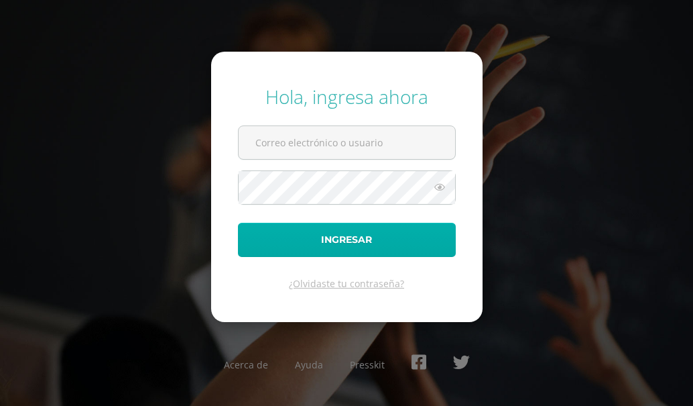
type input "[EMAIL_ADDRESS][DOMAIN_NAME]"
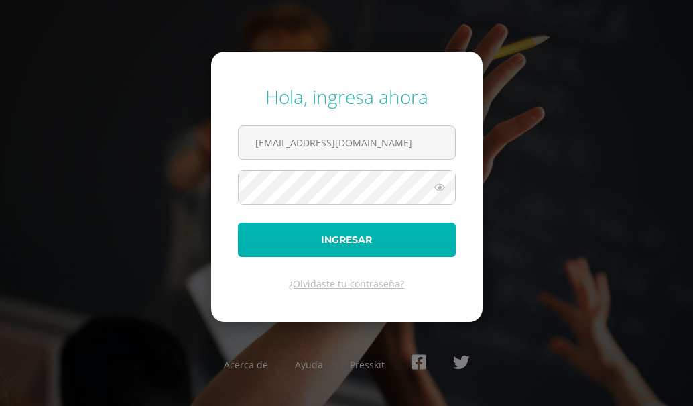
click at [300, 243] on button "Ingresar" at bounding box center [347, 240] width 218 height 34
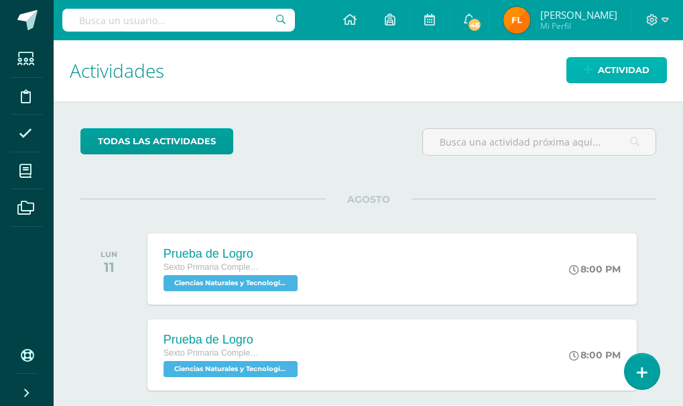
click at [623, 70] on span "Actividad" at bounding box center [624, 70] width 52 height 25
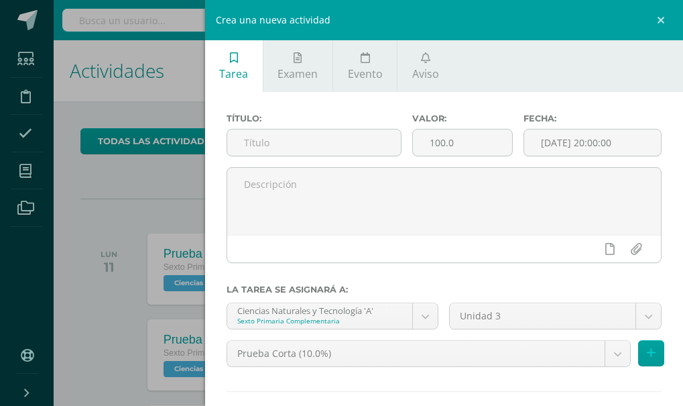
click at [127, 219] on div "Crea una nueva actividad Tarea Examen Evento Aviso Título: Valor: 100.0 Fecha: …" at bounding box center [341, 203] width 683 height 406
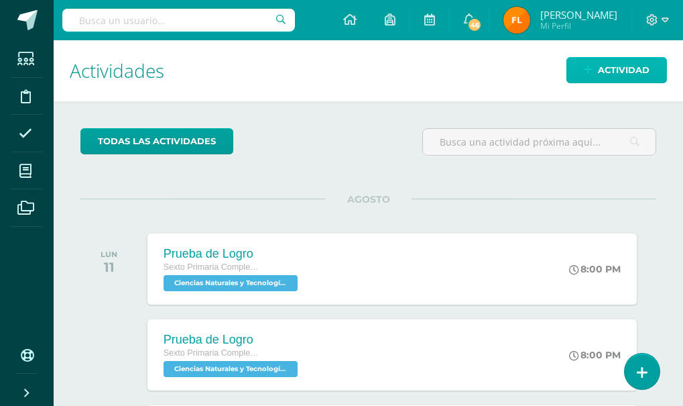
click at [639, 72] on span "Actividad" at bounding box center [624, 70] width 52 height 25
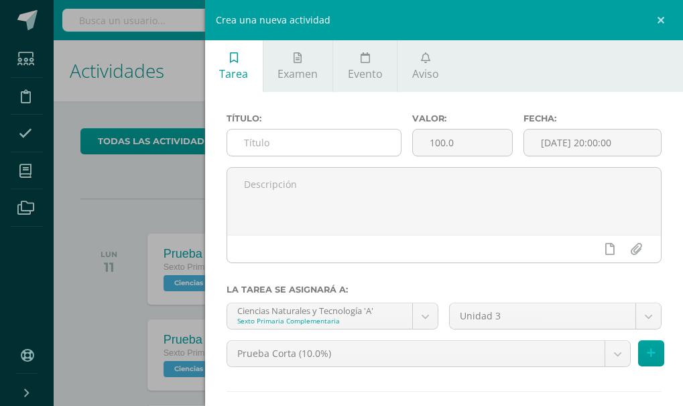
click at [348, 143] on input "text" at bounding box center [314, 142] width 174 height 26
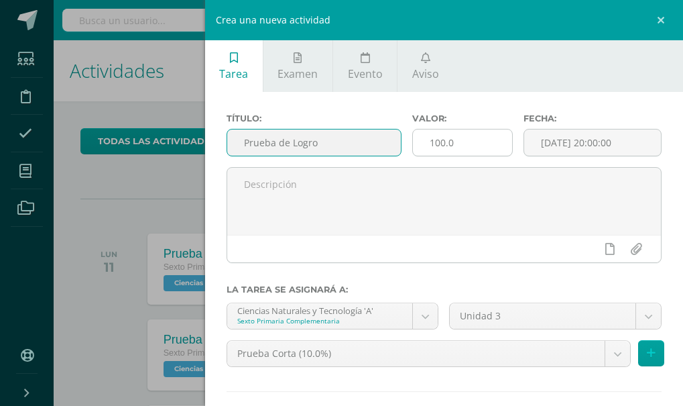
type input "Prueba de Logro"
click at [470, 149] on input "100.0" at bounding box center [462, 142] width 99 height 26
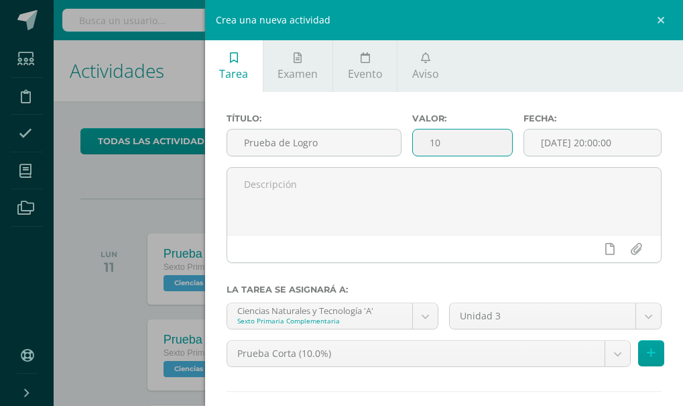
type input "1"
type input "40"
click at [647, 351] on icon at bounding box center [651, 352] width 9 height 11
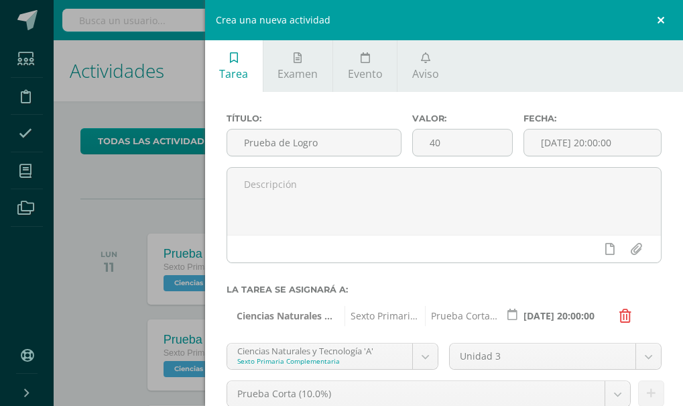
click at [661, 18] on link at bounding box center [663, 20] width 40 height 40
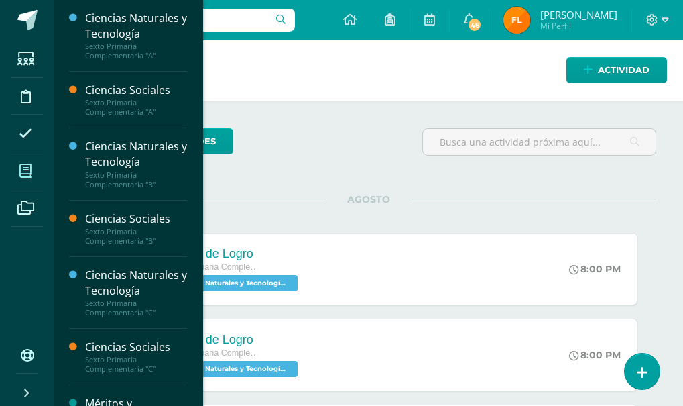
click at [33, 168] on span at bounding box center [26, 171] width 30 height 30
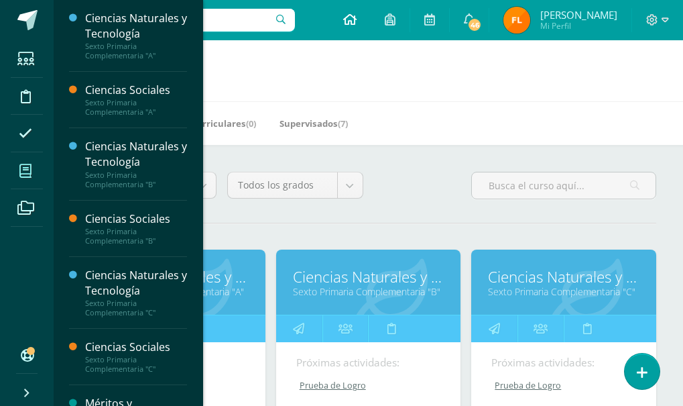
click at [357, 21] on icon at bounding box center [349, 19] width 13 height 12
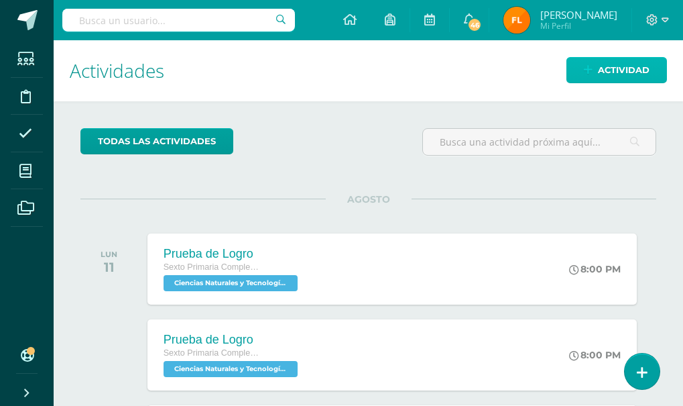
click at [600, 67] on span "Actividad" at bounding box center [624, 70] width 52 height 25
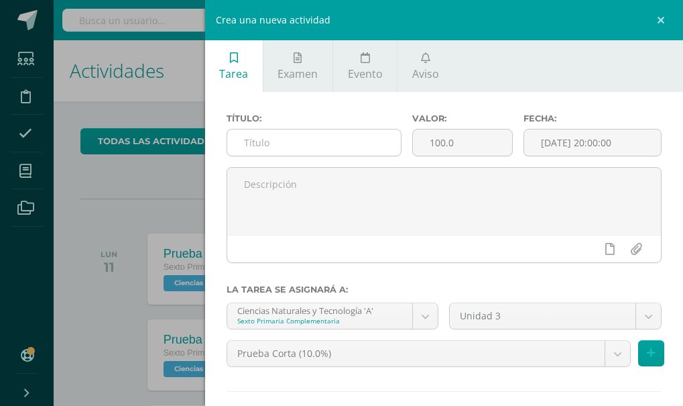
click at [289, 147] on input "text" at bounding box center [314, 142] width 174 height 26
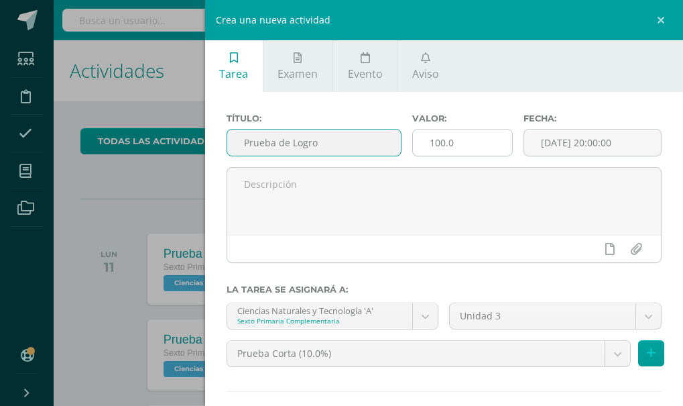
type input "Prueba de Logro"
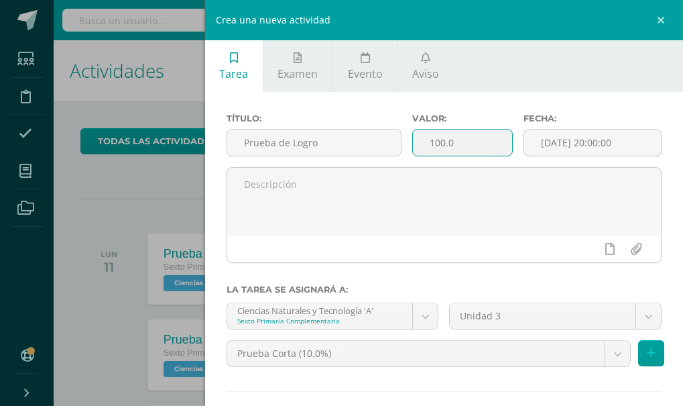
click at [459, 142] on input "100.0" at bounding box center [462, 142] width 99 height 26
type input "1"
type input "40"
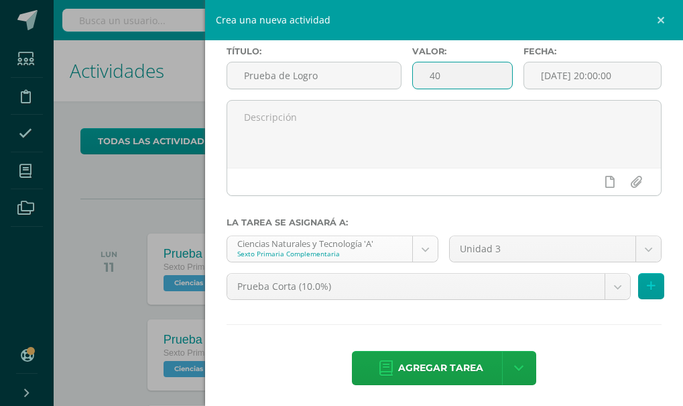
click at [422, 251] on body "Estudiantes Disciplina Asistencia Mis cursos Archivos Soporte Centro de ayuda Ú…" at bounding box center [341, 203] width 683 height 406
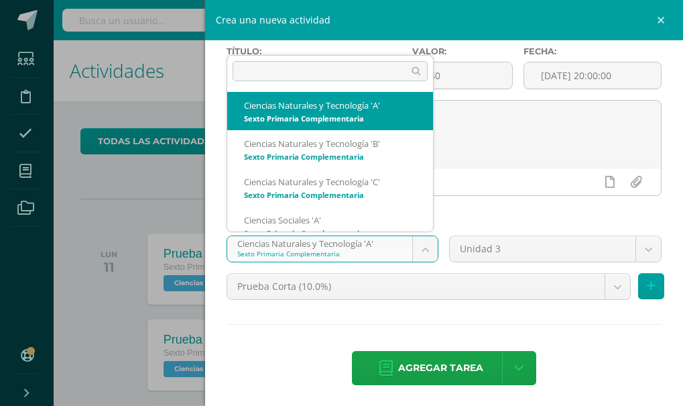
scroll to position [13, 0]
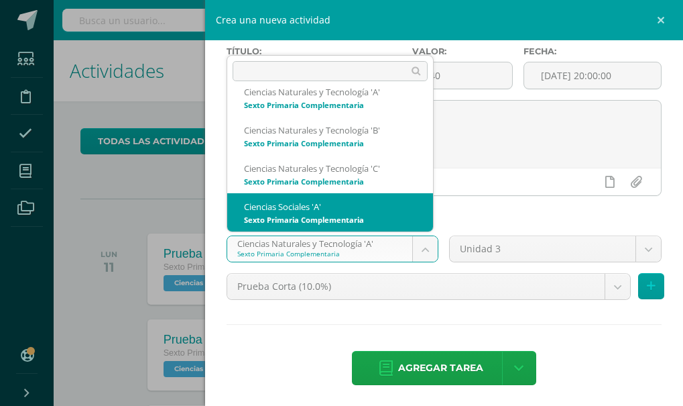
select select "156018"
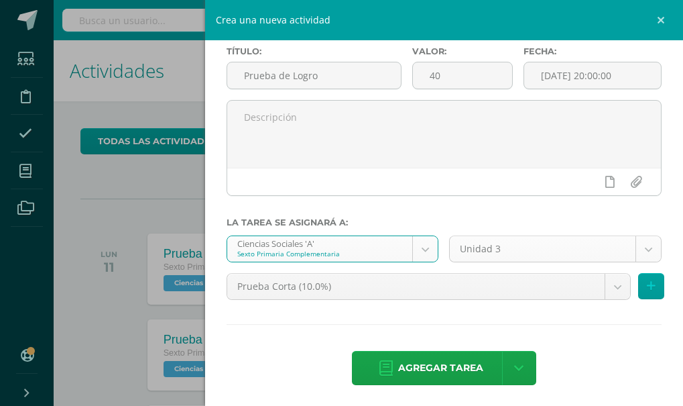
click at [642, 247] on body "Estudiantes Disciplina Asistencia Mis cursos Archivos Soporte Centro de ayuda Ú…" at bounding box center [341, 203] width 683 height 406
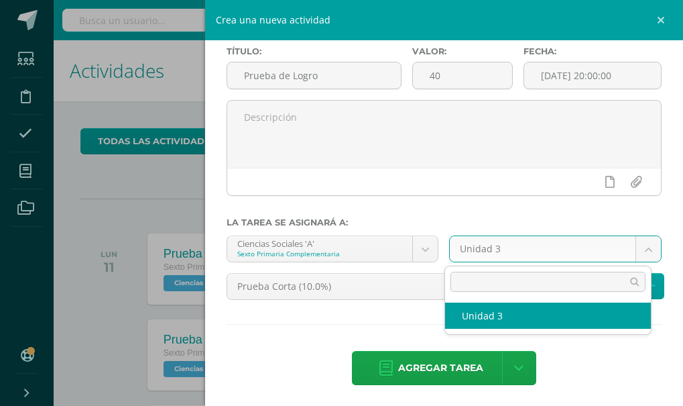
select select "156029"
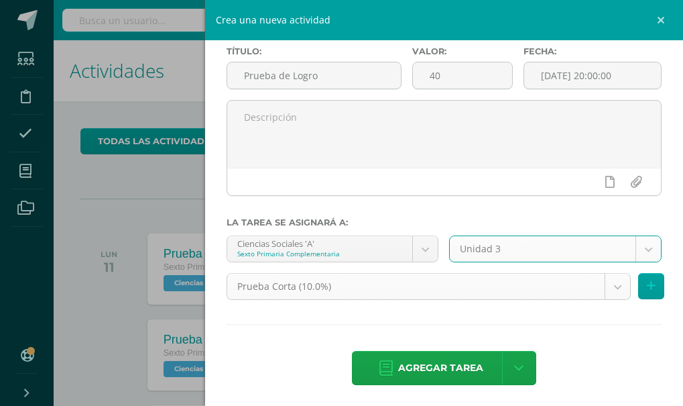
click at [607, 288] on body "Estudiantes Disciplina Asistencia Mis cursos Archivos Soporte Centro de ayuda Ú…" at bounding box center [341, 203] width 683 height 406
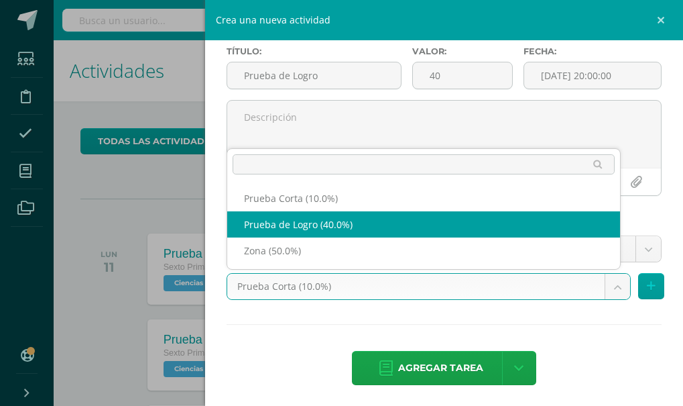
select select "156031"
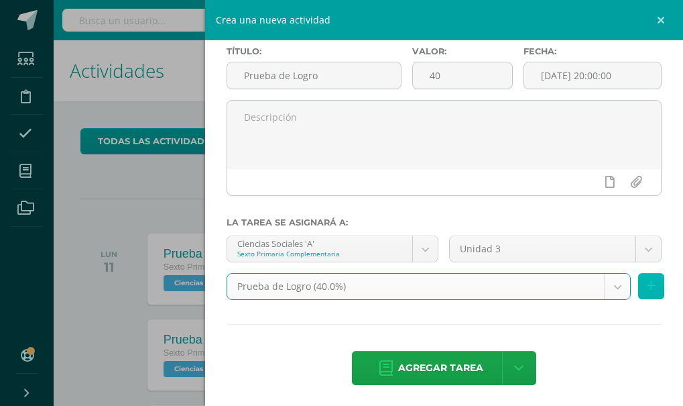
click at [647, 284] on icon at bounding box center [651, 285] width 9 height 11
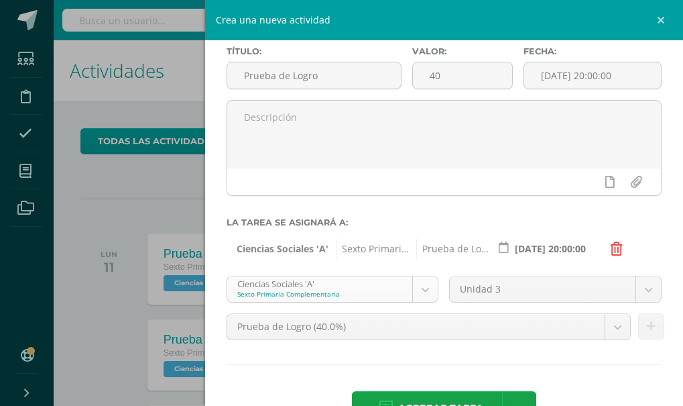
click at [424, 297] on body "Estudiantes Disciplina Asistencia Mis cursos Archivos Soporte Centro de ayuda Ú…" at bounding box center [341, 203] width 683 height 406
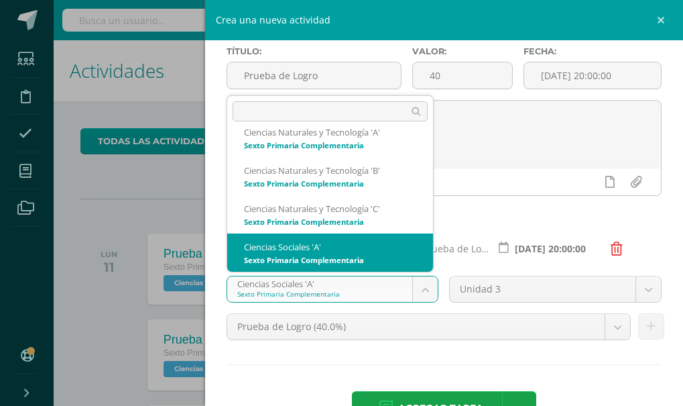
scroll to position [80, 0]
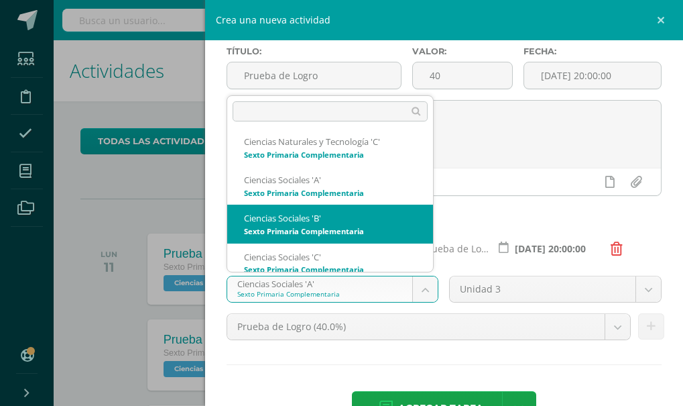
select select "156278"
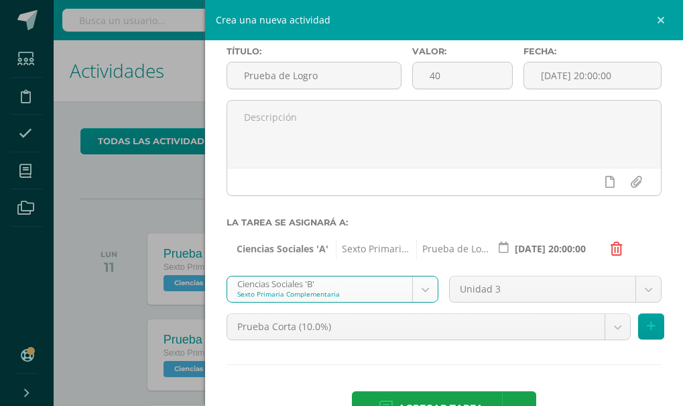
click at [638, 286] on body "Estudiantes Disciplina Asistencia Mis cursos Archivos Soporte Centro de ayuda Ú…" at bounding box center [341, 203] width 683 height 406
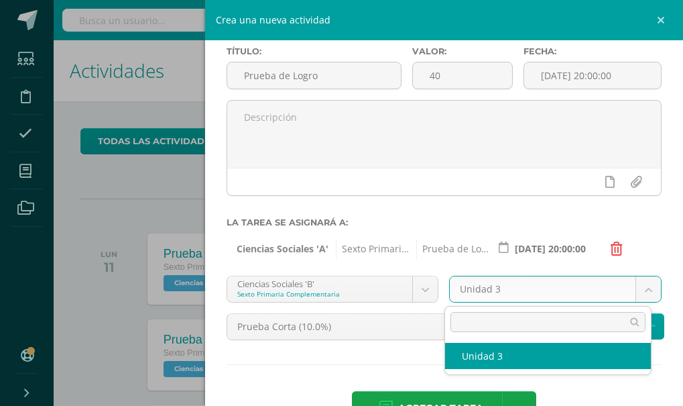
select select "156289"
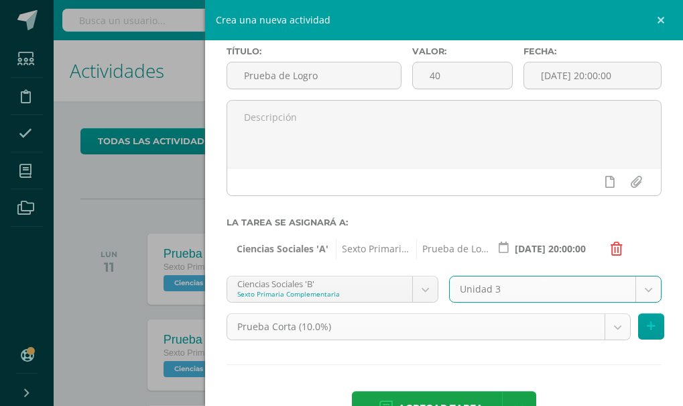
click at [606, 326] on body "Estudiantes Disciplina Asistencia Mis cursos Archivos Soporte Centro de ayuda Ú…" at bounding box center [341, 203] width 683 height 406
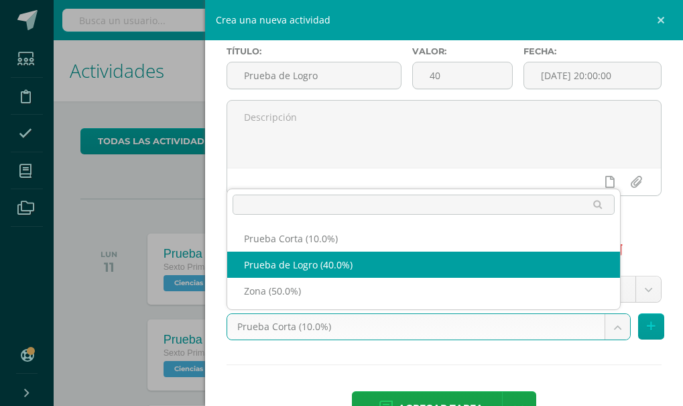
select select "156291"
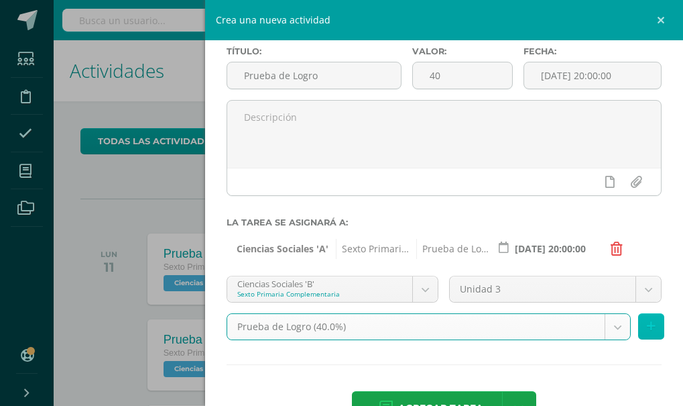
click at [647, 329] on icon at bounding box center [651, 325] width 9 height 11
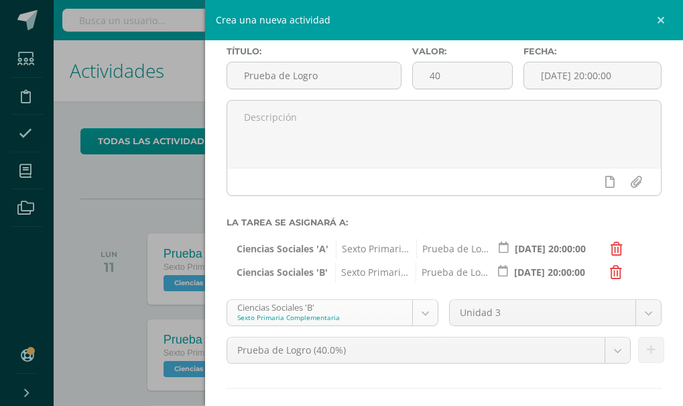
click at [414, 310] on body "Estudiantes Disciplina Asistencia Mis cursos Archivos Soporte Centro de ayuda Ú…" at bounding box center [341, 203] width 683 height 406
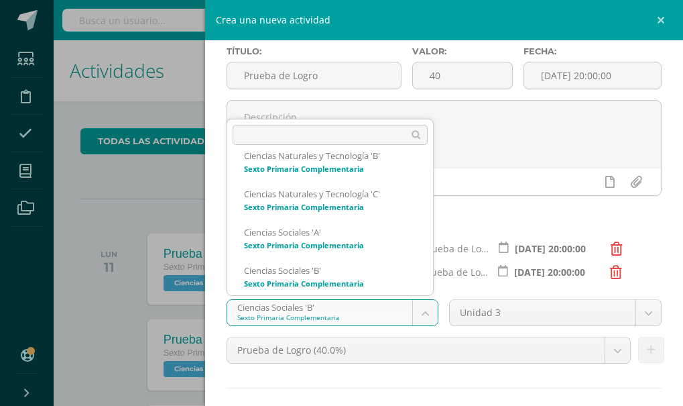
scroll to position [119, 0]
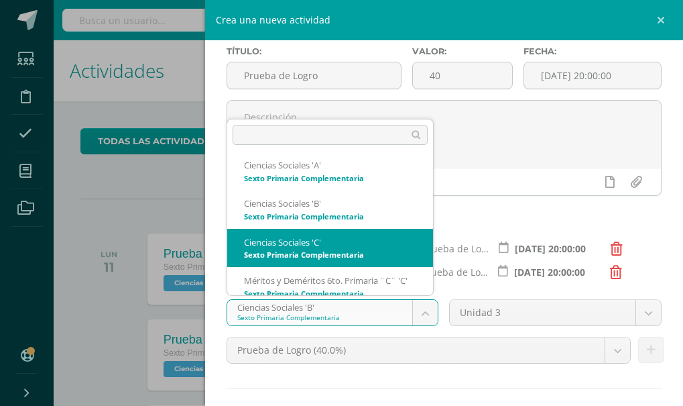
select select "156498"
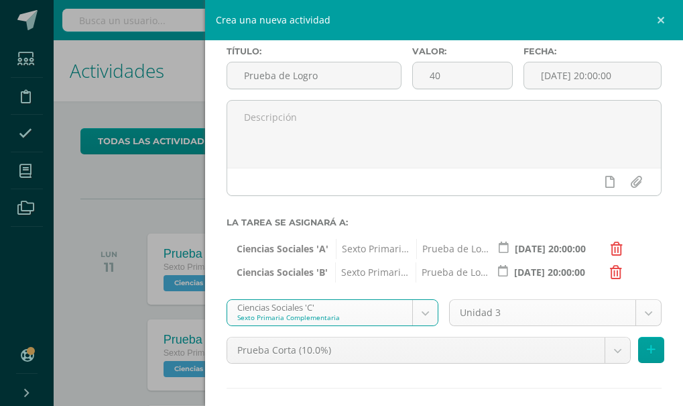
click at [638, 313] on body "Estudiantes Disciplina Asistencia Mis cursos Archivos Soporte Centro de ayuda Ú…" at bounding box center [341, 203] width 683 height 406
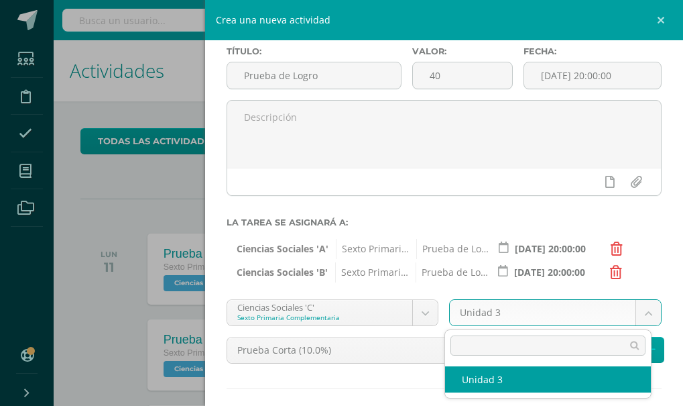
select select "156509"
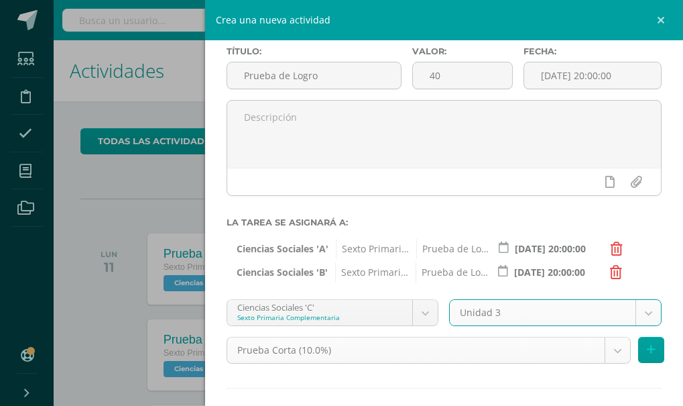
click at [609, 353] on body "Estudiantes Disciplina Asistencia Mis cursos Archivos Soporte Centro de ayuda Ú…" at bounding box center [341, 203] width 683 height 406
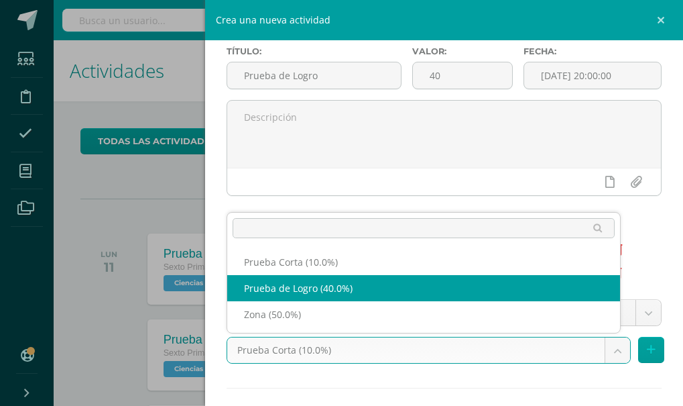
select select "156511"
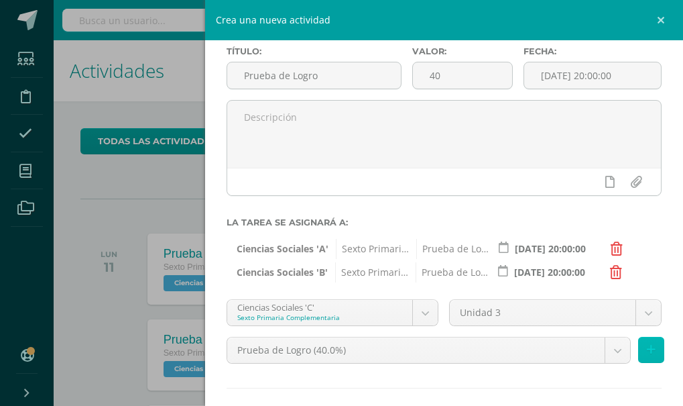
click at [647, 350] on icon at bounding box center [651, 349] width 9 height 11
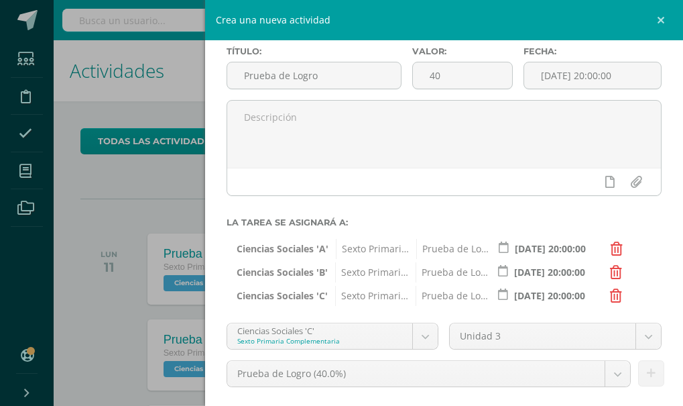
scroll to position [158, 0]
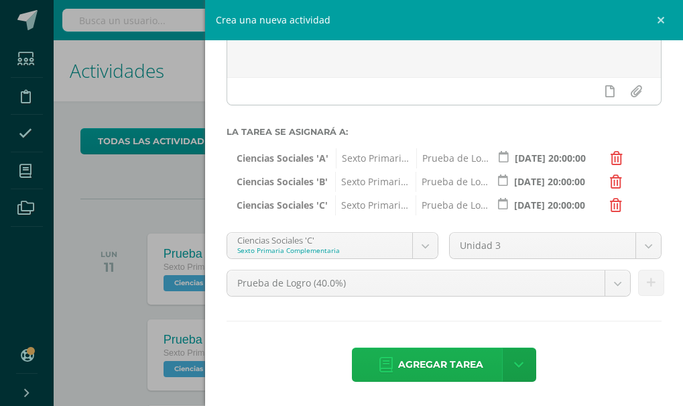
click at [412, 366] on span "Agregar tarea" at bounding box center [440, 364] width 85 height 33
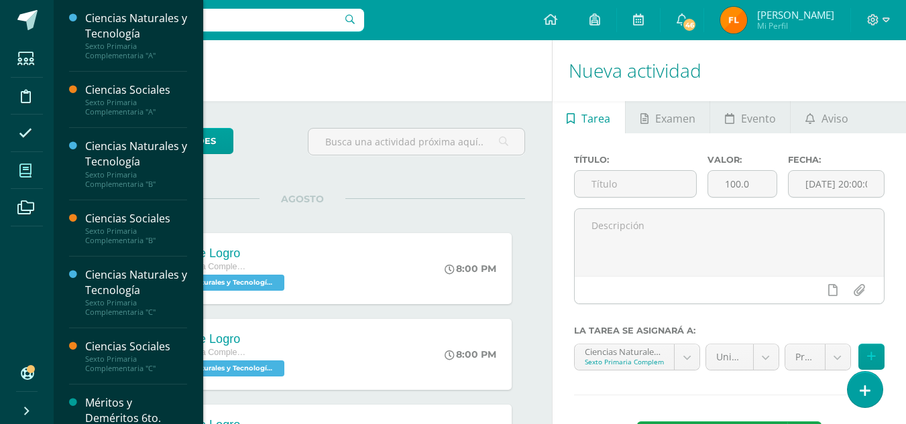
click at [27, 170] on icon at bounding box center [25, 170] width 12 height 13
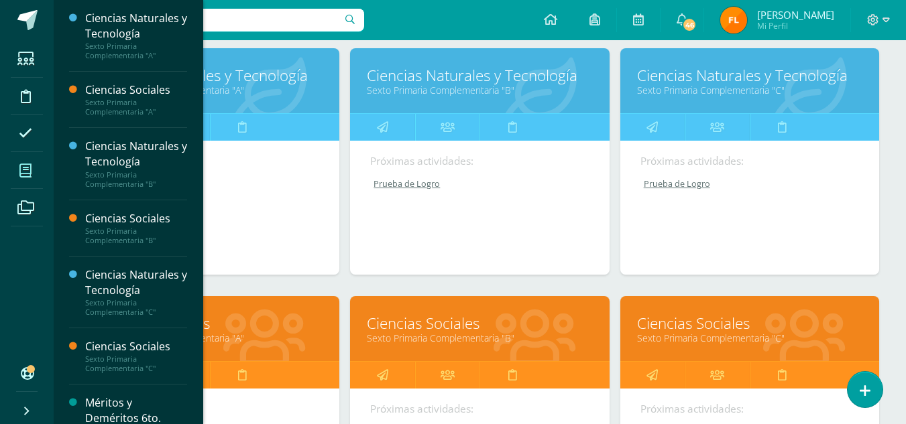
scroll to position [268, 0]
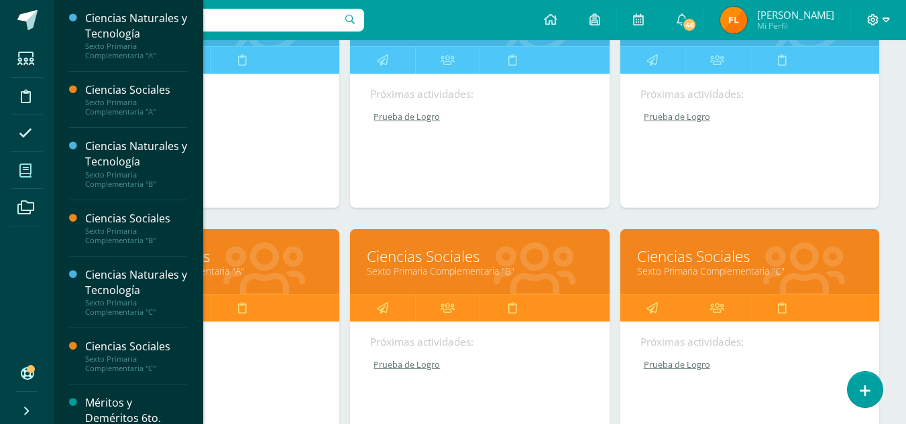
click at [884, 25] on icon at bounding box center [885, 20] width 7 height 12
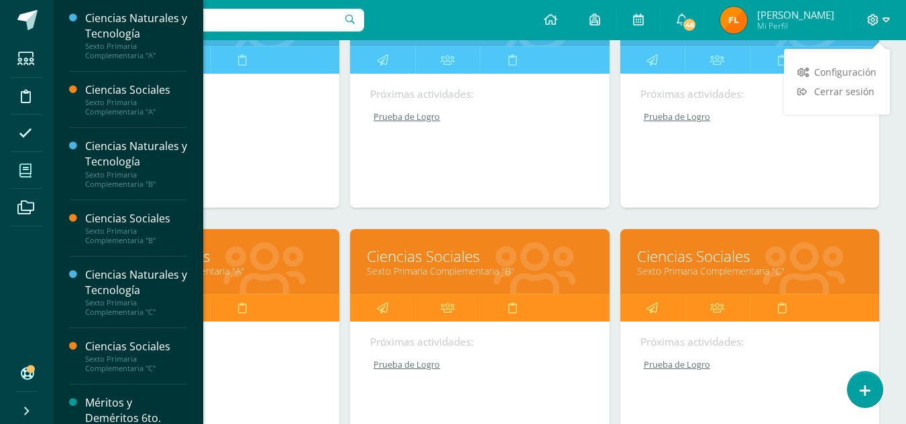
click at [885, 20] on icon at bounding box center [885, 20] width 7 height 12
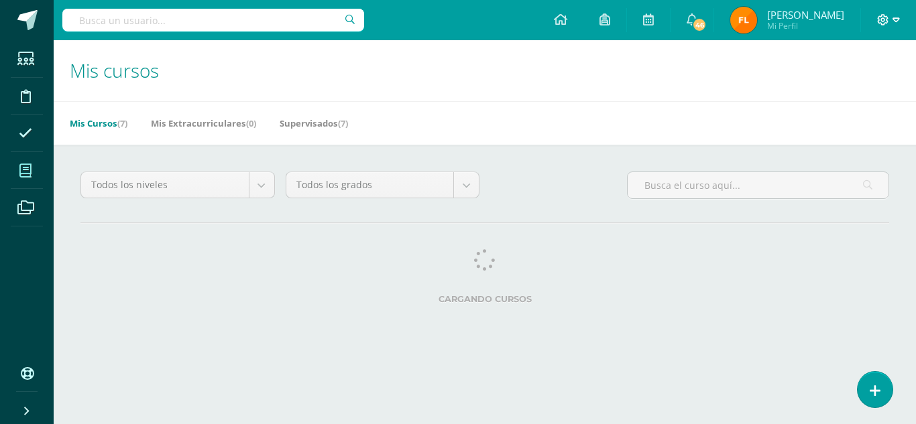
click at [890, 25] on span at bounding box center [888, 20] width 23 height 15
click at [876, 101] on link "Cerrar sesión" at bounding box center [847, 91] width 106 height 19
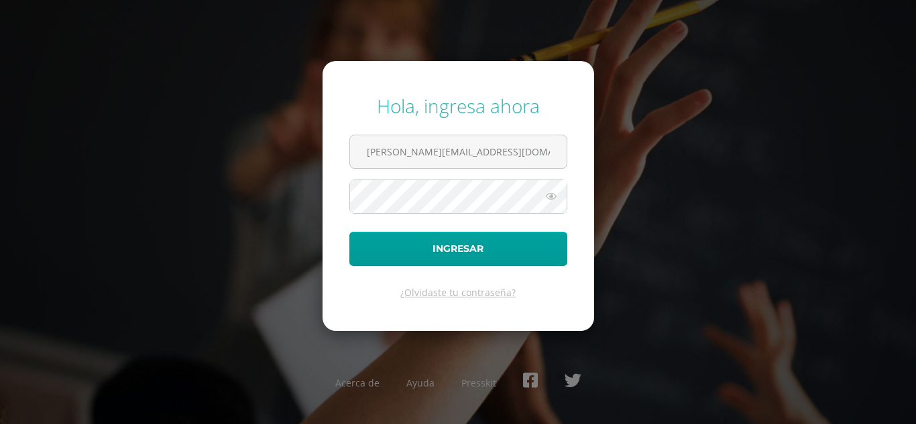
type input "[PERSON_NAME][EMAIL_ADDRESS][DOMAIN_NAME]"
click at [349, 232] on button "Ingresar" at bounding box center [458, 249] width 218 height 34
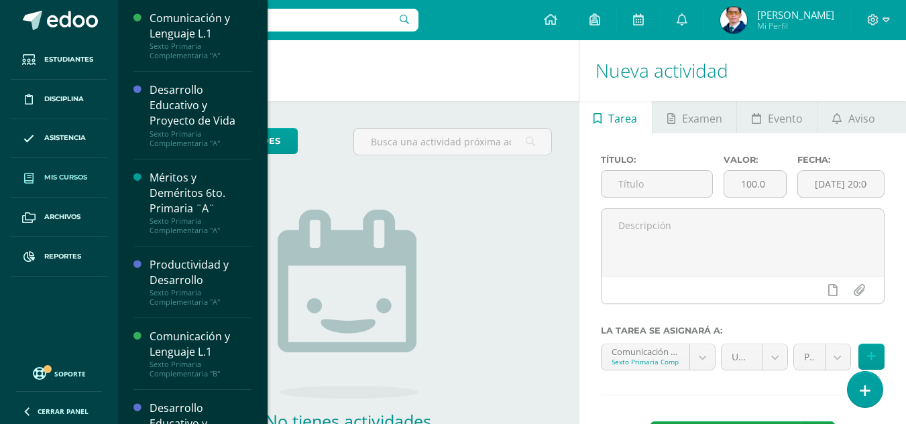
click at [40, 182] on span at bounding box center [29, 178] width 24 height 24
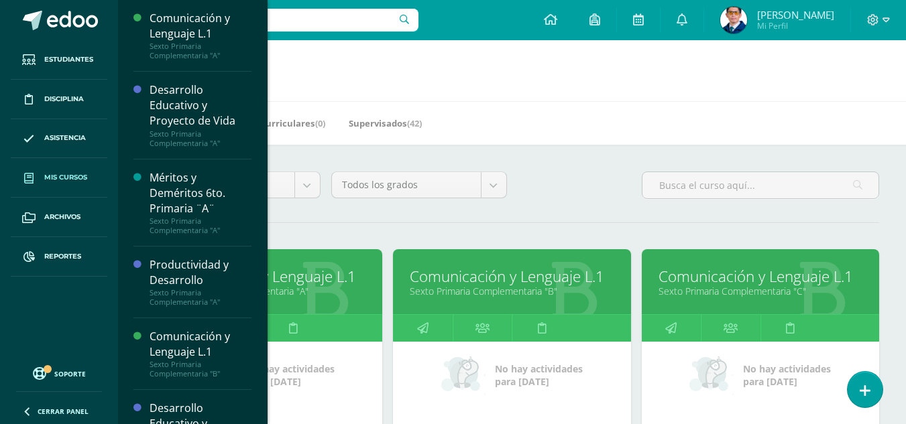
click at [733, 276] on link "Comunicación y Lenguaje L.1" at bounding box center [760, 276] width 204 height 21
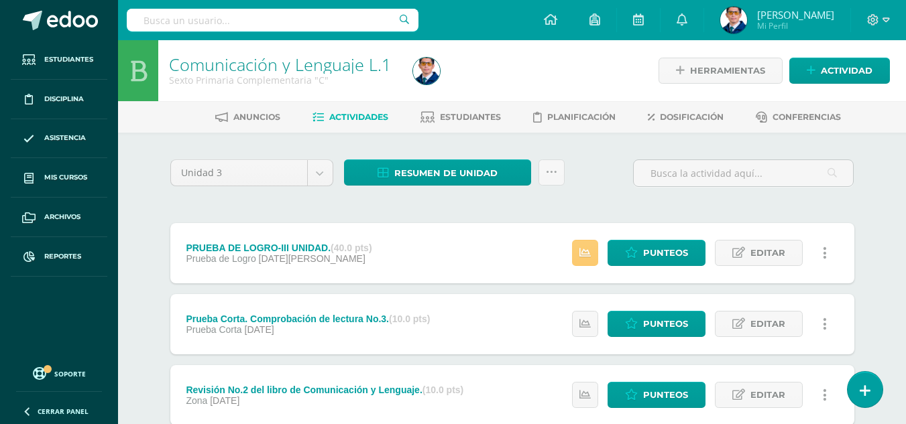
scroll to position [67, 0]
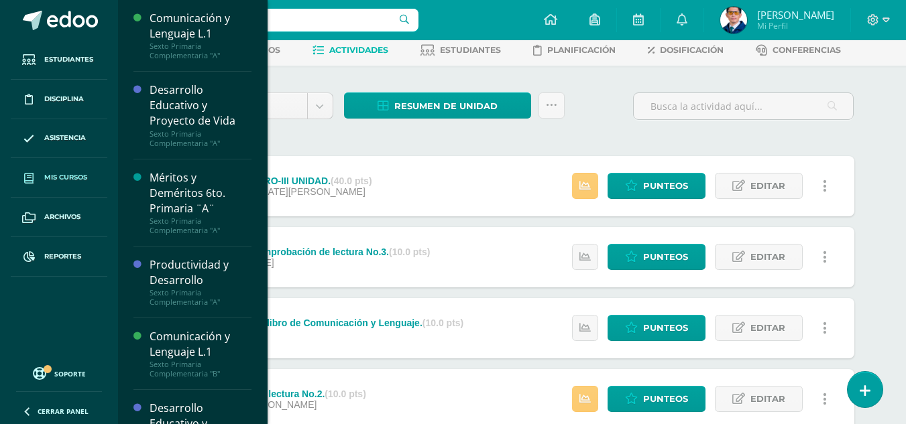
click at [52, 182] on span "Mis cursos" at bounding box center [65, 177] width 43 height 11
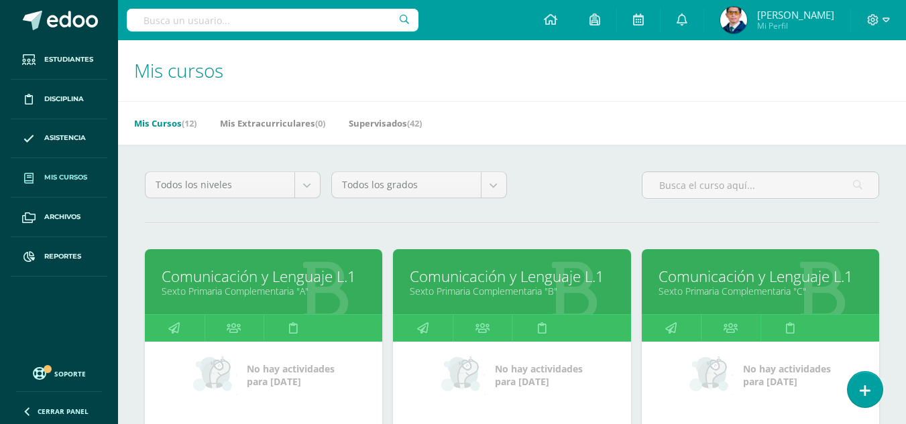
scroll to position [201, 0]
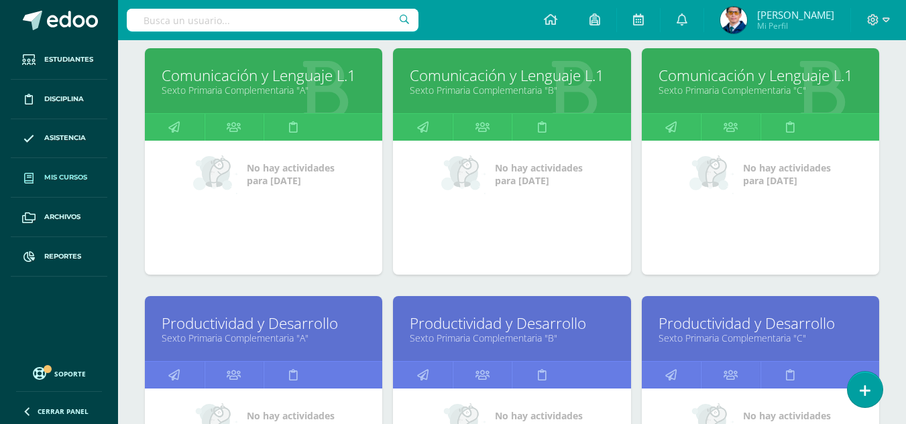
click at [752, 318] on link "Productividad y Desarrollo" at bounding box center [760, 323] width 204 height 21
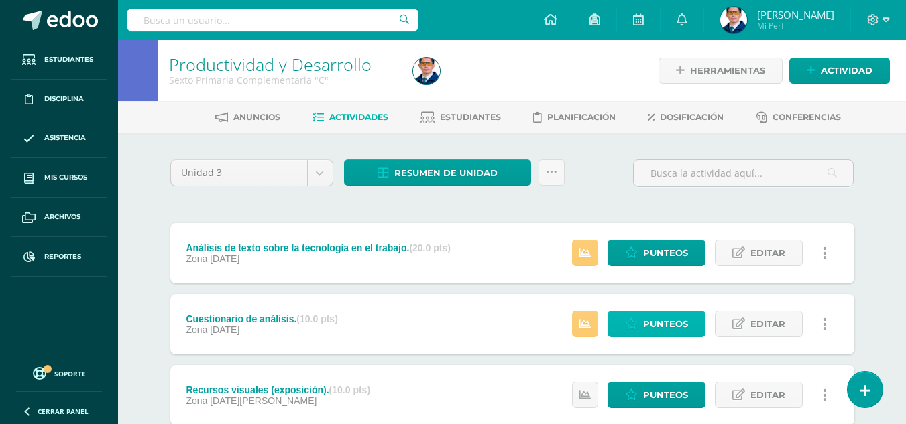
click at [660, 327] on span "Punteos" at bounding box center [665, 324] width 45 height 25
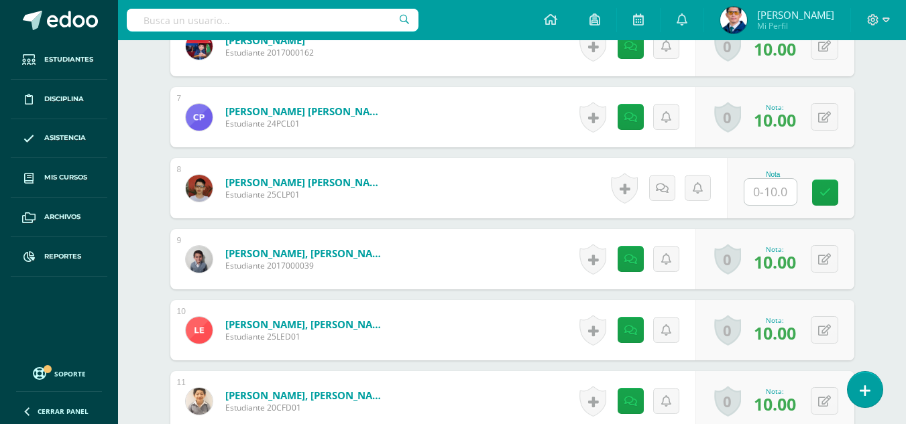
scroll to position [1073, 0]
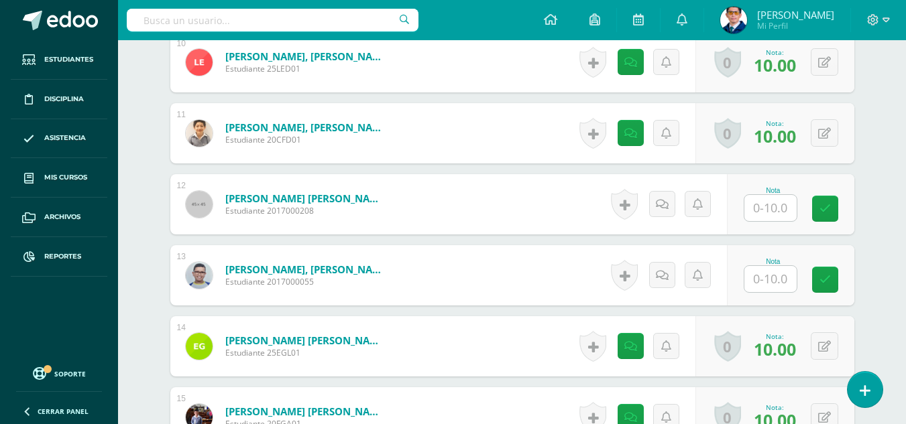
click at [774, 281] on input "text" at bounding box center [770, 279] width 52 height 26
type input "10"
click at [835, 275] on icon at bounding box center [834, 279] width 12 height 11
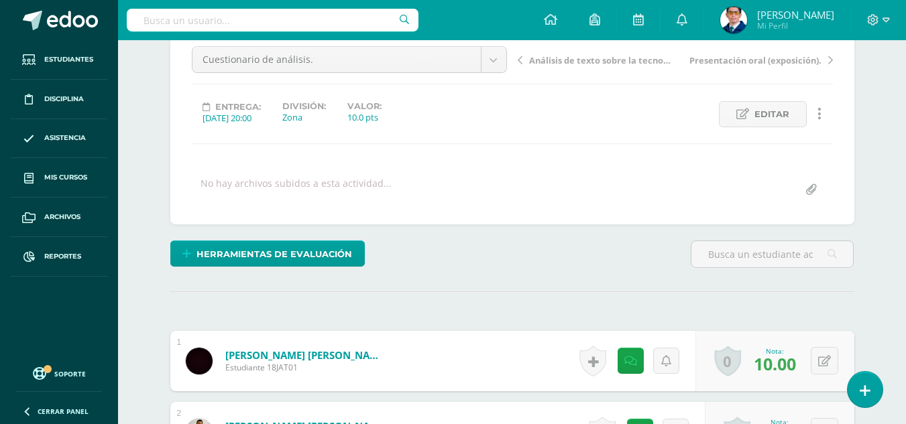
scroll to position [1, 0]
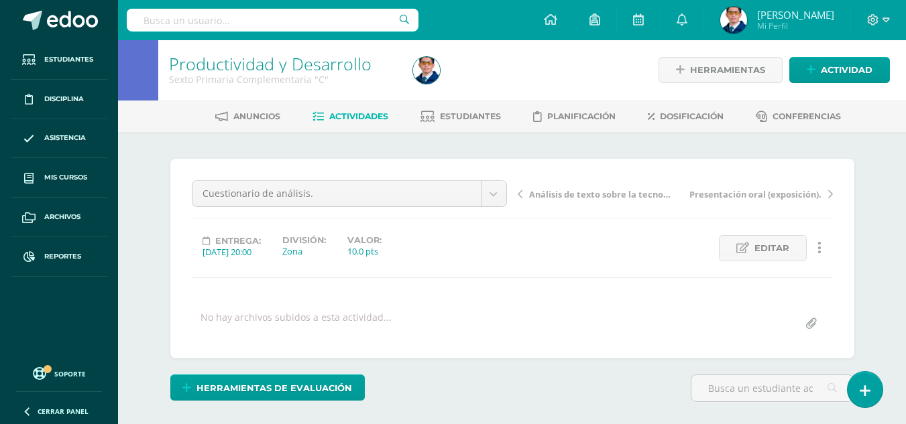
click at [349, 121] on span "Actividades" at bounding box center [358, 116] width 59 height 10
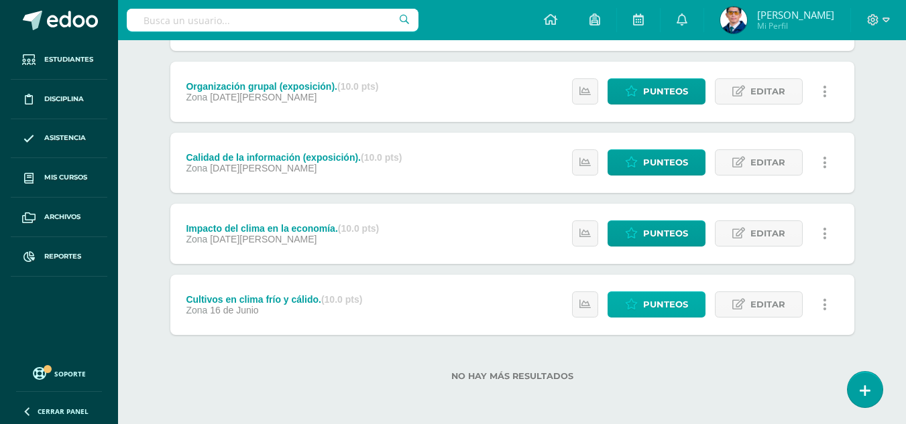
scroll to position [178, 0]
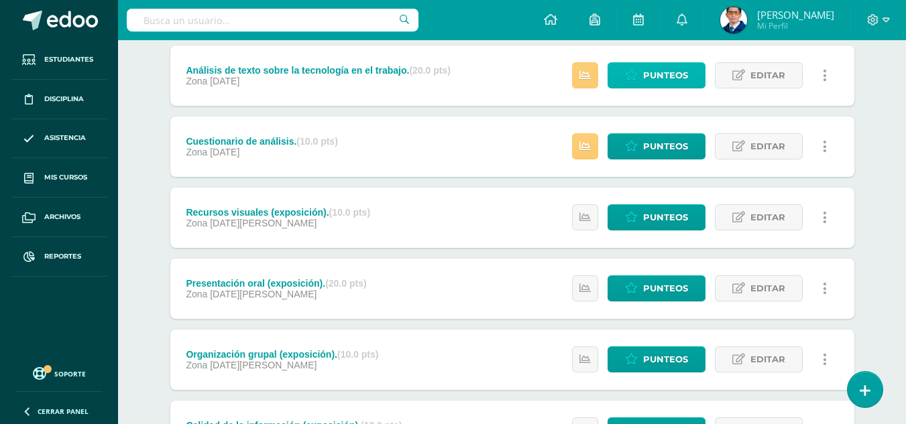
click at [646, 74] on span "Punteos" at bounding box center [665, 75] width 45 height 25
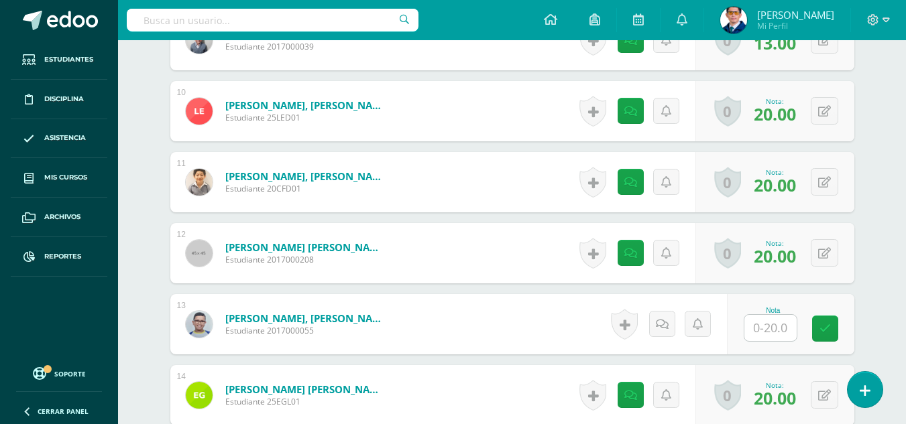
scroll to position [1091, 0]
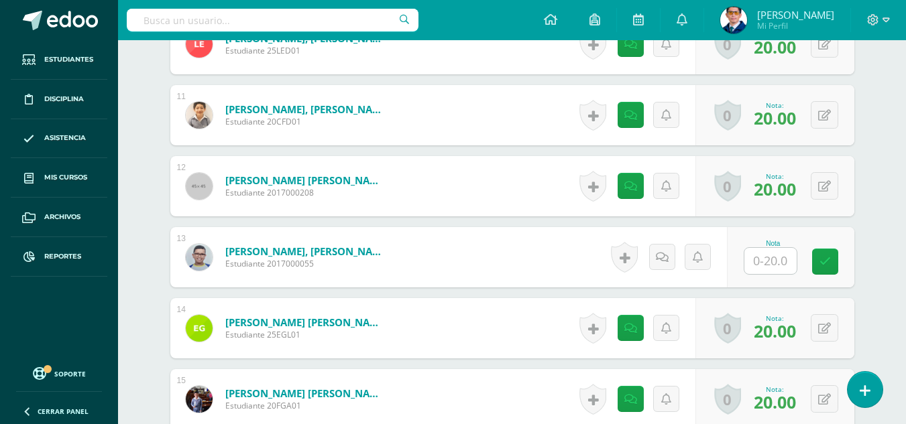
click at [771, 263] on input "text" at bounding box center [770, 261] width 52 height 26
type input "20"
click at [832, 267] on icon at bounding box center [834, 261] width 12 height 11
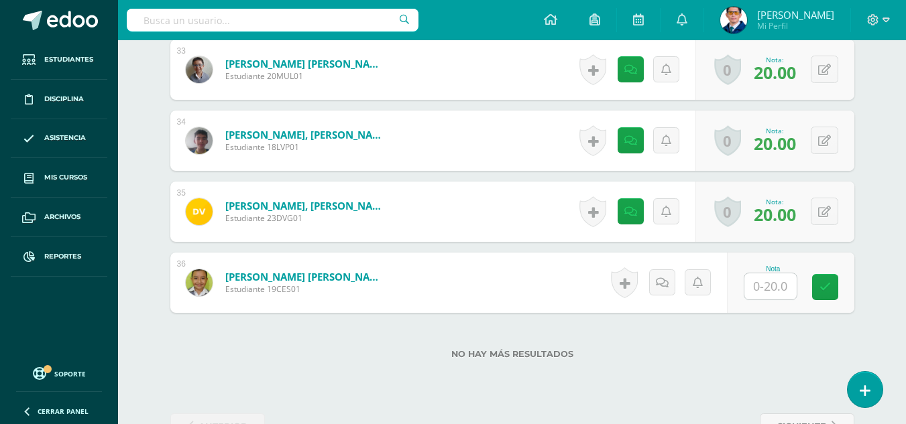
scroll to position [2743, 0]
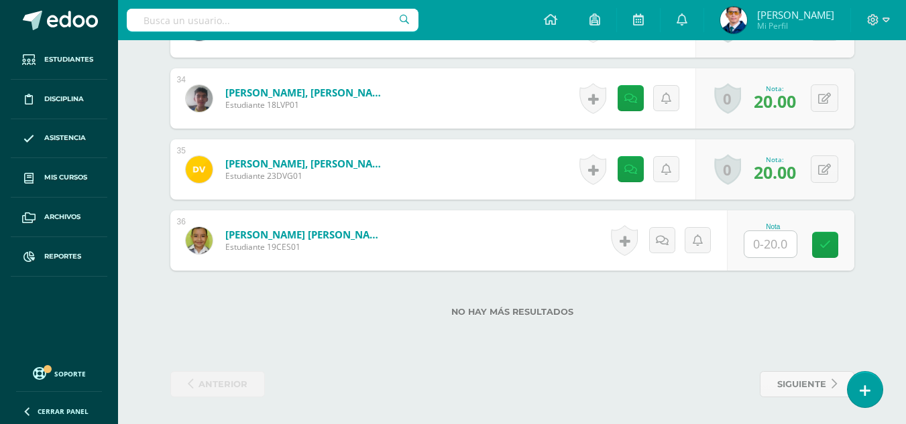
click at [770, 245] on input "text" at bounding box center [770, 244] width 52 height 26
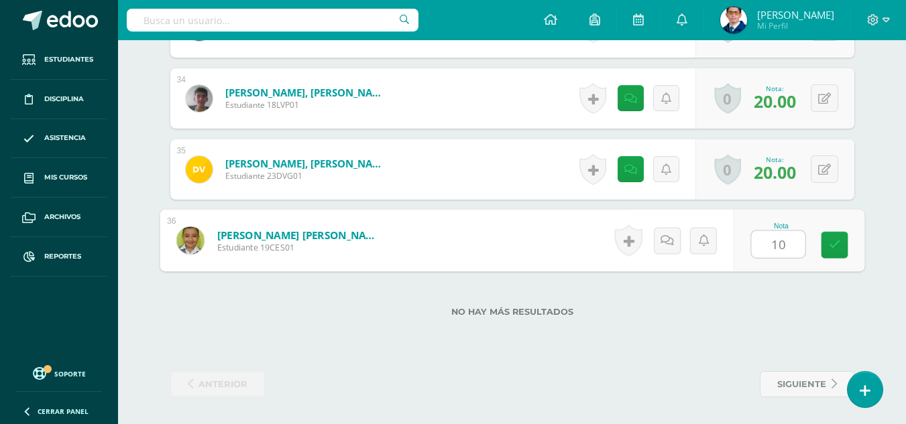
type input "1"
type input "10"
click at [833, 239] on icon at bounding box center [834, 244] width 12 height 11
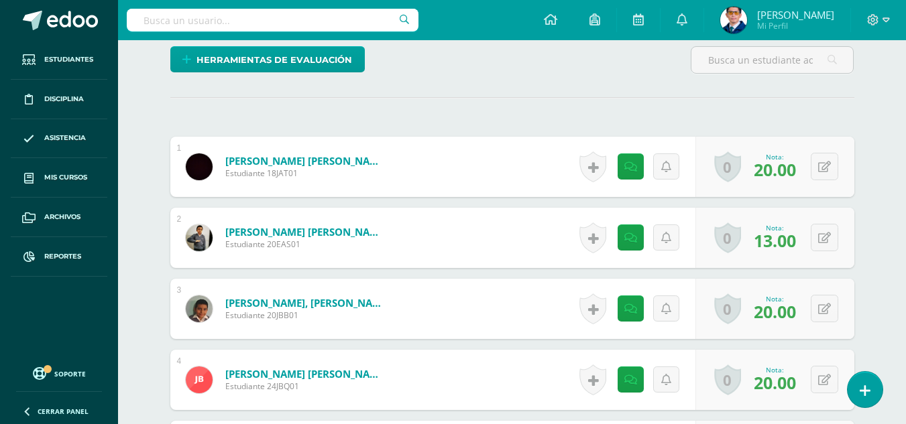
scroll to position [61, 0]
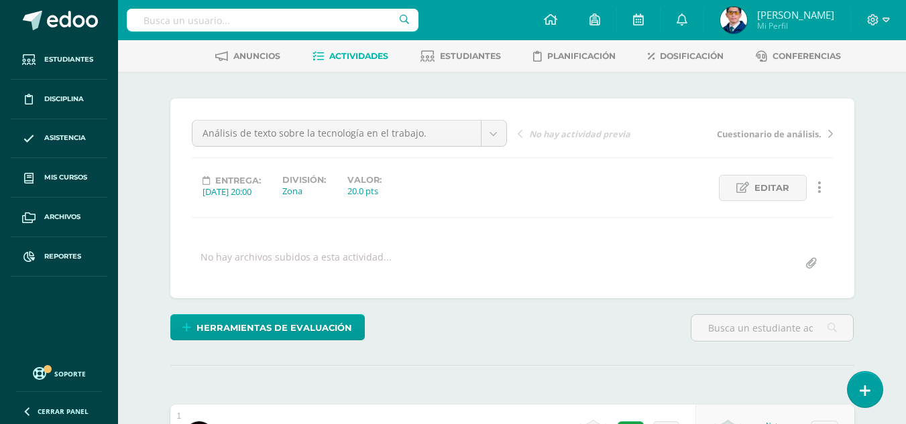
click at [367, 62] on link "Actividades" at bounding box center [350, 56] width 76 height 21
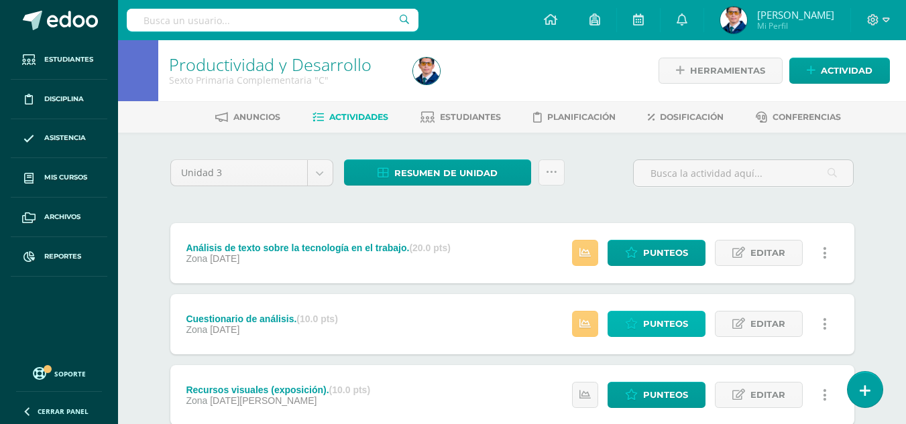
click at [655, 322] on span "Punteos" at bounding box center [665, 324] width 45 height 25
click at [591, 251] on link at bounding box center [585, 253] width 26 height 26
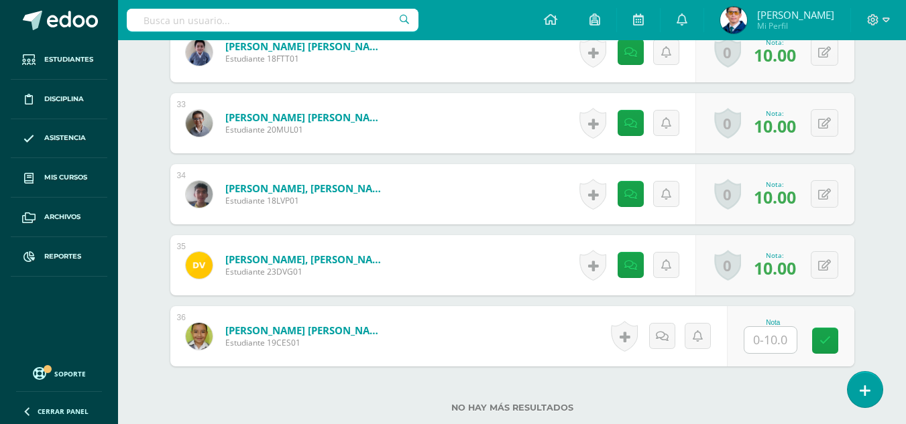
scroll to position [2743, 0]
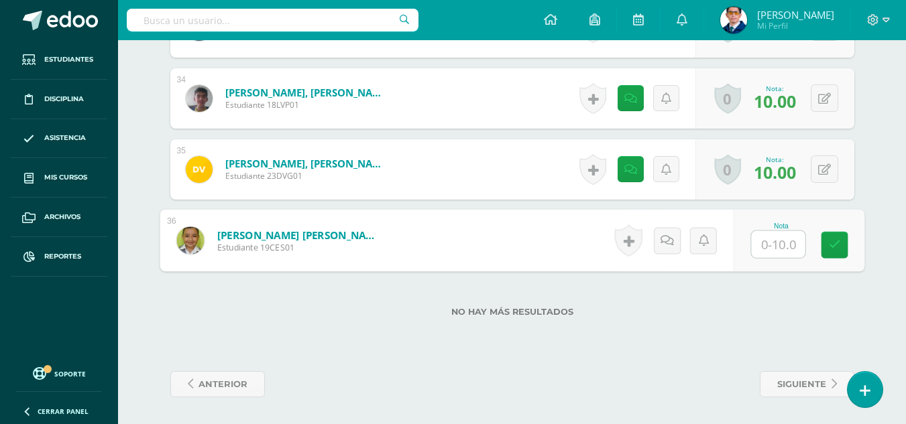
click at [768, 253] on input "text" at bounding box center [778, 244] width 54 height 27
type input "10"
click at [835, 241] on icon at bounding box center [834, 244] width 12 height 11
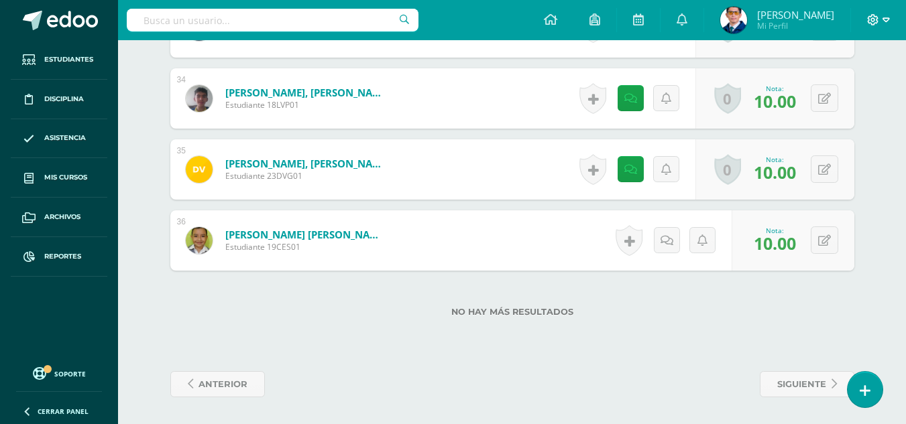
click at [883, 22] on icon at bounding box center [885, 20] width 7 height 12
click at [872, 93] on span "Cerrar sesión" at bounding box center [844, 91] width 60 height 13
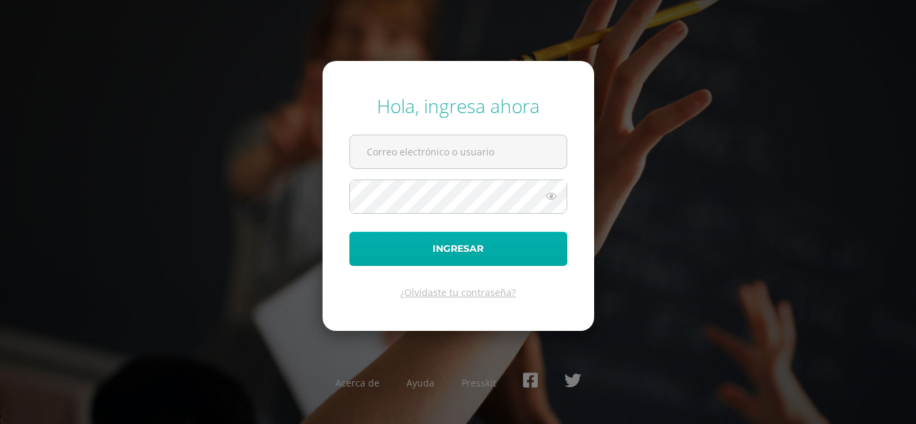
type input "[EMAIL_ADDRESS][DOMAIN_NAME]"
click at [446, 249] on button "Ingresar" at bounding box center [458, 249] width 218 height 34
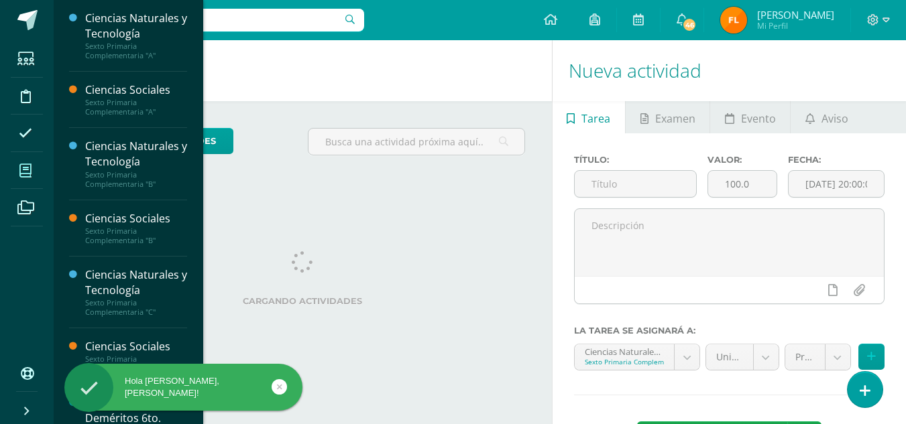
click at [17, 163] on span at bounding box center [26, 171] width 30 height 30
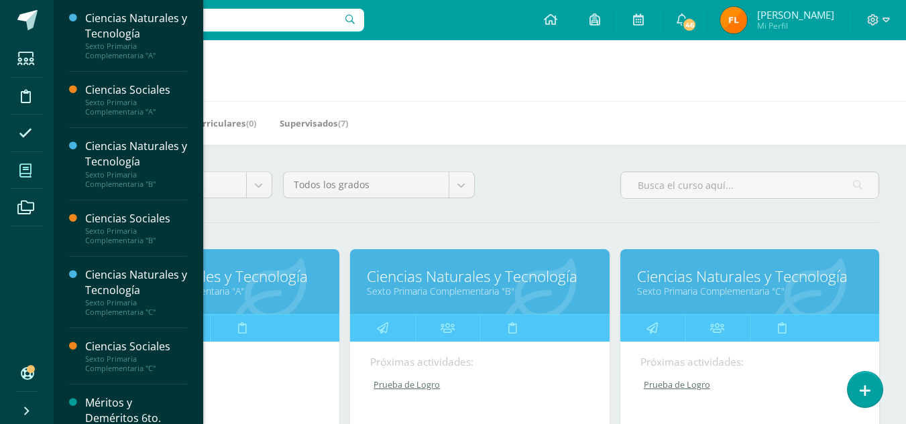
scroll to position [67, 0]
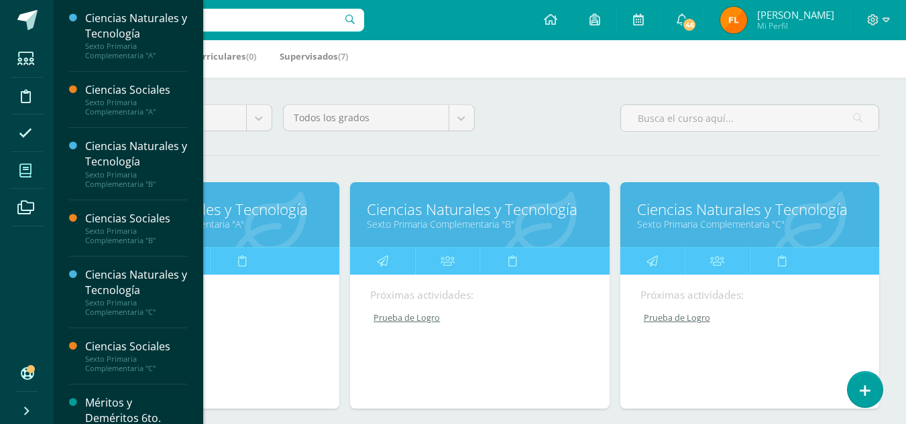
click at [276, 211] on link "Ciencias Naturales y Tecnología" at bounding box center [209, 209] width 225 height 21
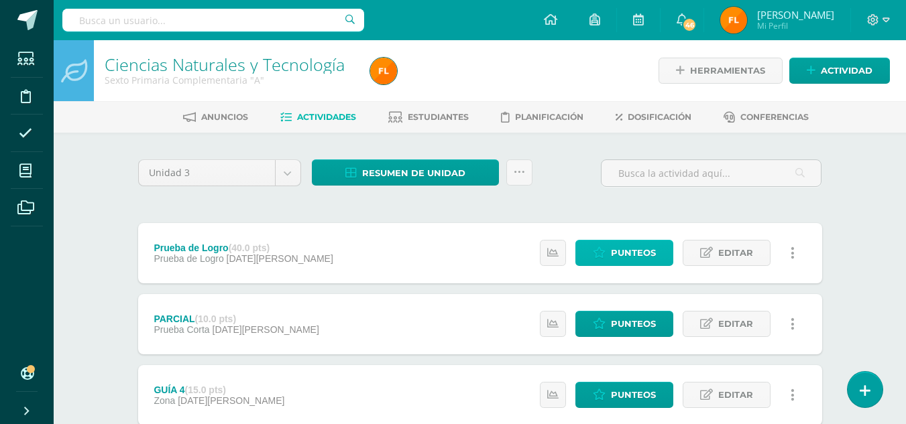
click at [639, 262] on span "Punteos" at bounding box center [633, 253] width 45 height 25
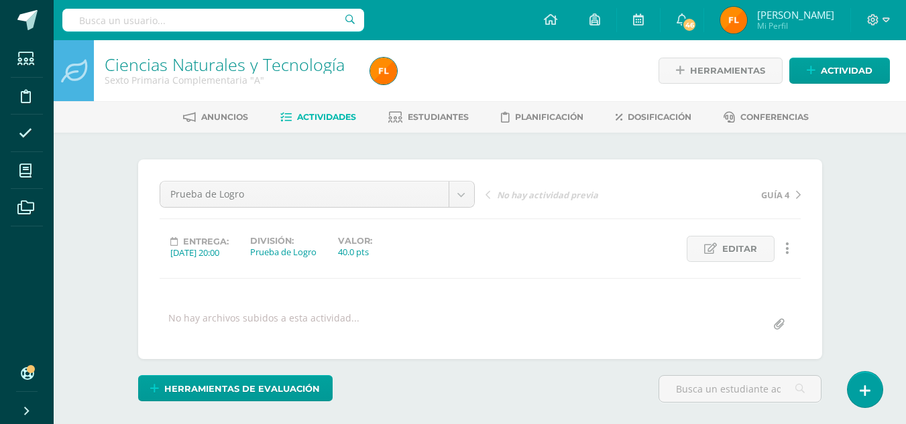
scroll to position [335, 0]
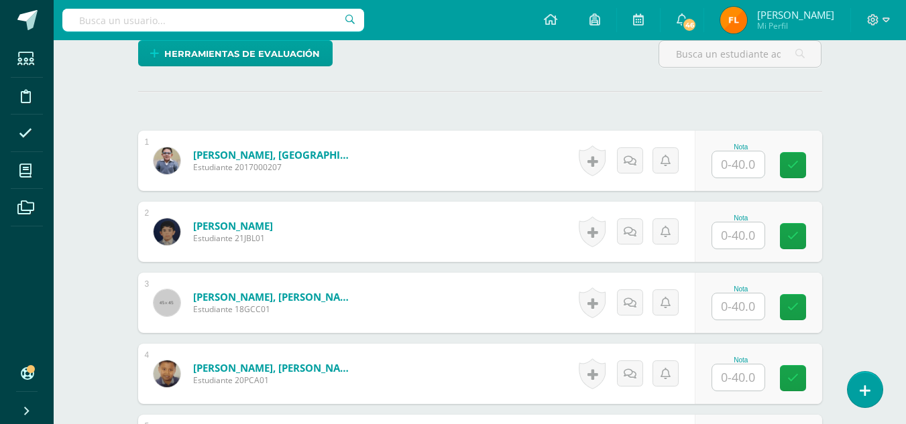
click at [725, 166] on input "text" at bounding box center [738, 165] width 52 height 26
type input "40"
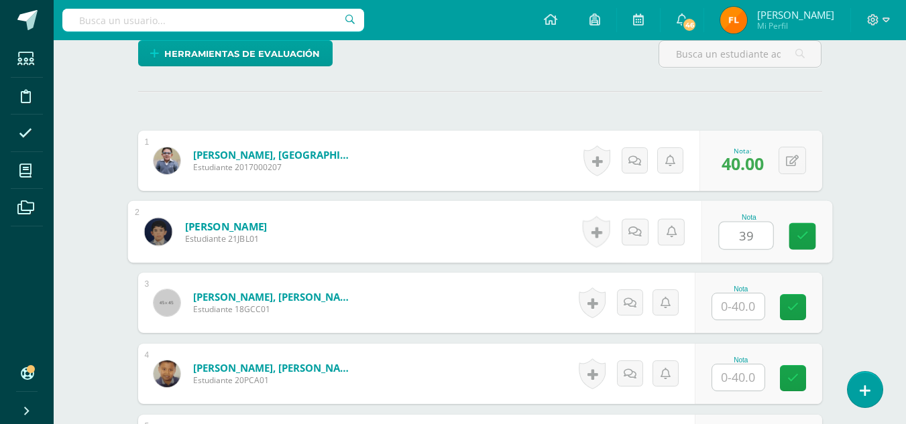
type input "39"
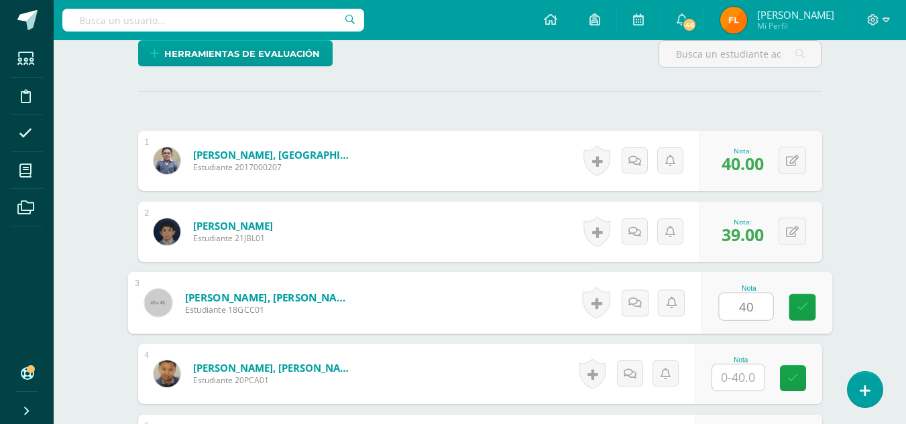
type input "40"
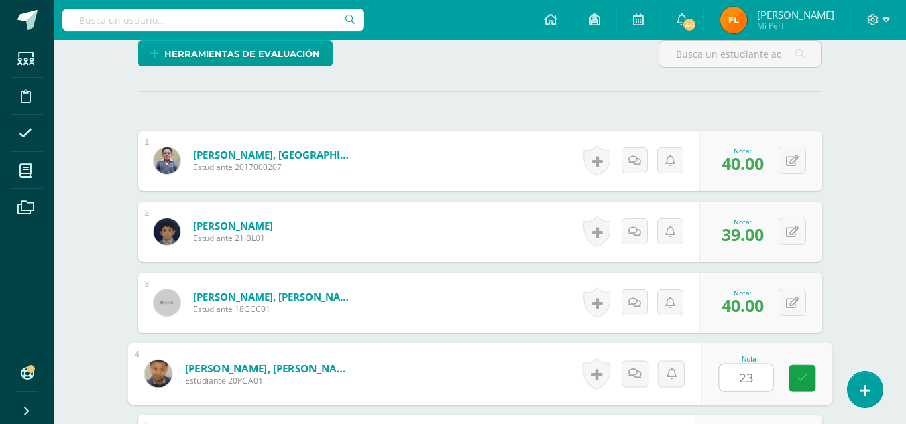
type input "23"
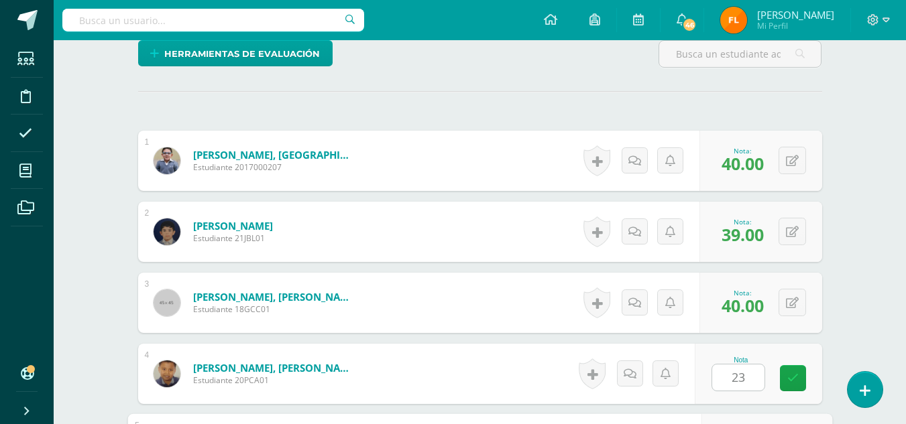
scroll to position [573, 0]
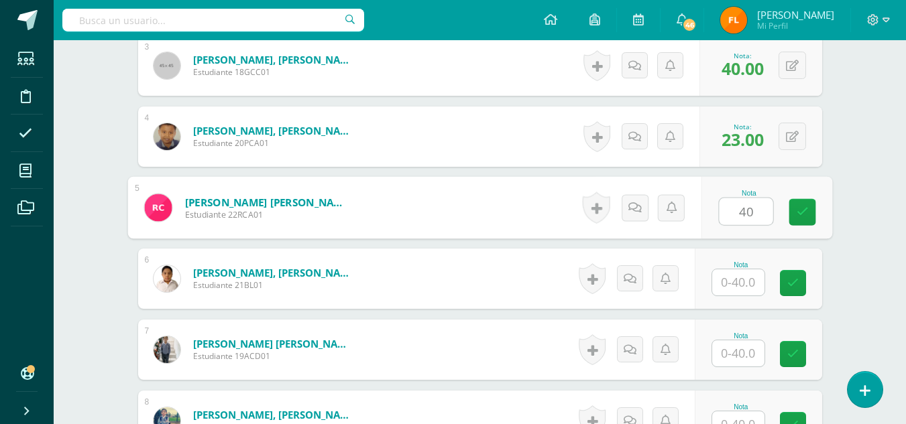
type input "40"
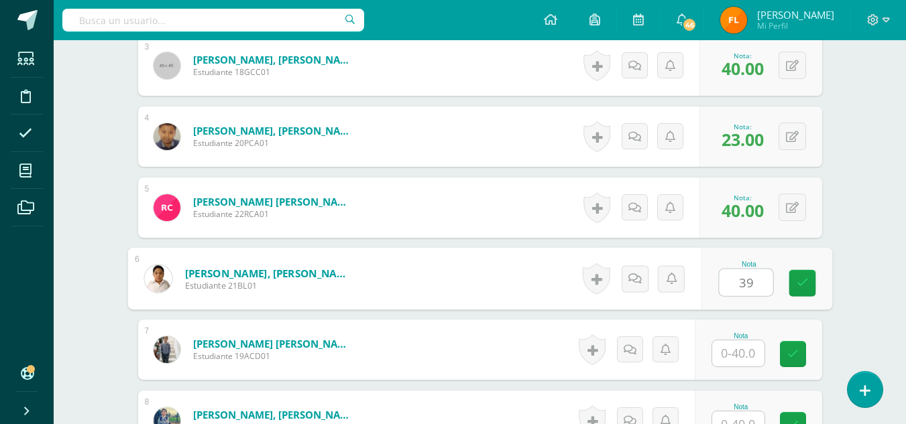
type input "39"
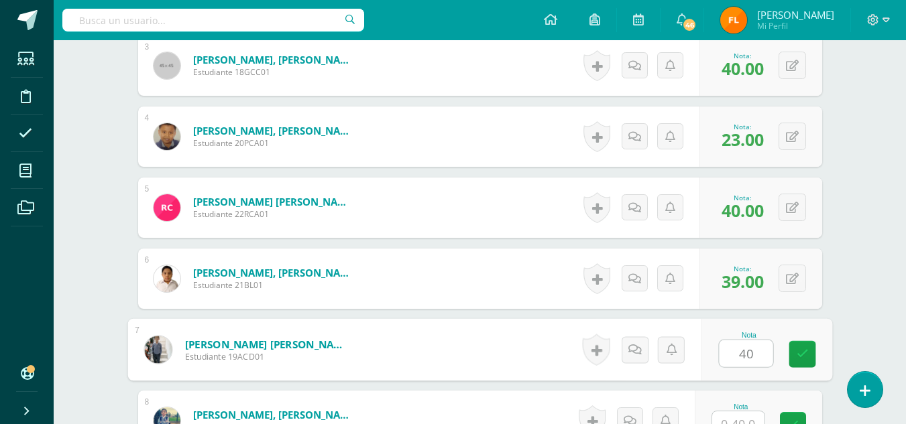
type input "40"
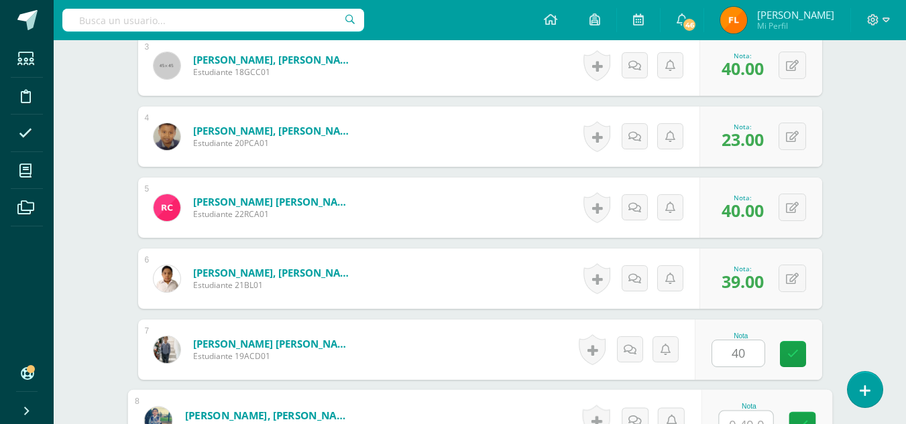
scroll to position [587, 0]
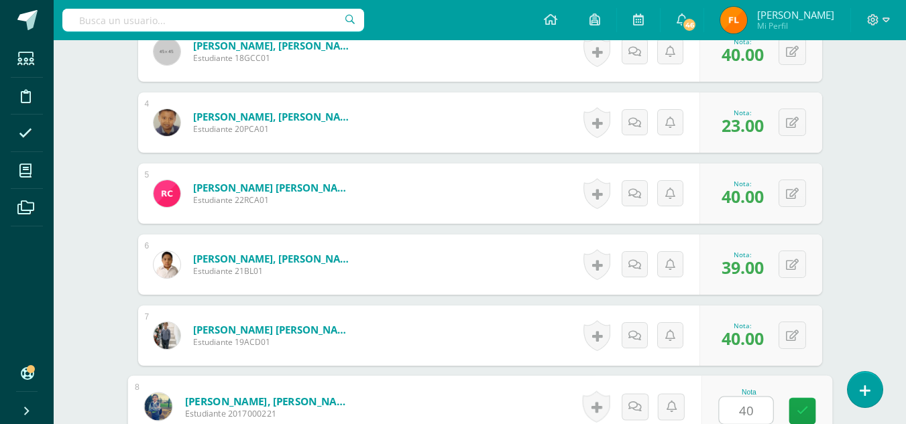
type input "40"
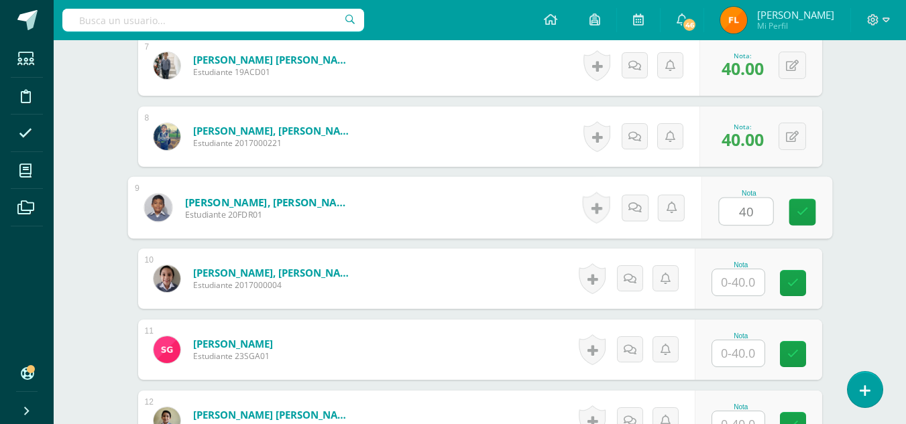
type input "40"
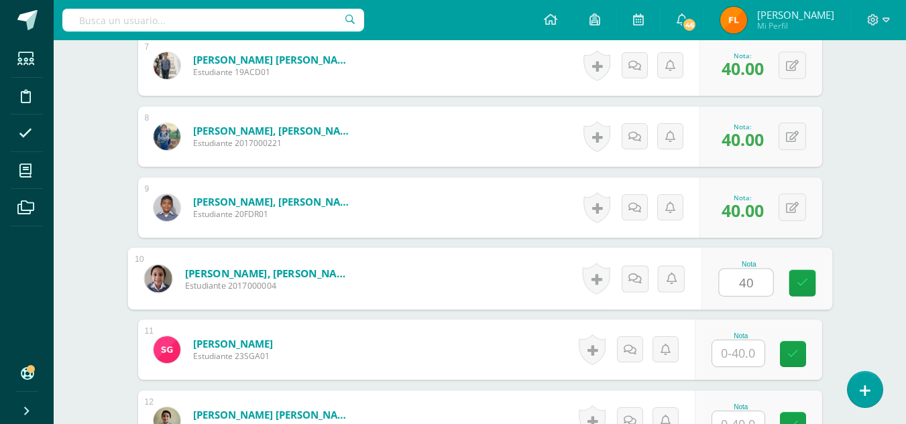
type input "40"
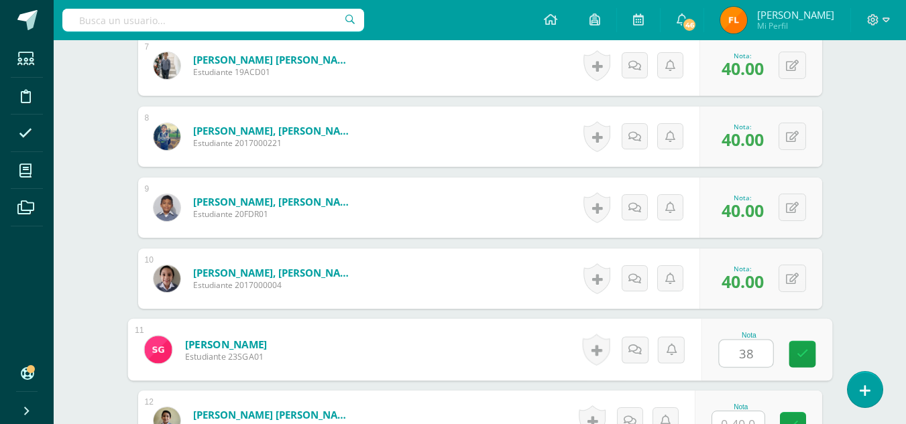
type input "38"
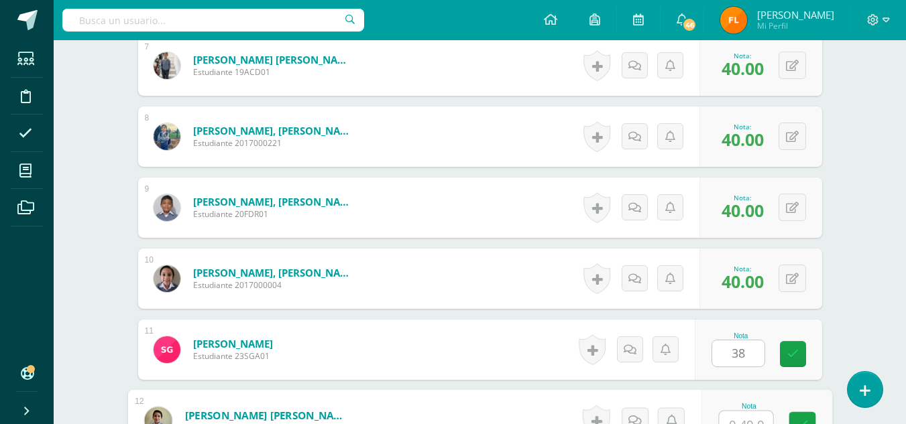
scroll to position [871, 0]
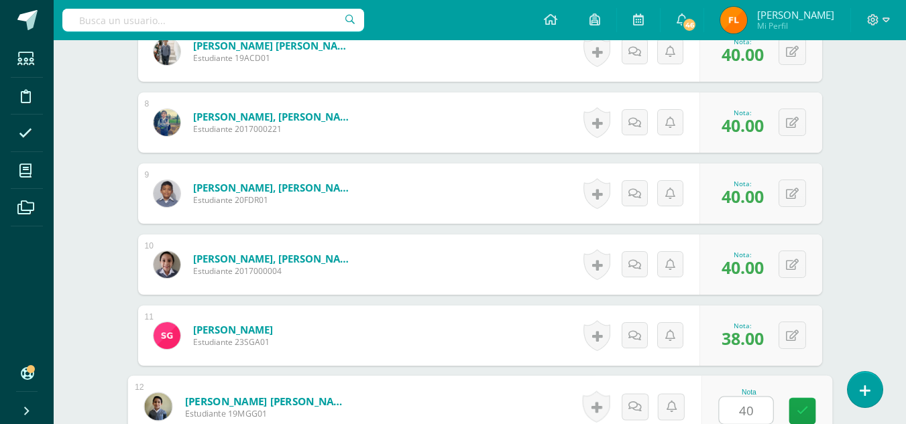
type input "40"
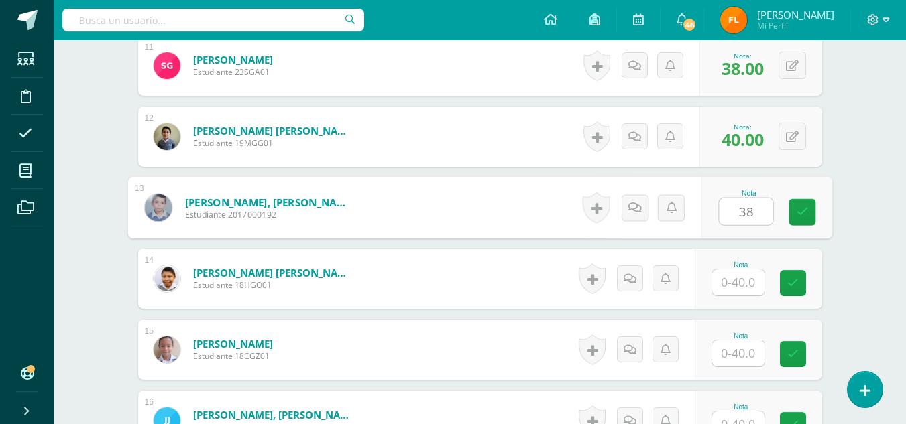
type input "38"
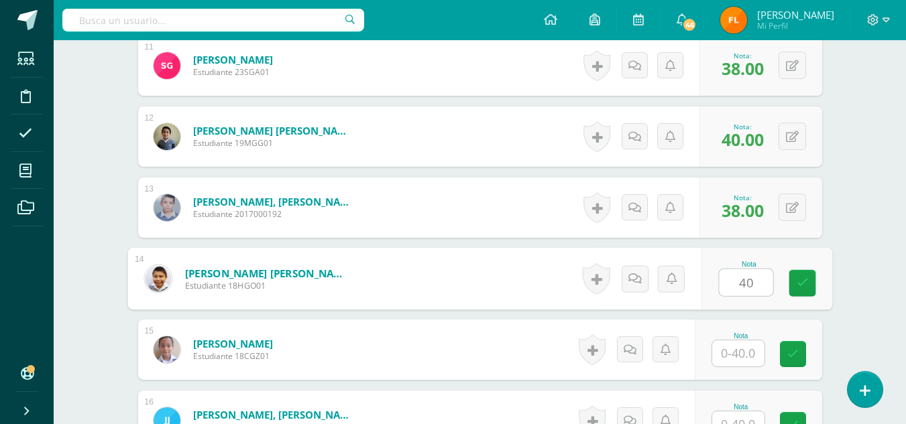
type input "40"
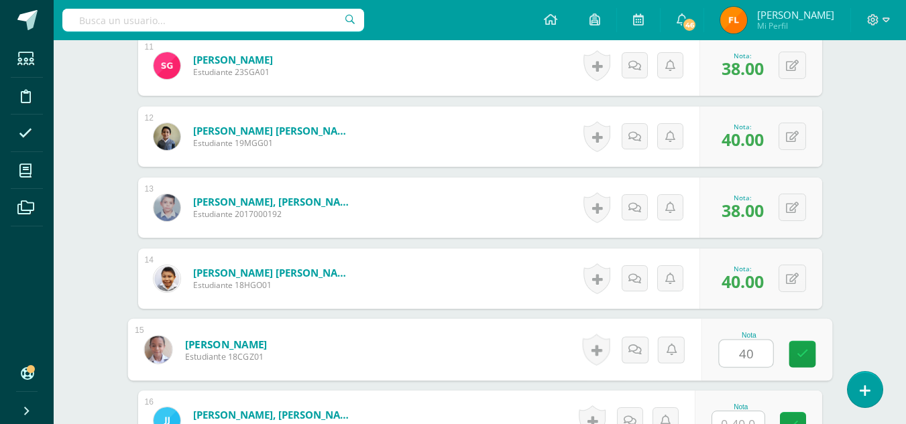
type input "40"
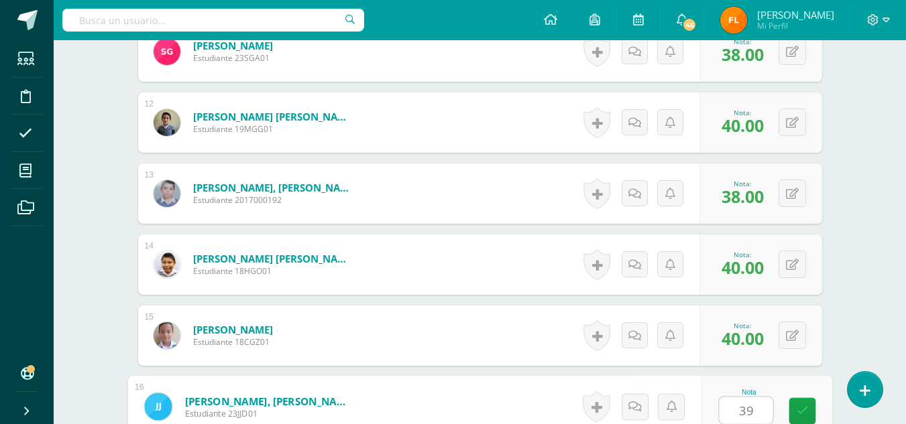
type input "39"
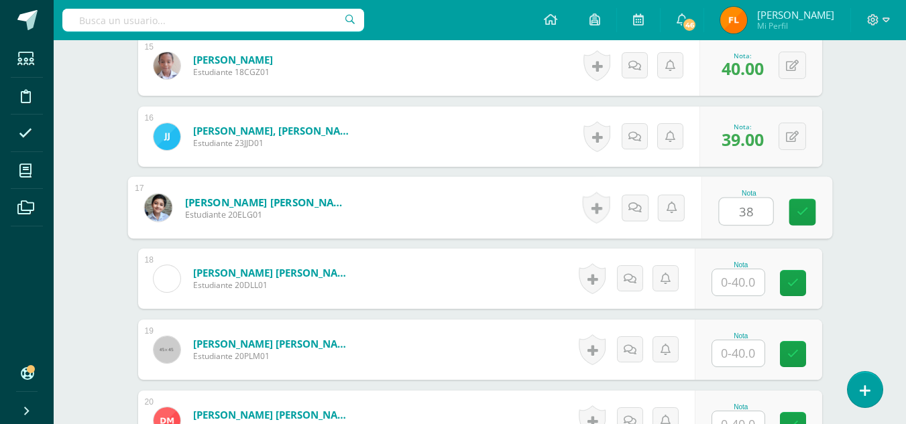
type input "38"
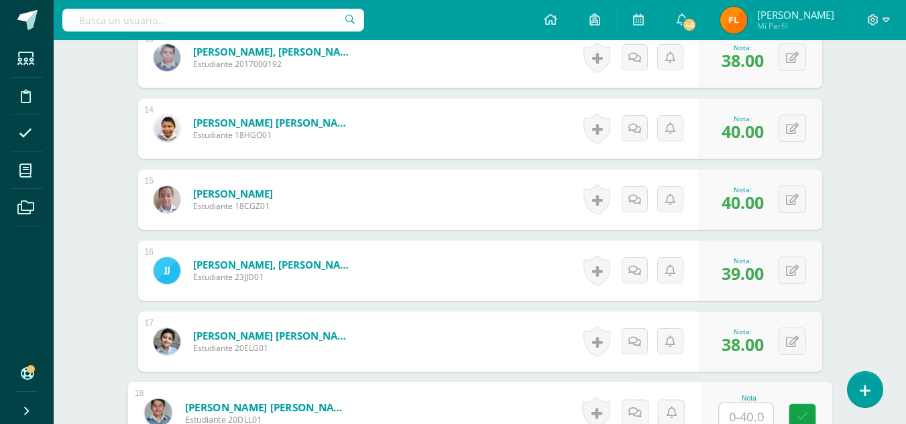
scroll to position [1090, 0]
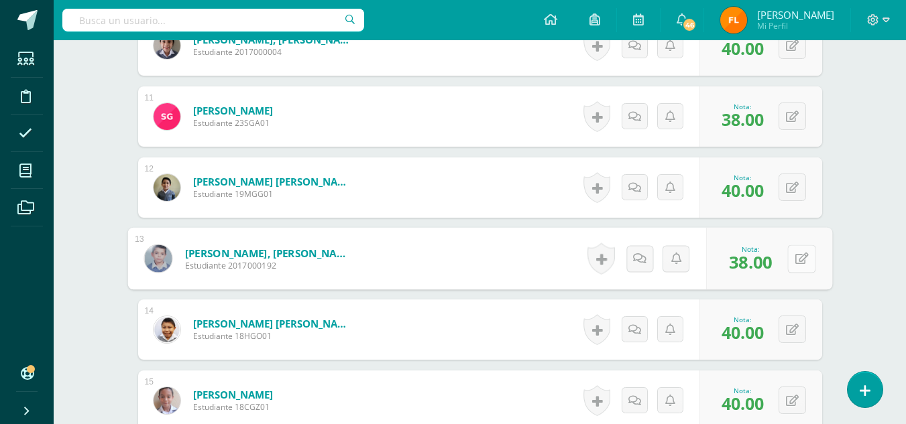
click at [787, 259] on button at bounding box center [801, 259] width 28 height 28
click at [728, 264] on input "38.00" at bounding box center [709, 262] width 54 height 27
type input "3"
click at [790, 335] on icon at bounding box center [792, 329] width 13 height 11
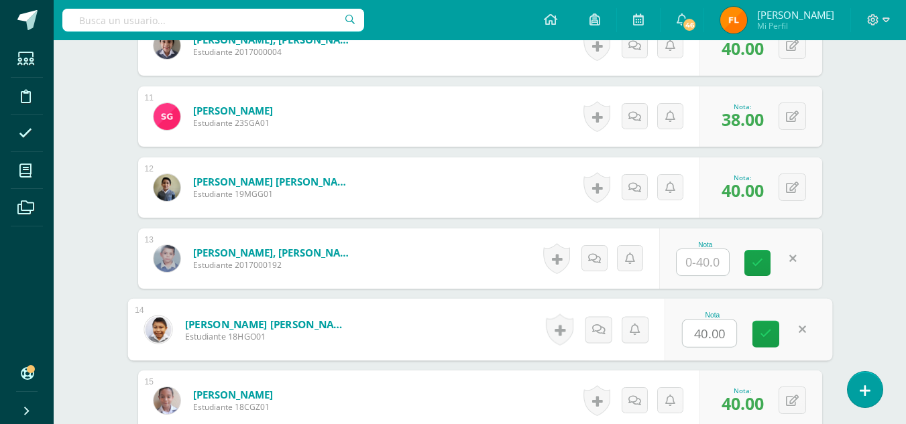
click at [732, 339] on input "40.00" at bounding box center [709, 333] width 54 height 27
type input "4"
click at [792, 403] on icon at bounding box center [792, 401] width 13 height 11
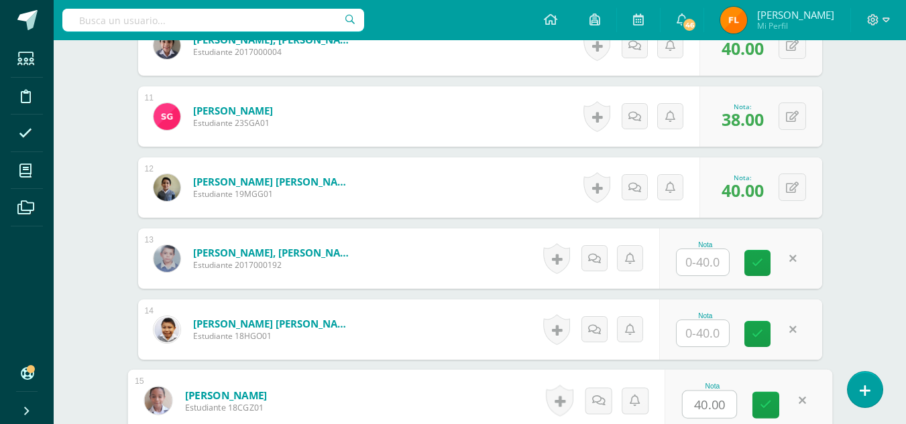
click at [731, 403] on input "40.00" at bounding box center [709, 405] width 54 height 27
type input "4"
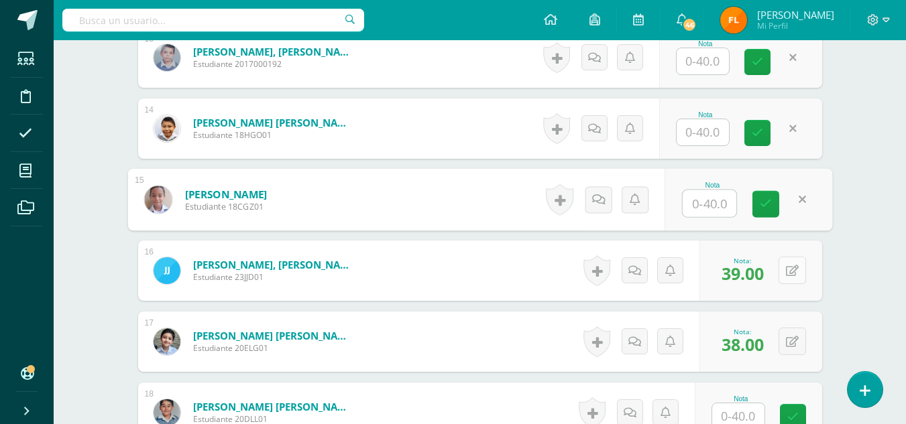
click at [790, 268] on icon at bounding box center [792, 270] width 13 height 11
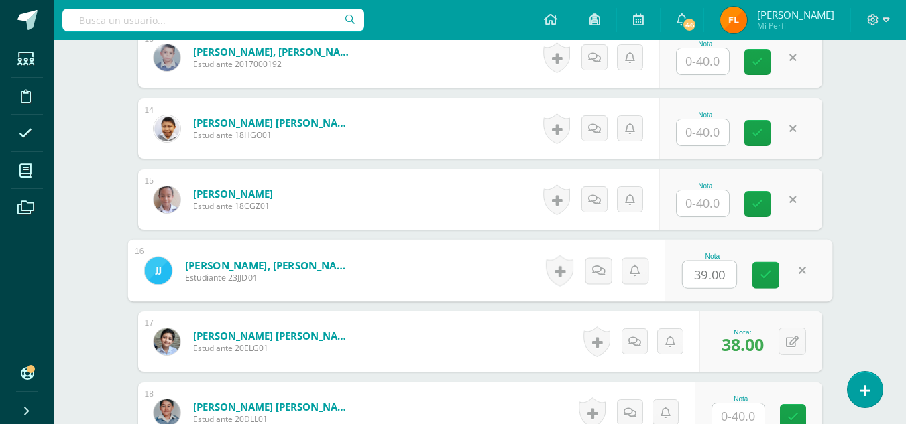
click at [727, 277] on input "39.00" at bounding box center [709, 274] width 54 height 27
type input "3"
click at [796, 345] on icon at bounding box center [792, 342] width 13 height 11
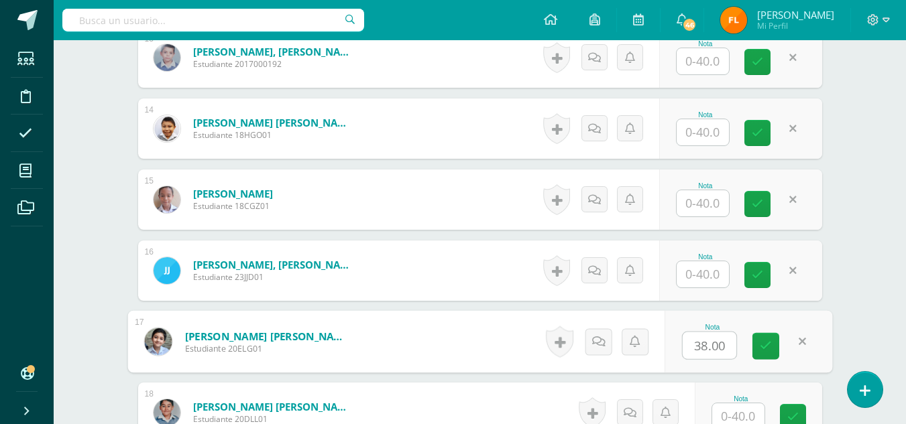
click at [730, 343] on input "38.00" at bounding box center [709, 346] width 54 height 27
type input "3"
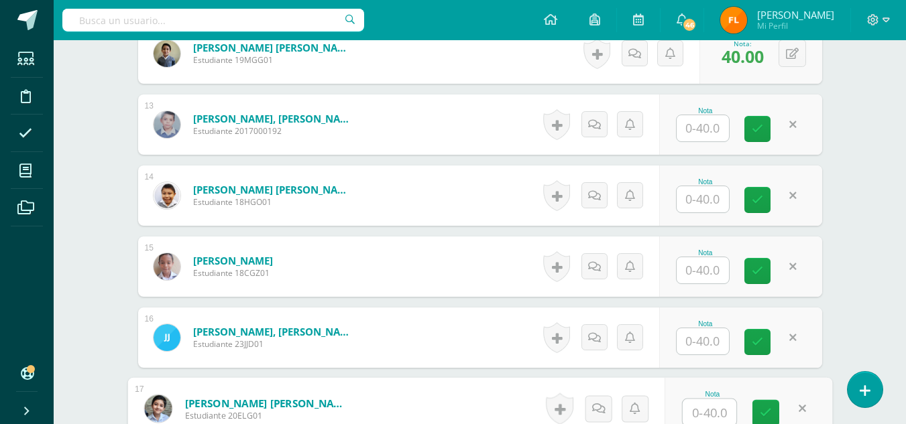
scroll to position [1090, 0]
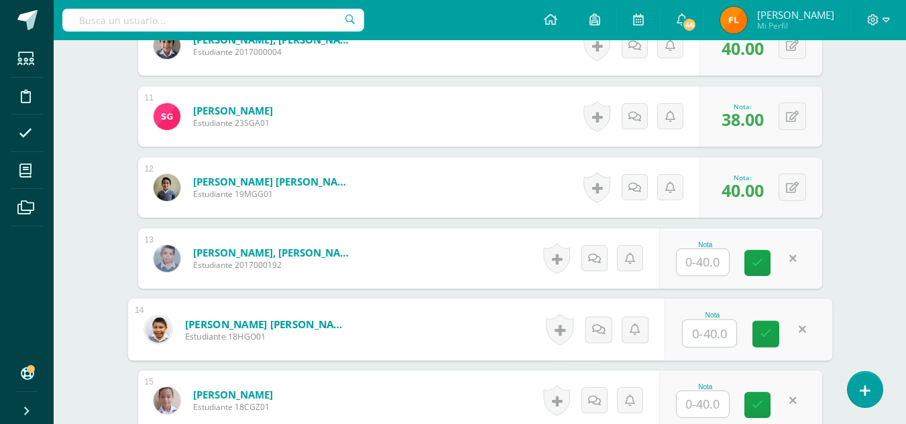
click at [703, 333] on input "text" at bounding box center [709, 333] width 54 height 27
type input "38"
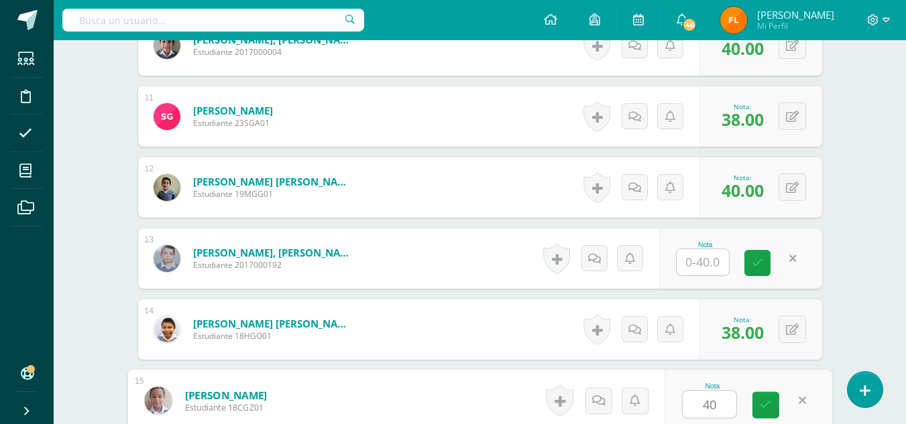
type input "40"
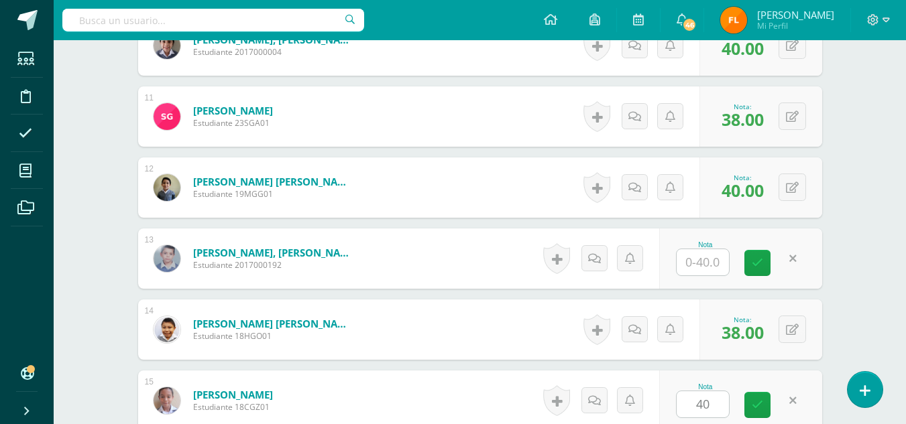
scroll to position [1354, 0]
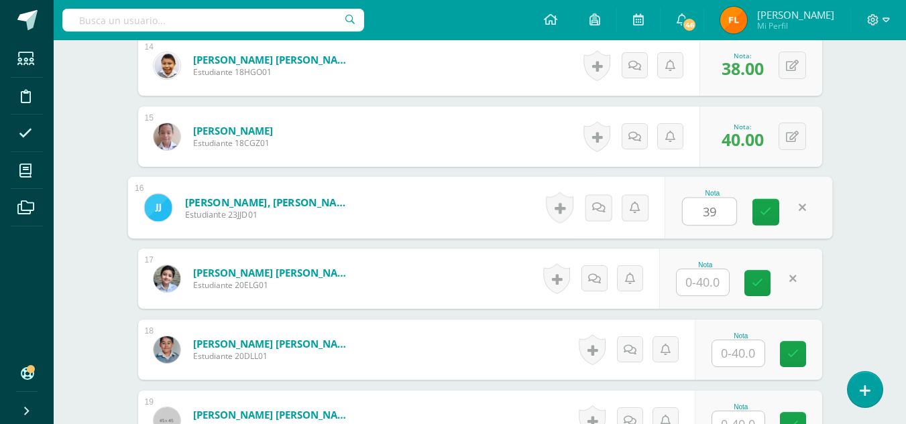
type input "39"
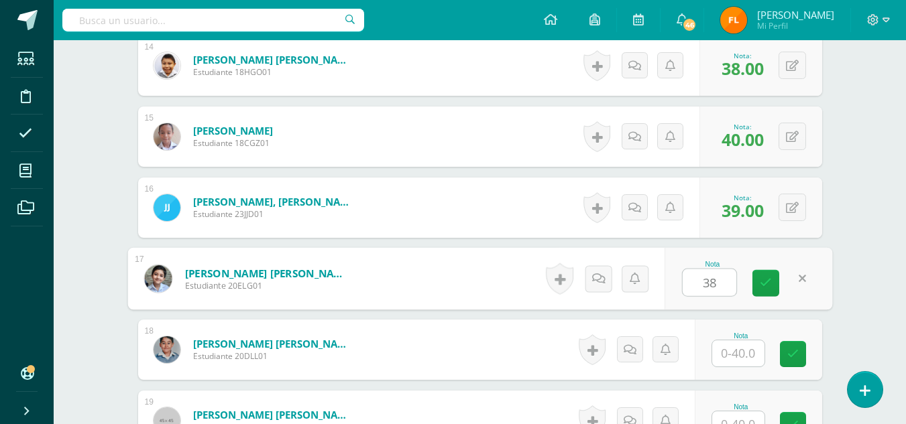
type input "38"
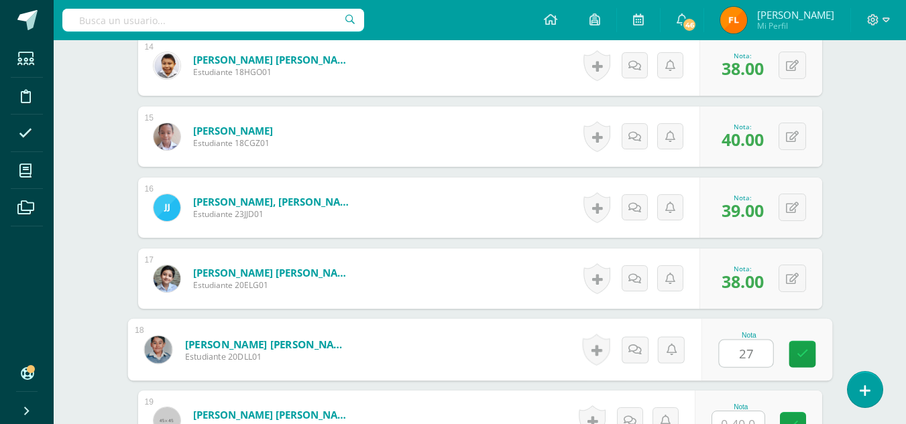
type input "27"
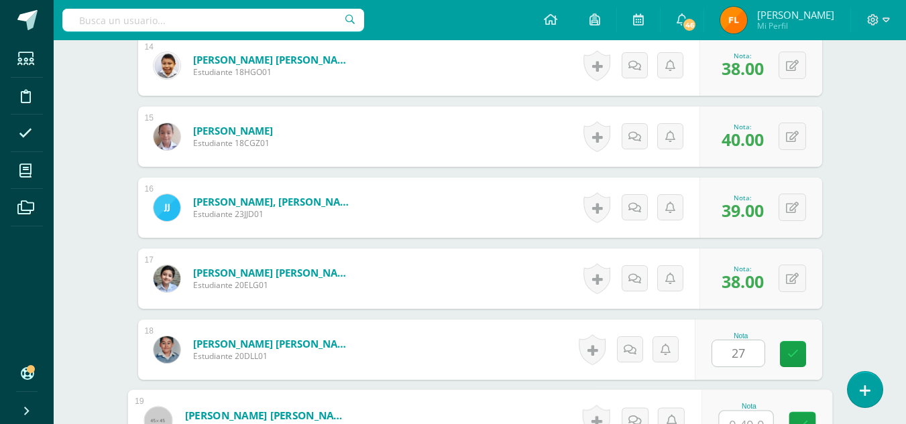
scroll to position [1368, 0]
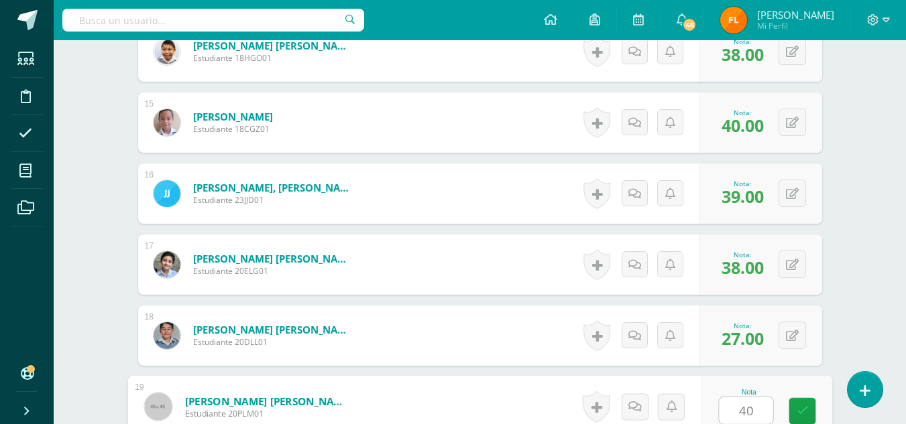
type input "40"
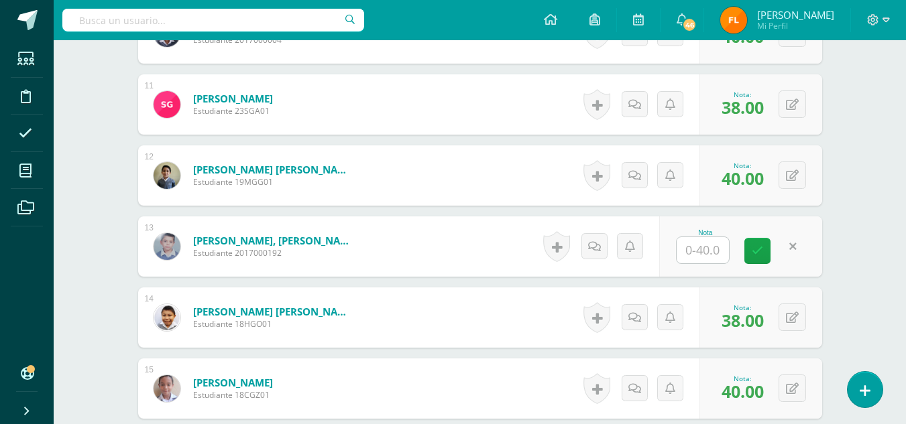
scroll to position [1236, 0]
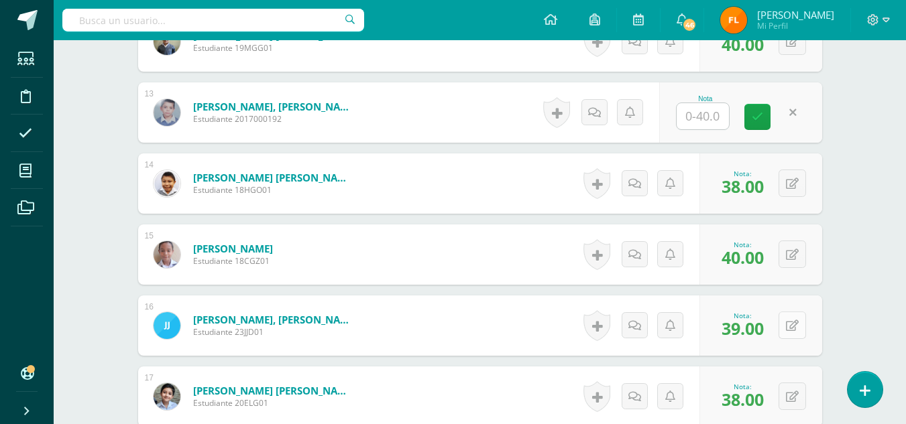
click at [792, 329] on icon at bounding box center [792, 325] width 13 height 11
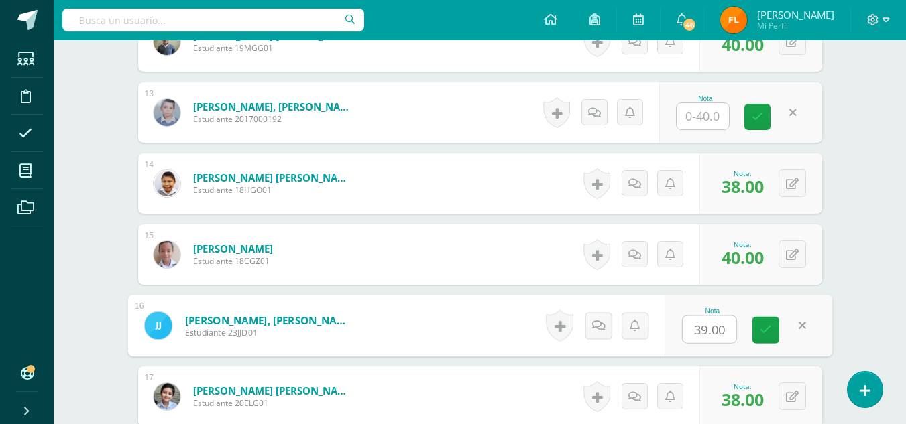
click at [729, 329] on input "39.00" at bounding box center [709, 329] width 54 height 27
type input "3"
type input "40"
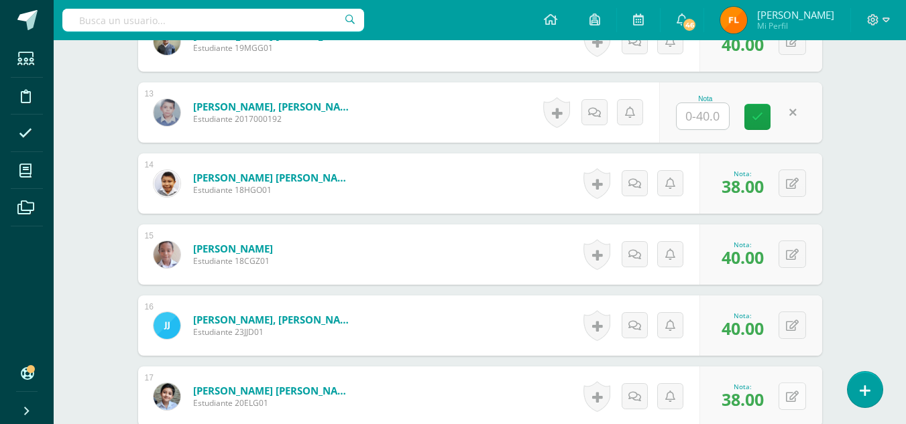
click at [785, 398] on div "0 Logros Logros obtenidos Aún no hay logros agregados Nota: 38.00" at bounding box center [760, 397] width 123 height 60
click at [797, 398] on icon at bounding box center [800, 396] width 13 height 11
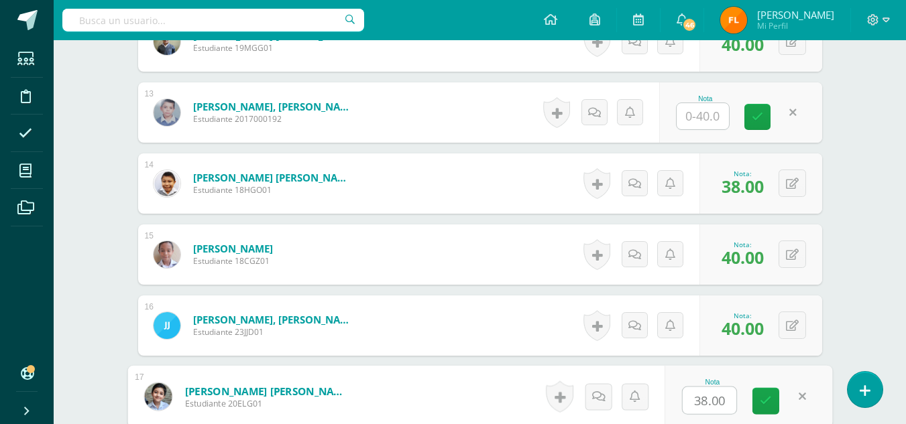
click at [722, 400] on input "38.00" at bounding box center [709, 400] width 54 height 27
type input "3"
type input "39"
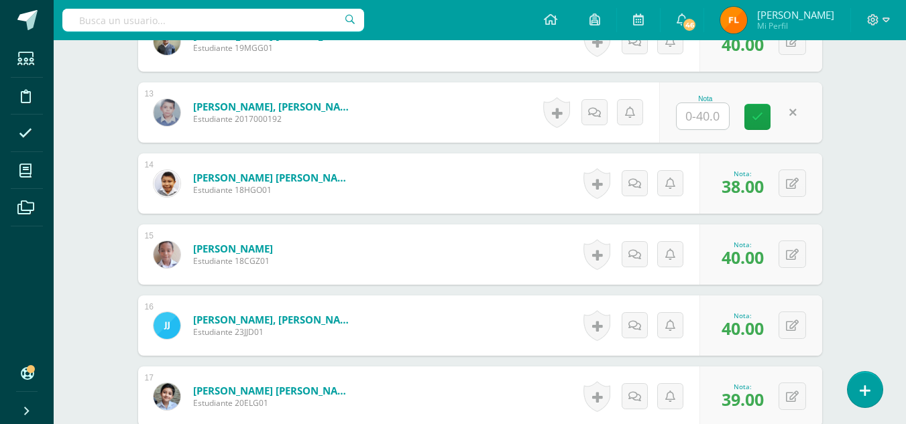
scroll to position [1303, 0]
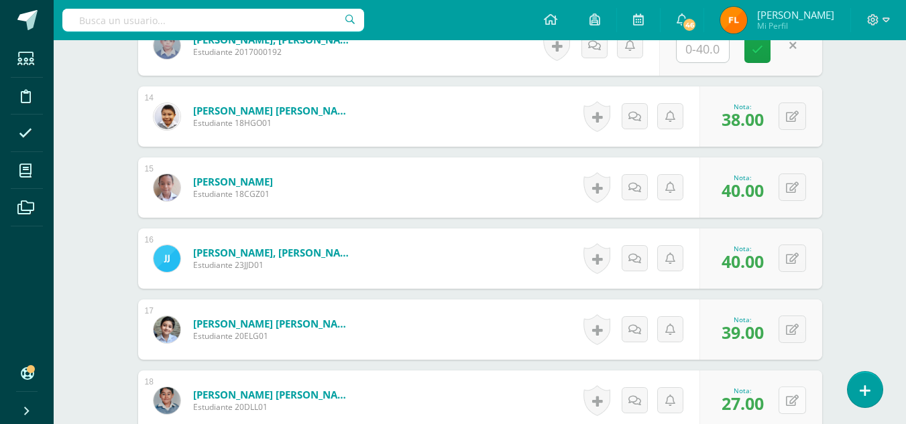
click at [789, 400] on icon at bounding box center [792, 401] width 13 height 11
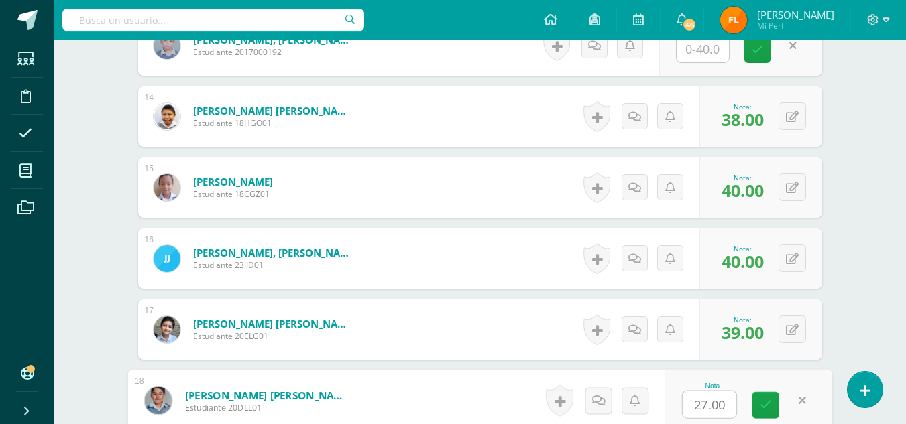
click at [729, 402] on input "27.00" at bounding box center [709, 405] width 54 height 27
type input "2"
type input "38"
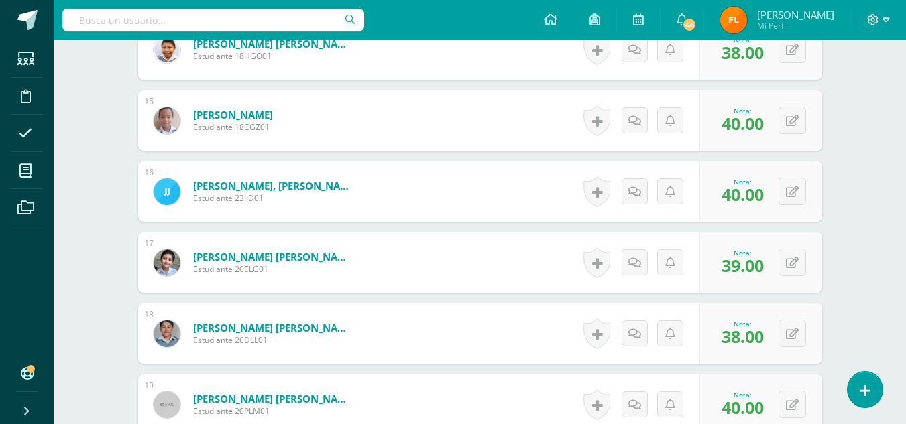
scroll to position [1504, 0]
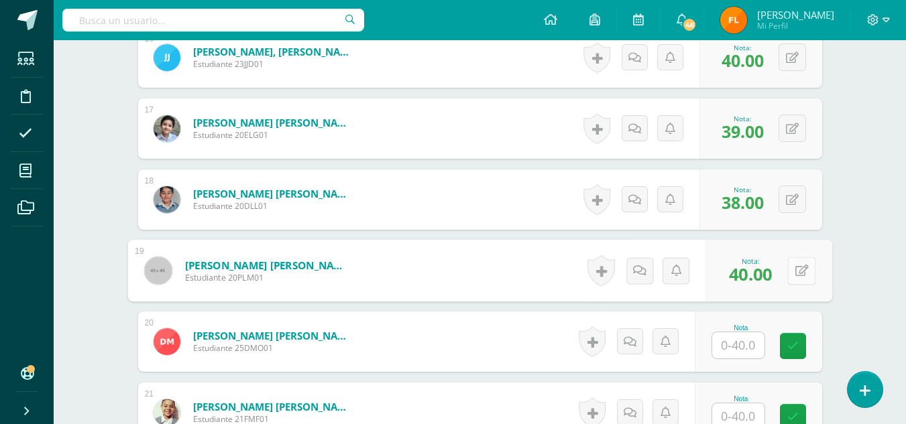
click at [792, 272] on button at bounding box center [801, 271] width 28 height 28
click at [725, 282] on input "40.00" at bounding box center [709, 274] width 54 height 27
type input "4"
type input "27"
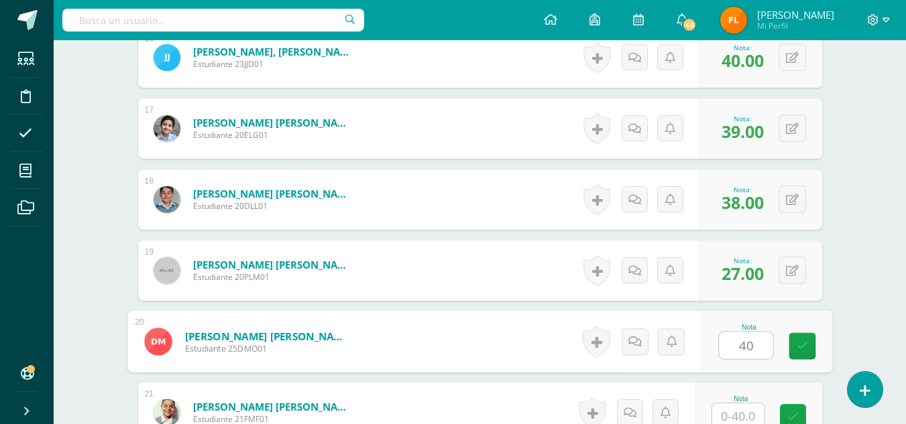
type input "40"
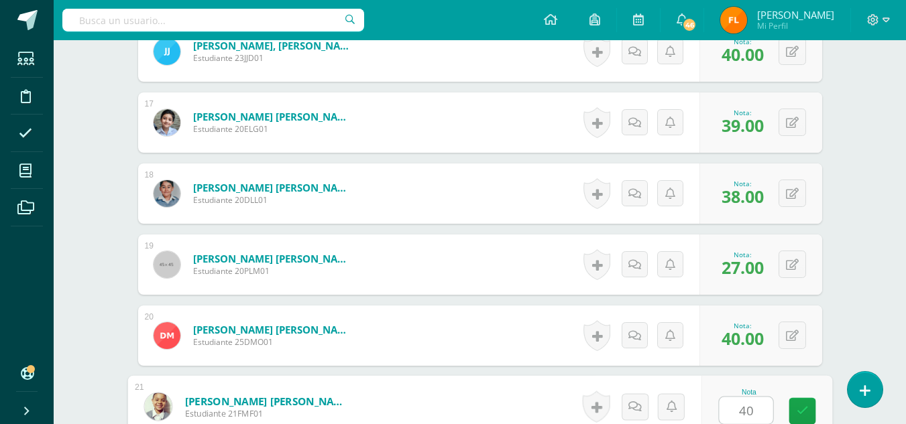
type input "40"
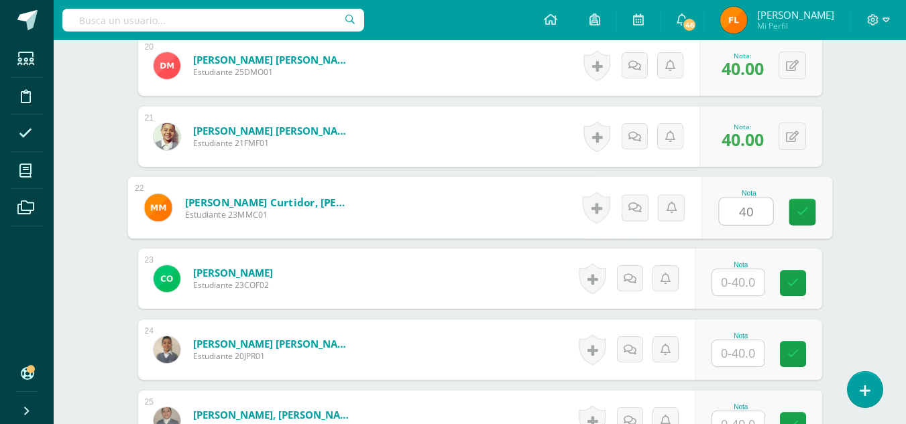
type input "40"
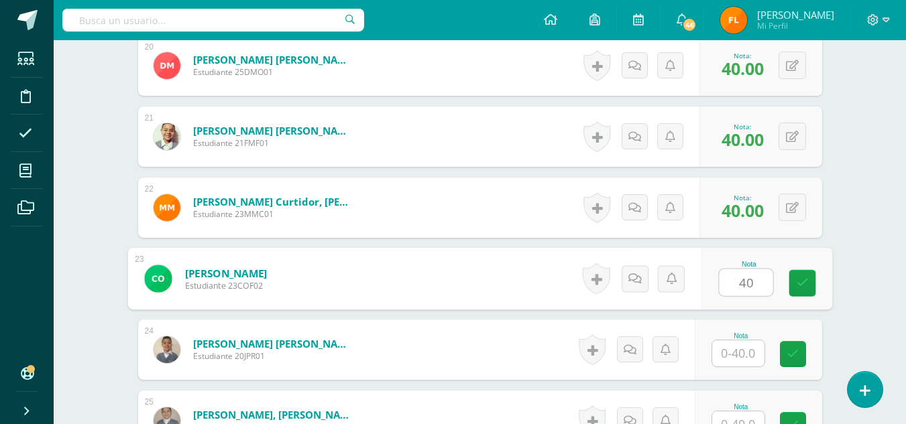
type input "40"
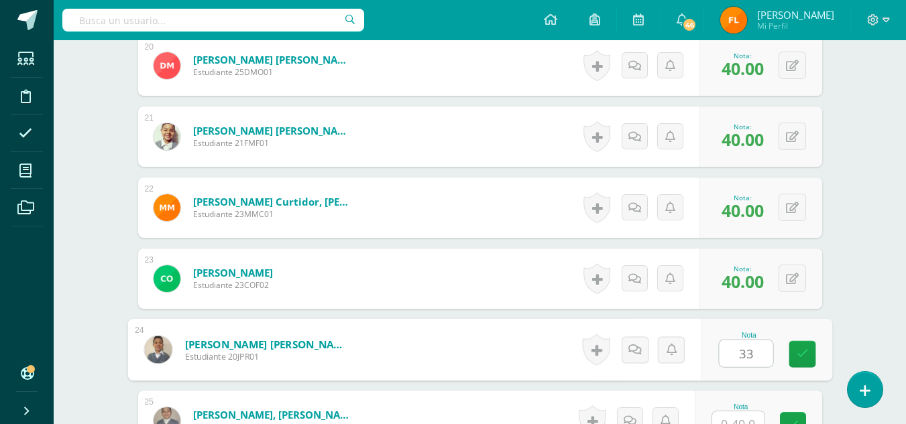
type input "33"
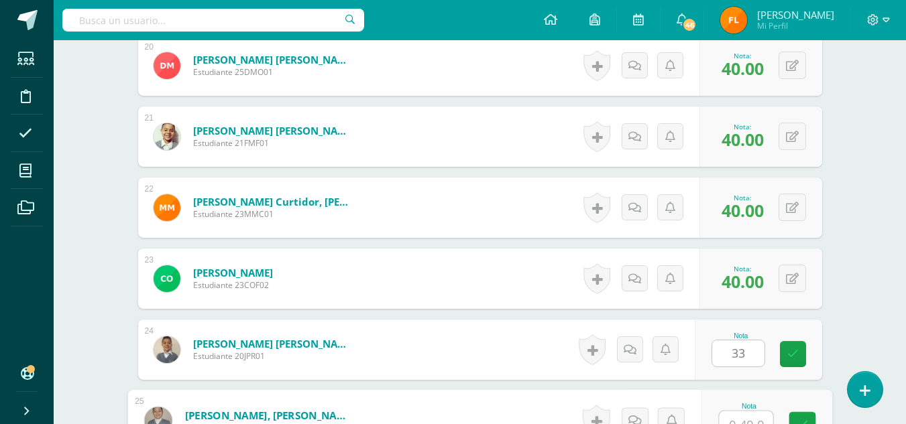
scroll to position [1795, 0]
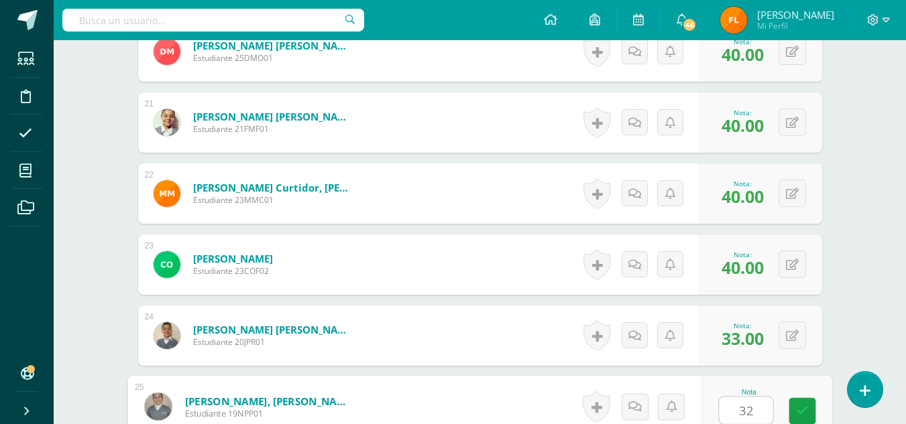
type input "32"
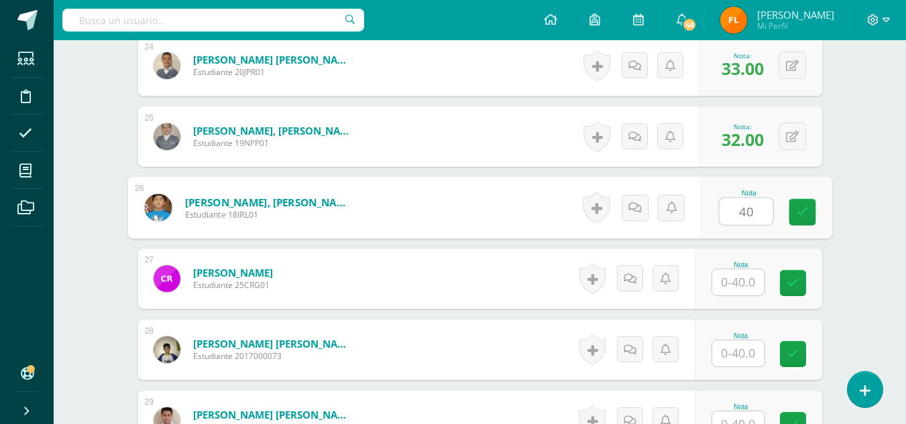
type input "40"
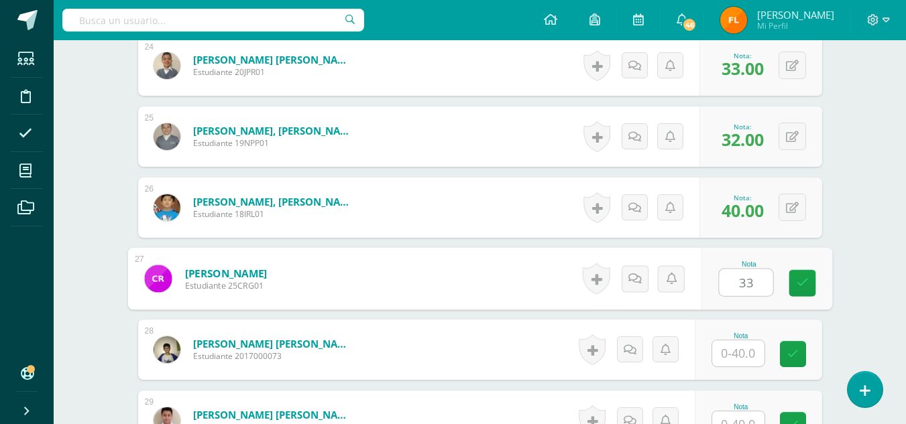
type input "33"
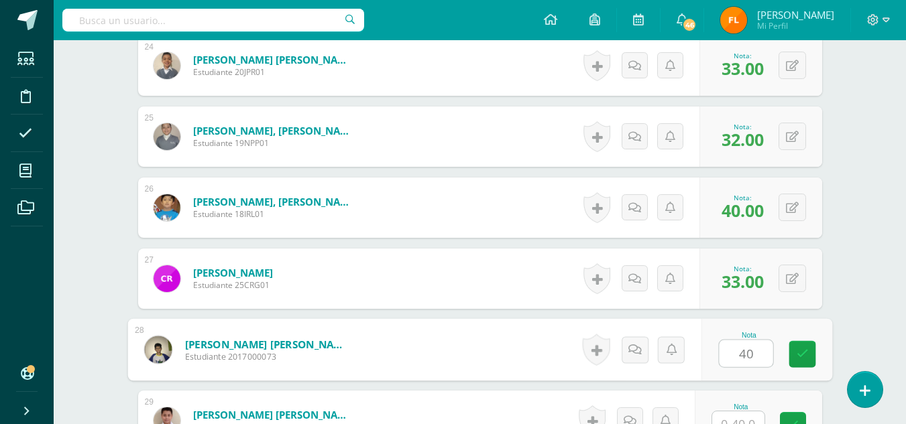
type input "40"
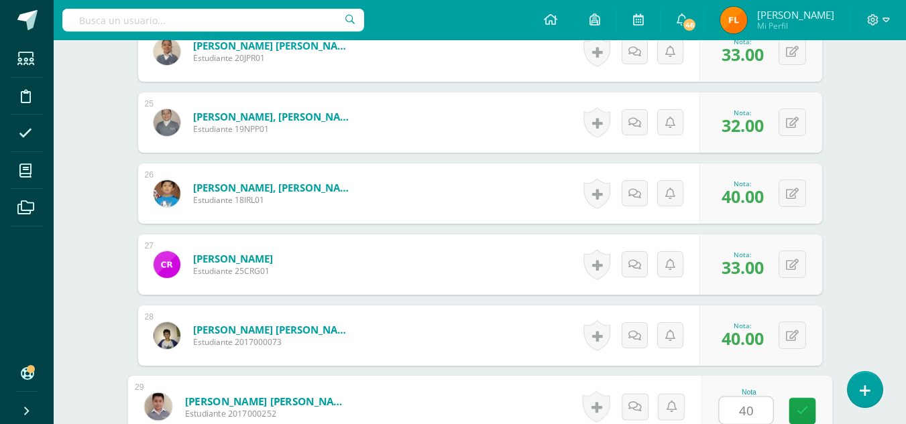
type input "40"
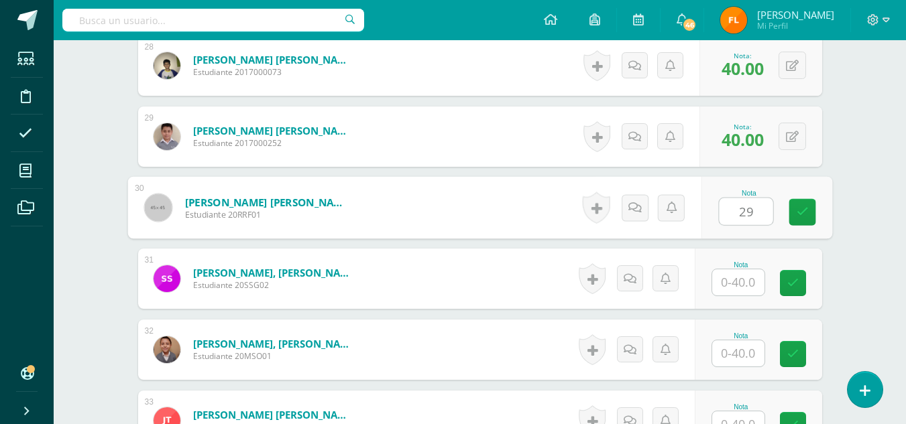
type input "29"
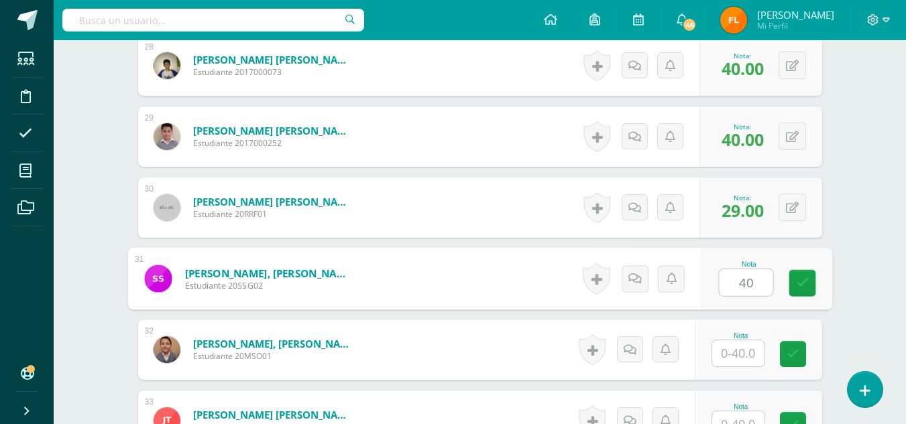
type input "40"
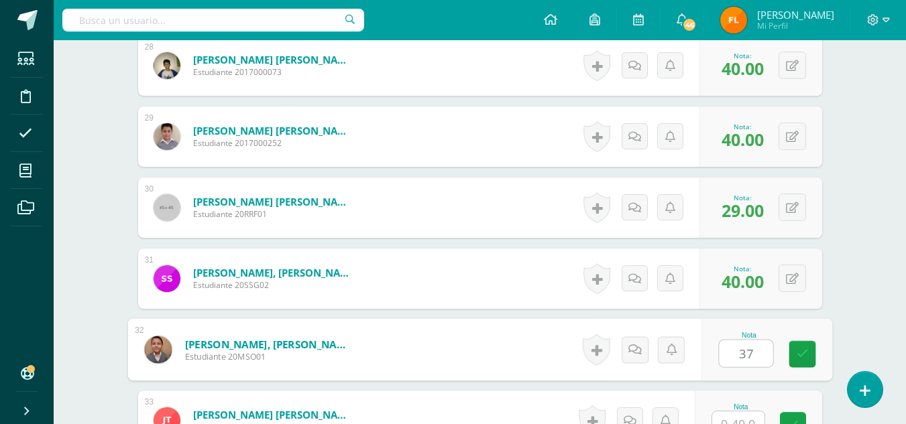
type input "37"
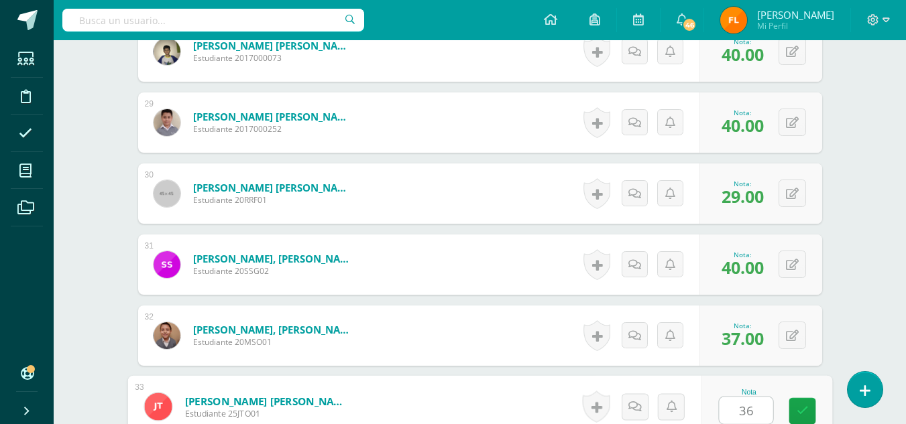
type input "36"
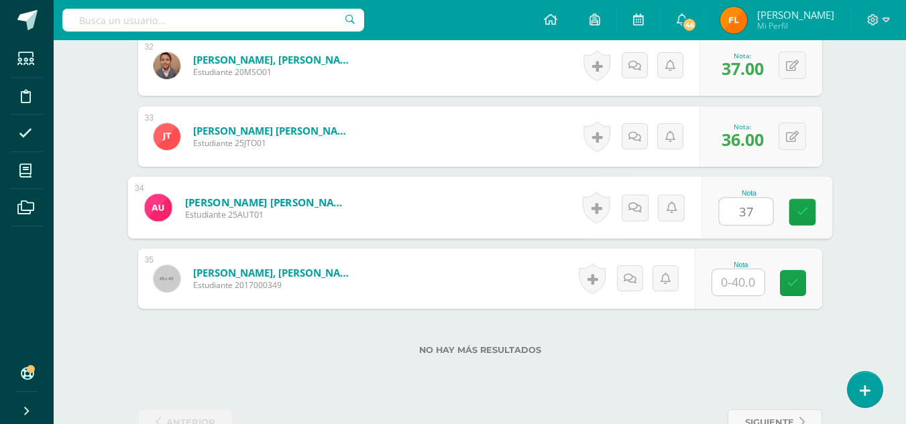
type input "37"
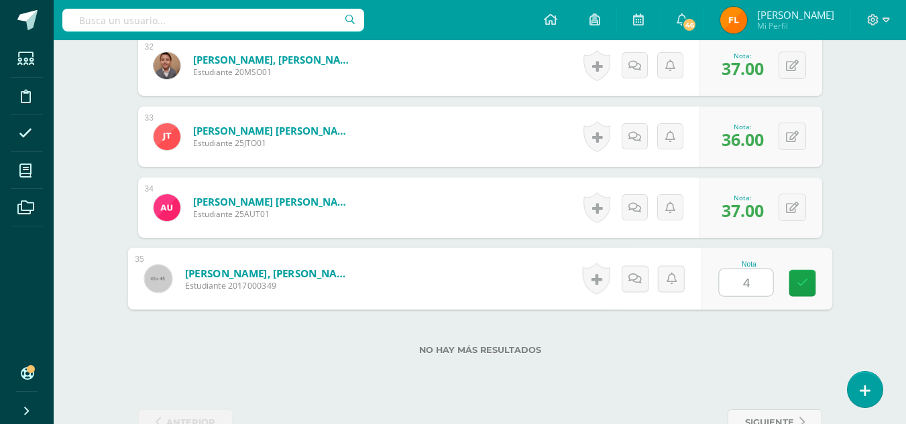
type input "40"
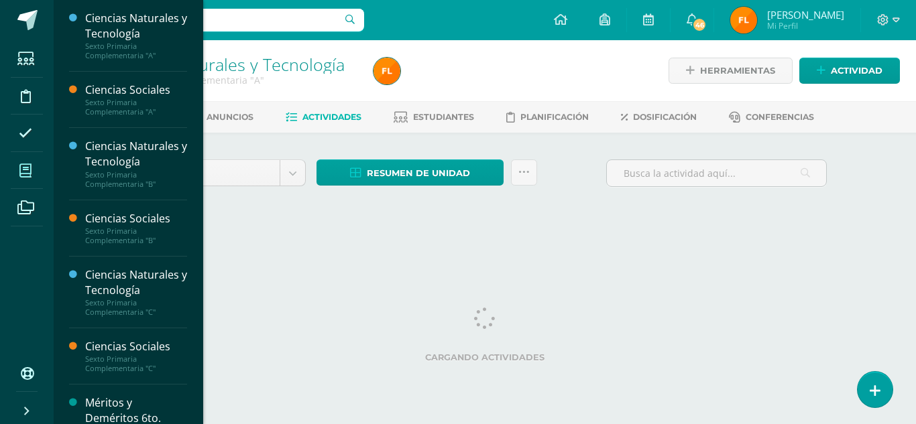
click at [28, 176] on icon at bounding box center [25, 170] width 12 height 13
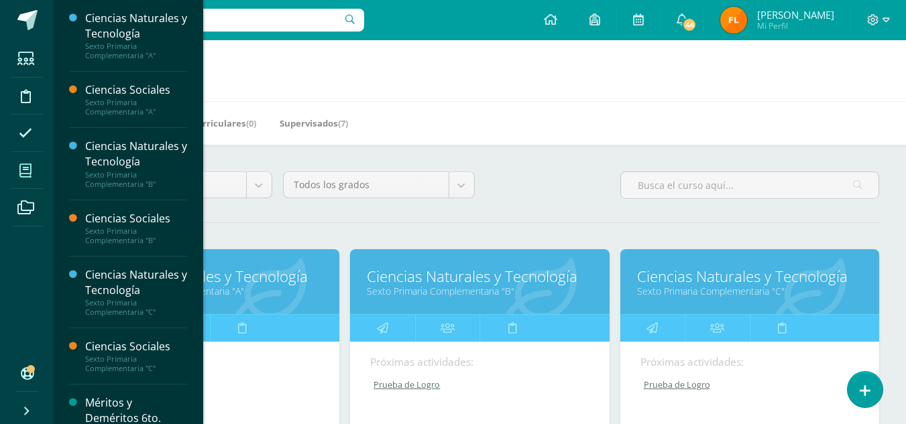
scroll to position [268, 0]
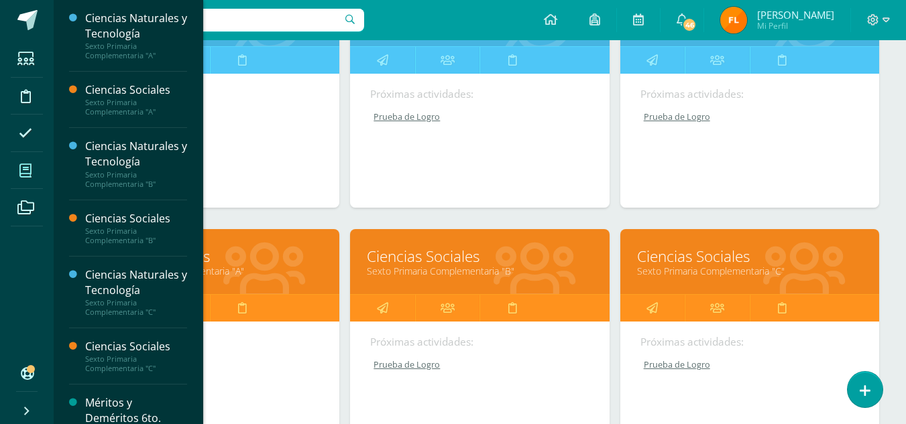
click at [270, 270] on link "Sexto Primaria Complementaria "A"" at bounding box center [209, 271] width 225 height 13
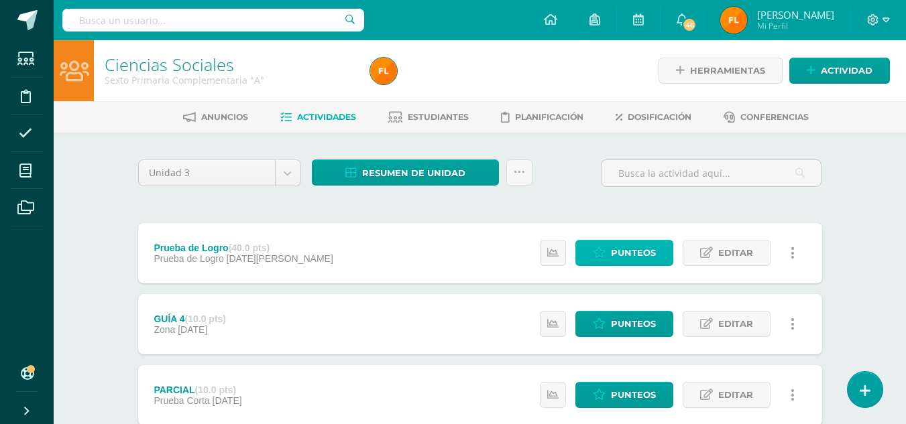
click at [650, 255] on span "Punteos" at bounding box center [633, 253] width 45 height 25
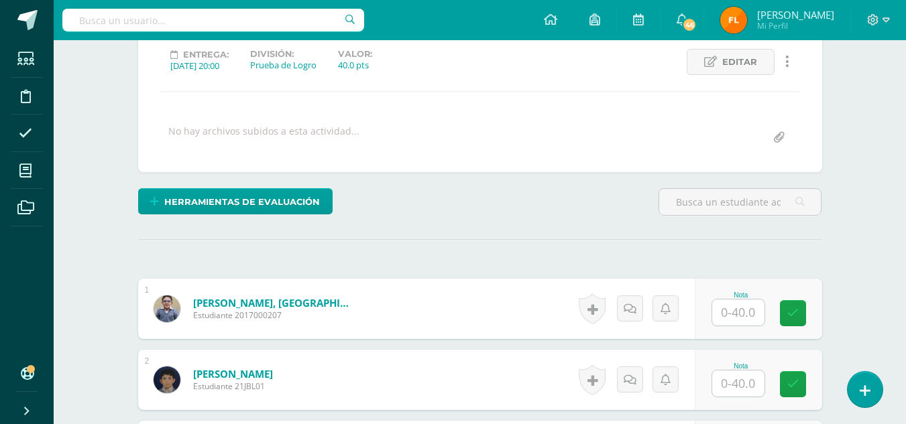
scroll to position [321, 0]
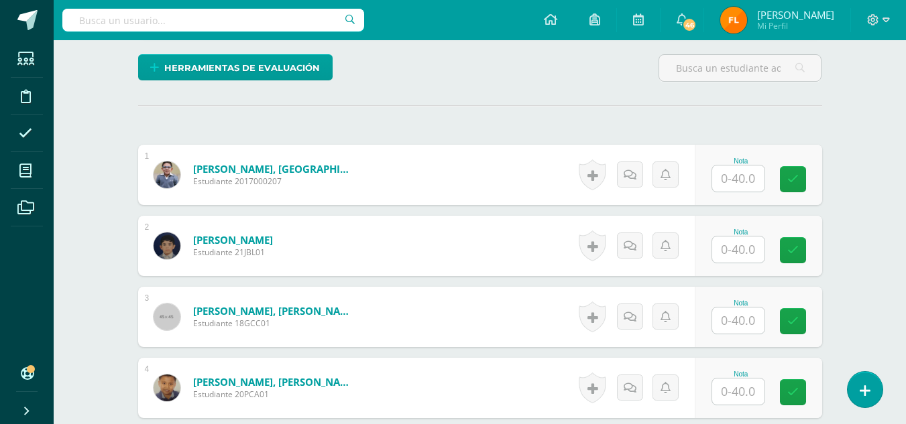
click at [739, 188] on input "text" at bounding box center [738, 179] width 52 height 26
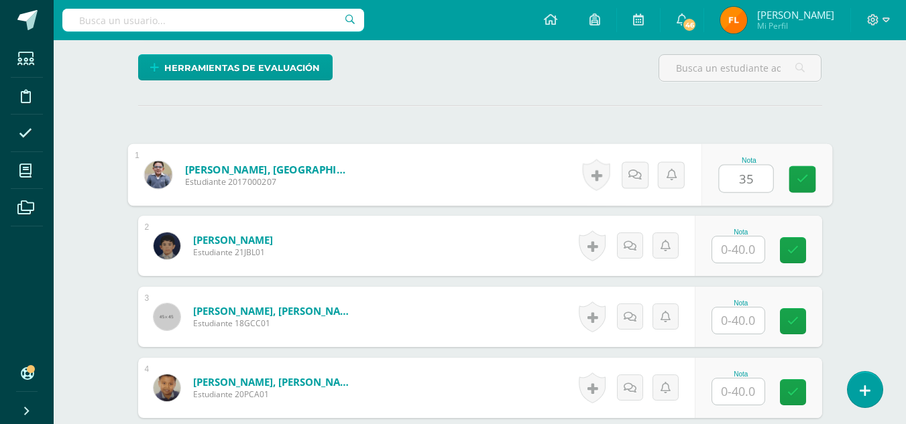
type input "35"
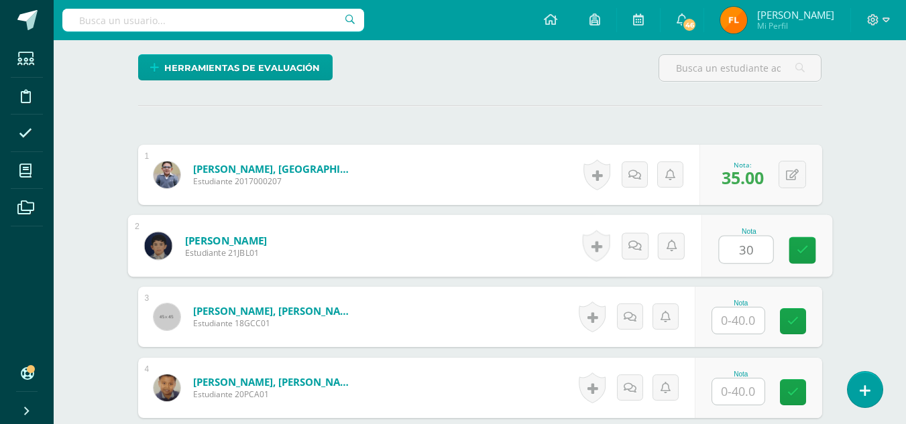
type input "30"
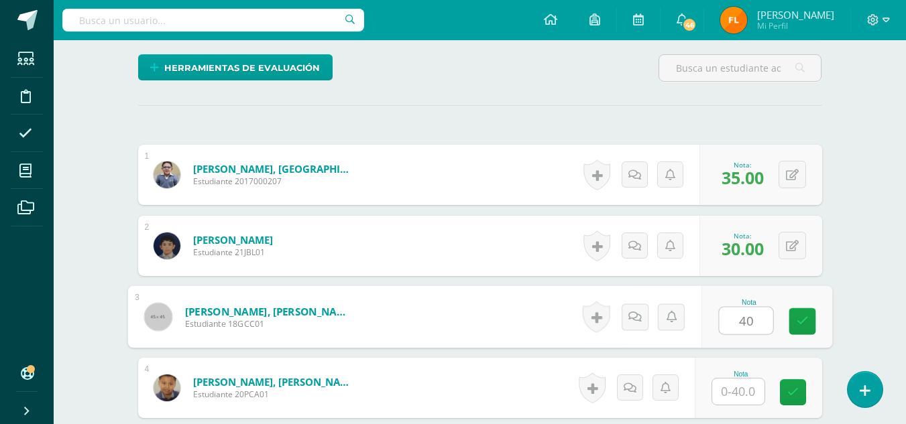
type input "40"
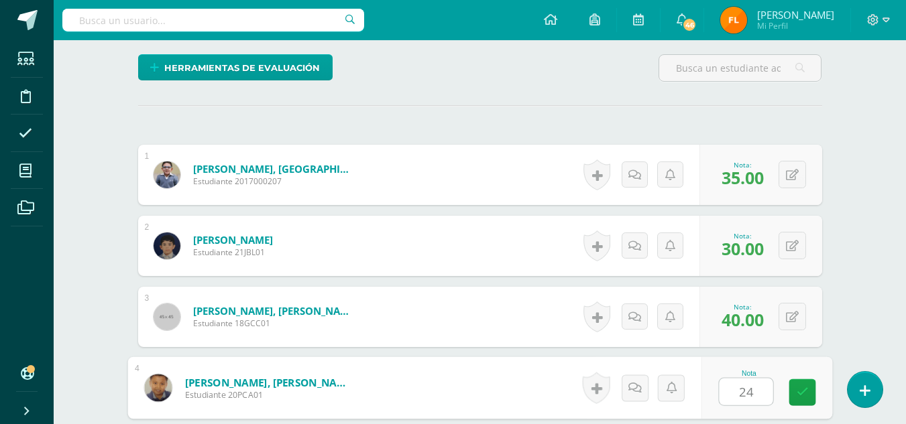
type input "24"
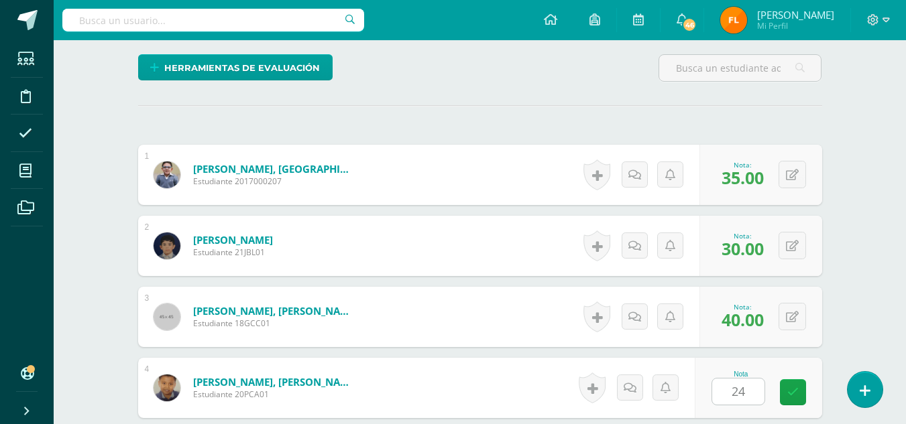
scroll to position [573, 0]
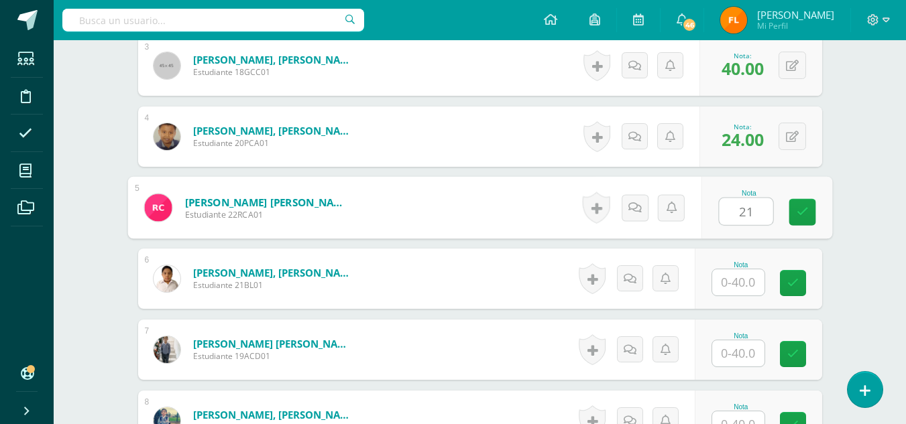
type input "21"
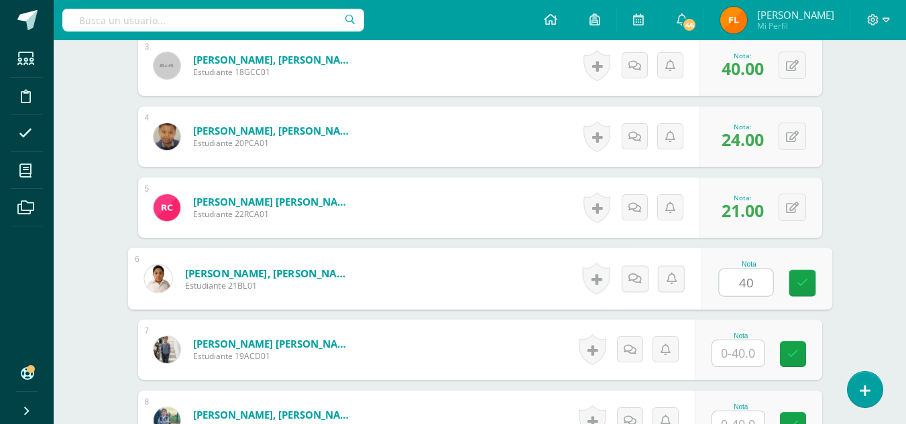
type input "40"
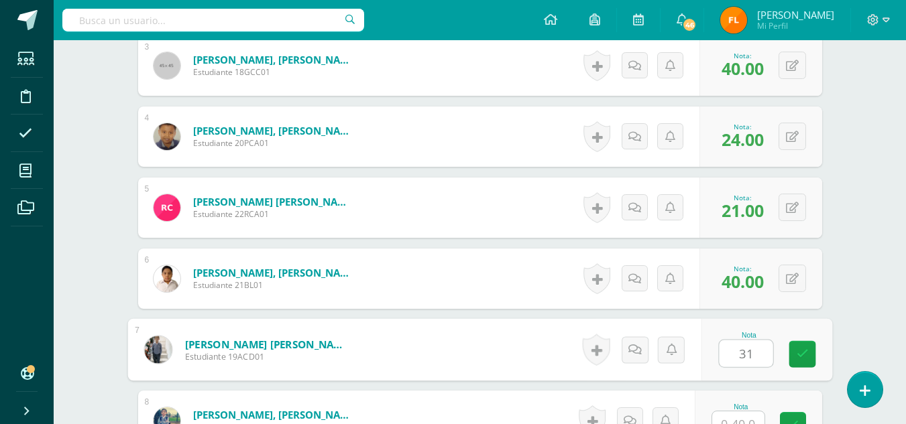
type input "31"
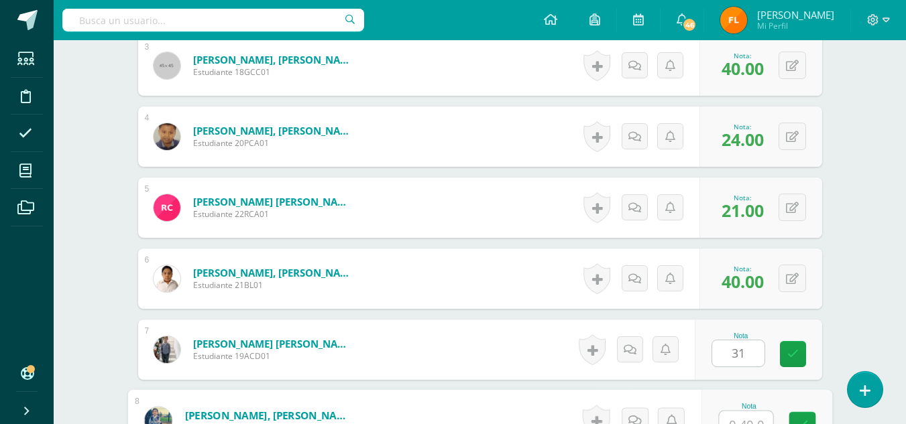
scroll to position [587, 0]
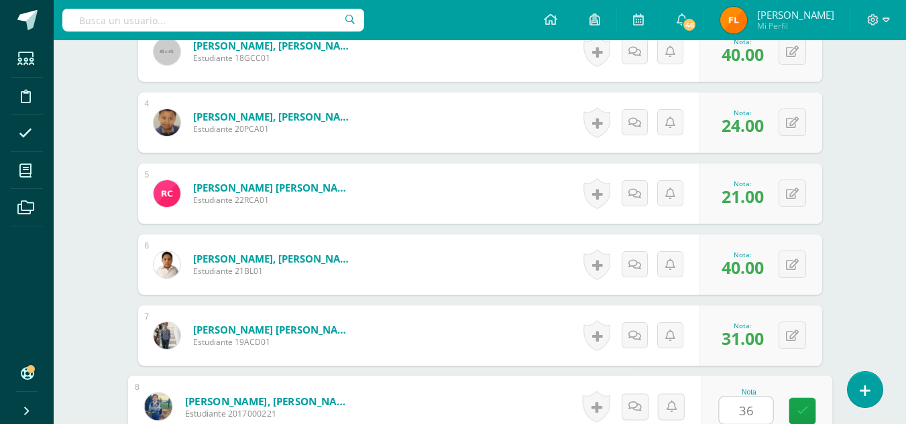
type input "36"
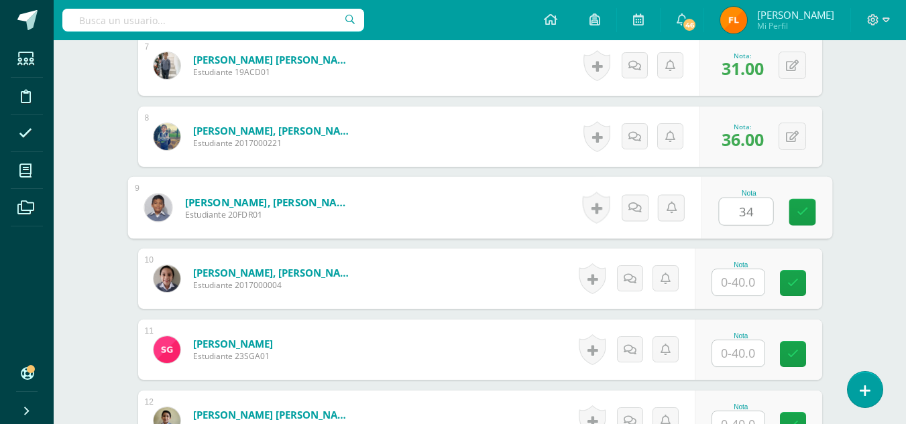
type input "34"
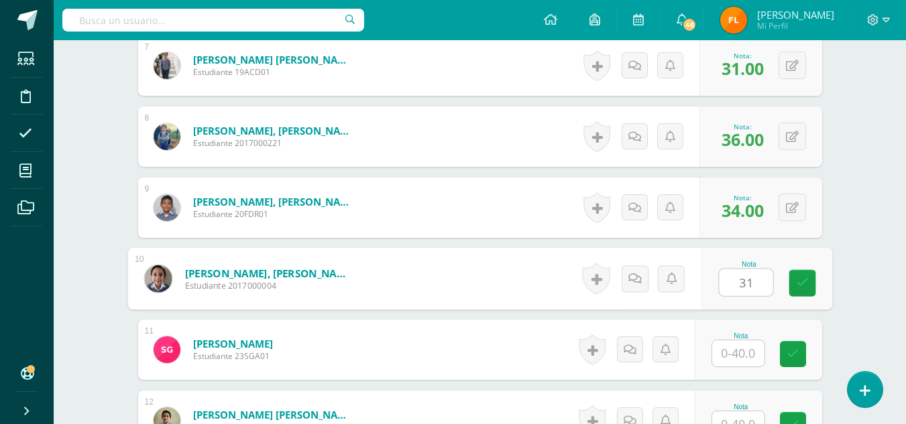
type input "31"
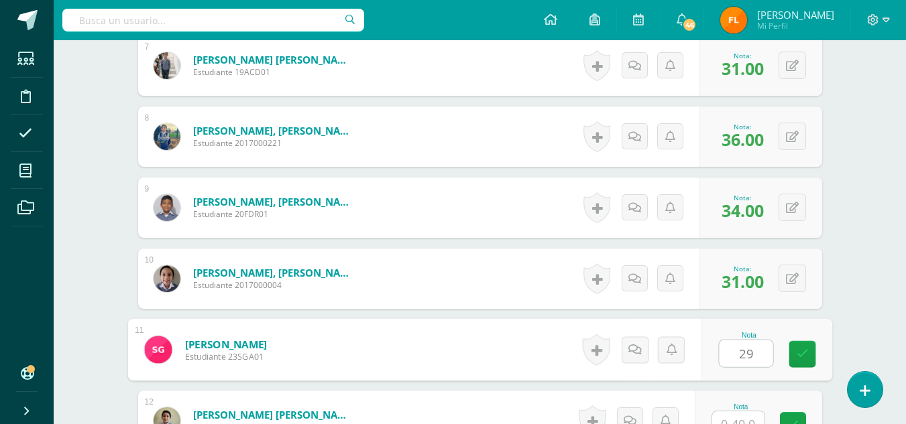
type input "29"
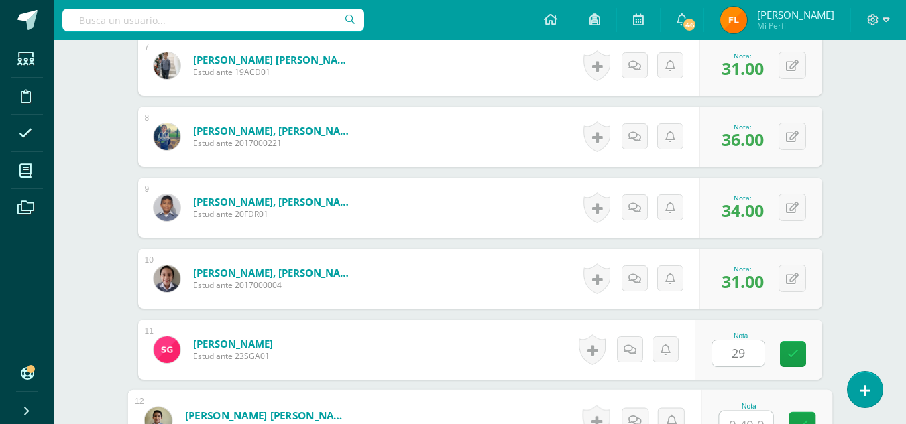
scroll to position [871, 0]
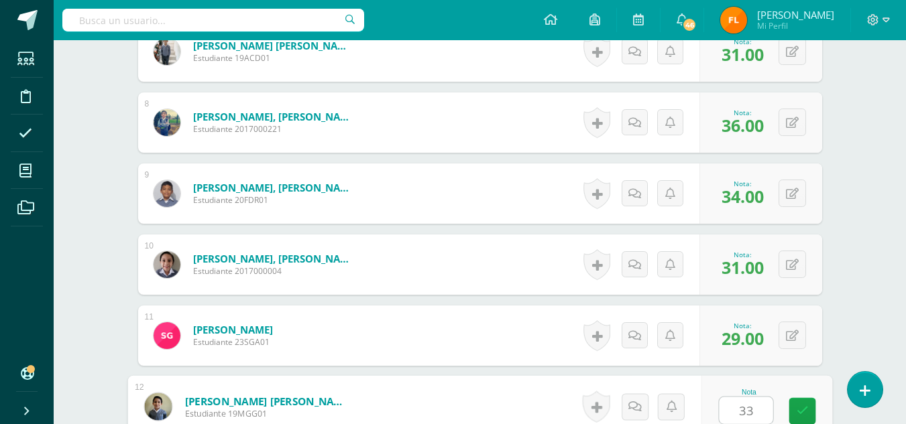
type input "33"
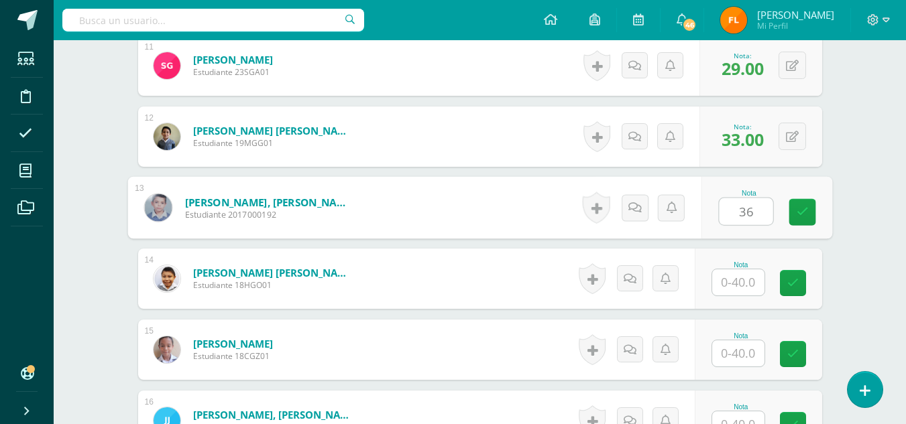
type input "36"
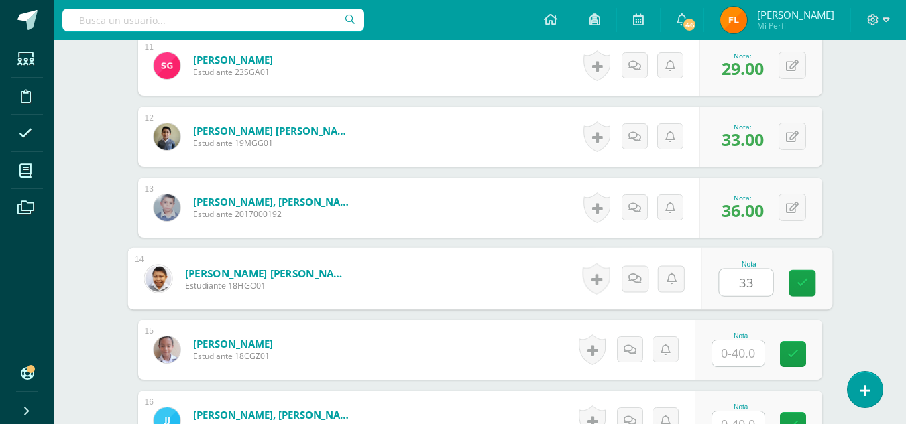
type input "33"
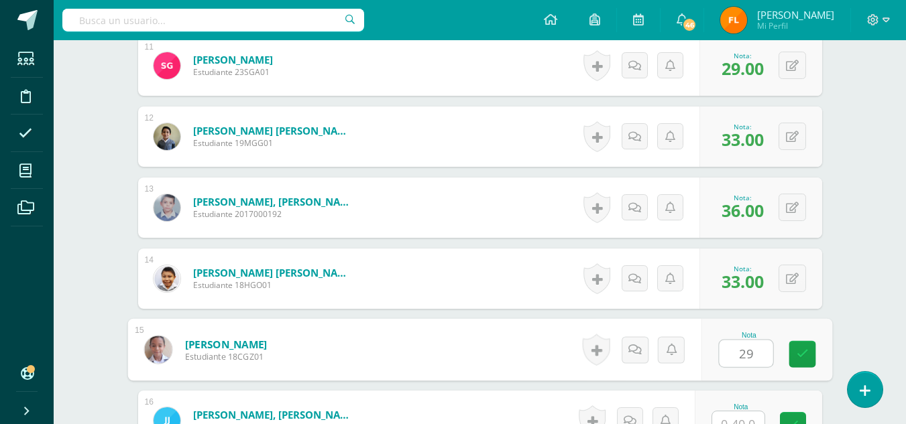
type input "29"
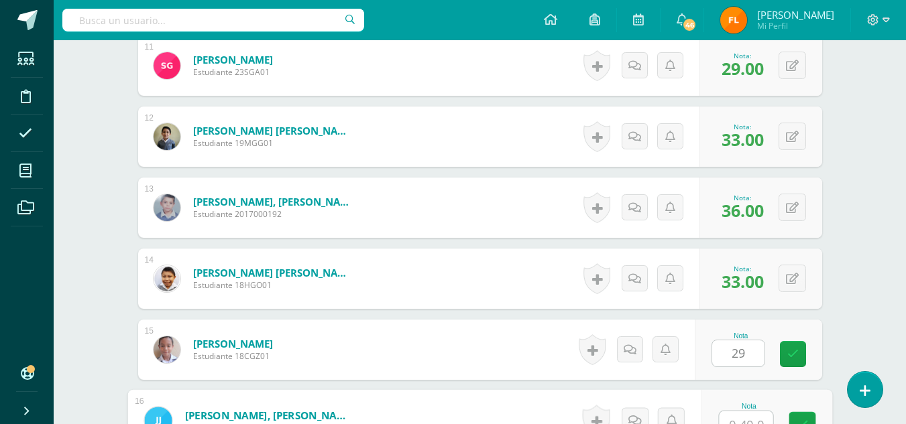
scroll to position [1155, 0]
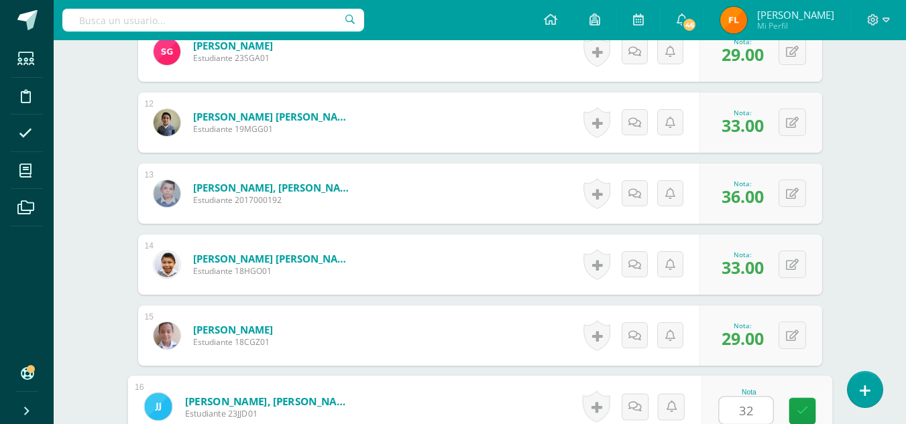
type input "32"
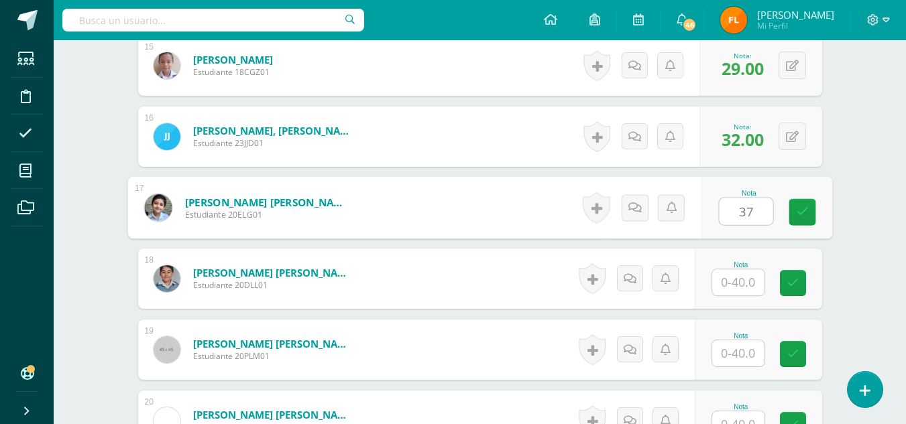
type input "37"
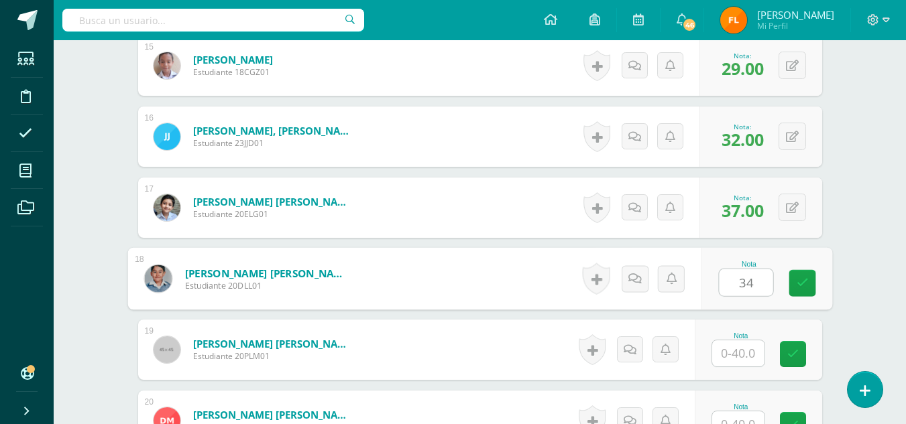
type input "34"
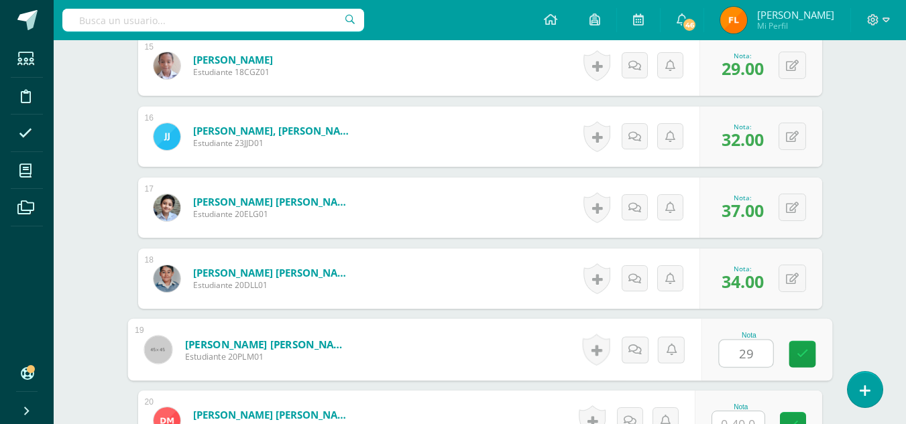
type input "29"
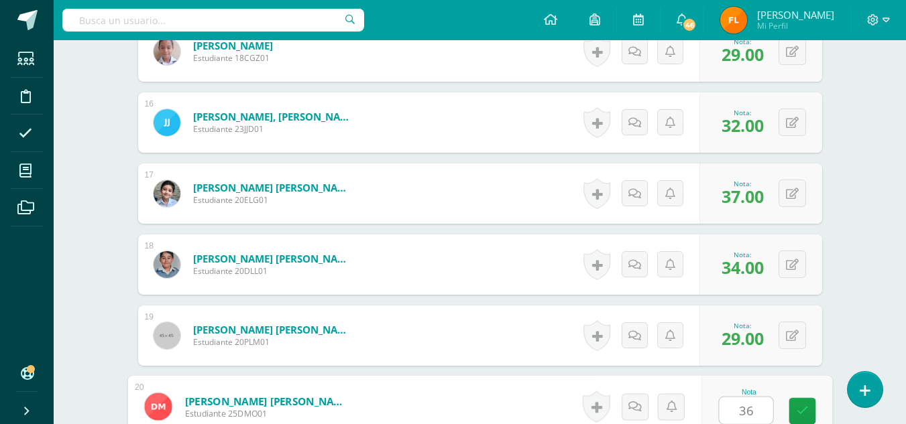
type input "36"
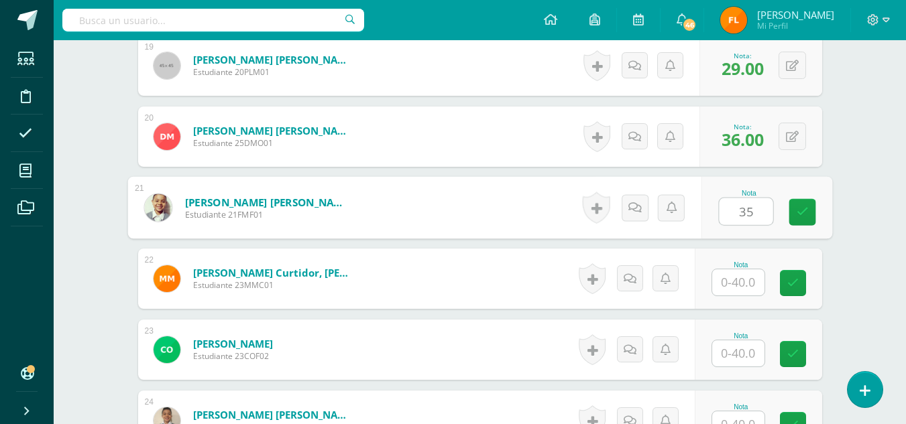
type input "35"
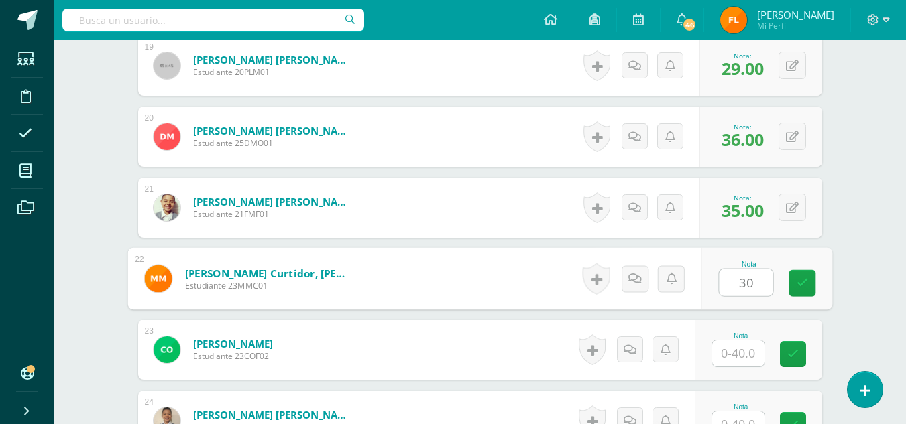
type input "30"
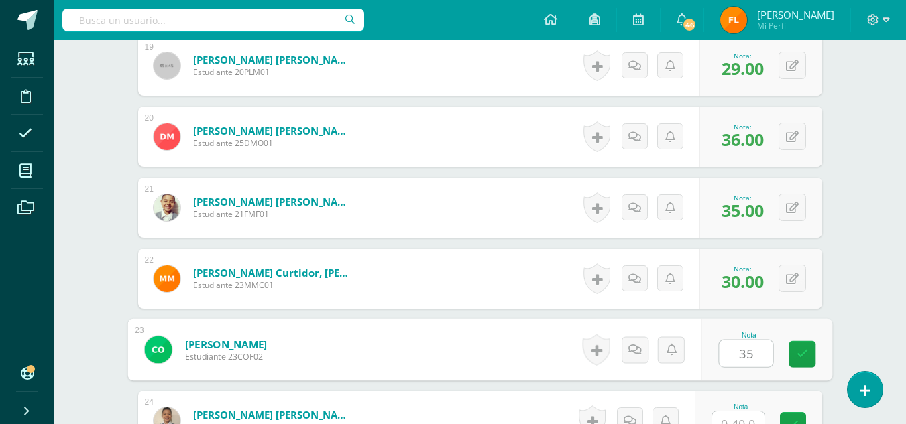
type input "35"
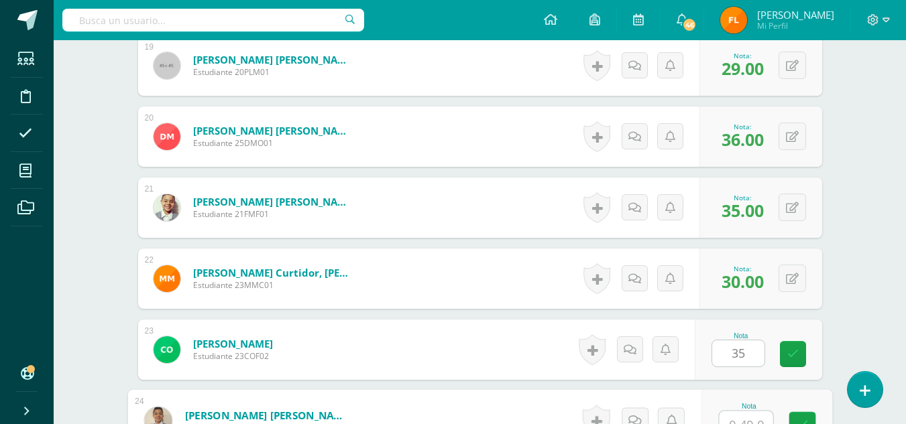
scroll to position [1724, 0]
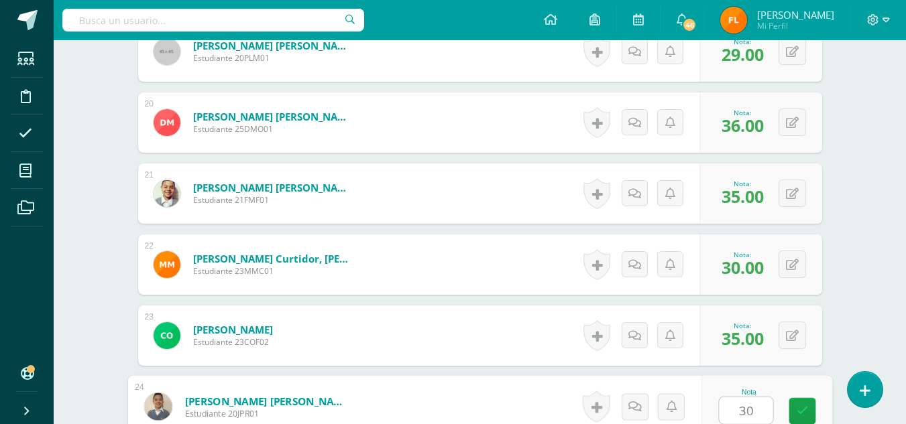
type input "30"
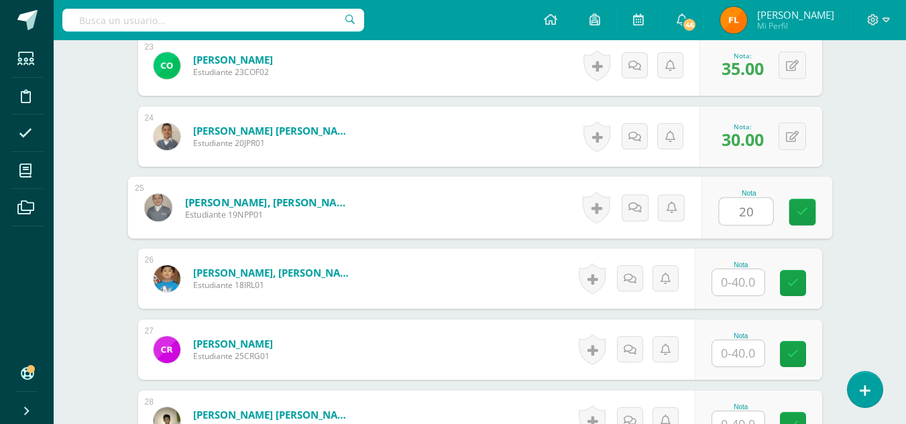
type input "20"
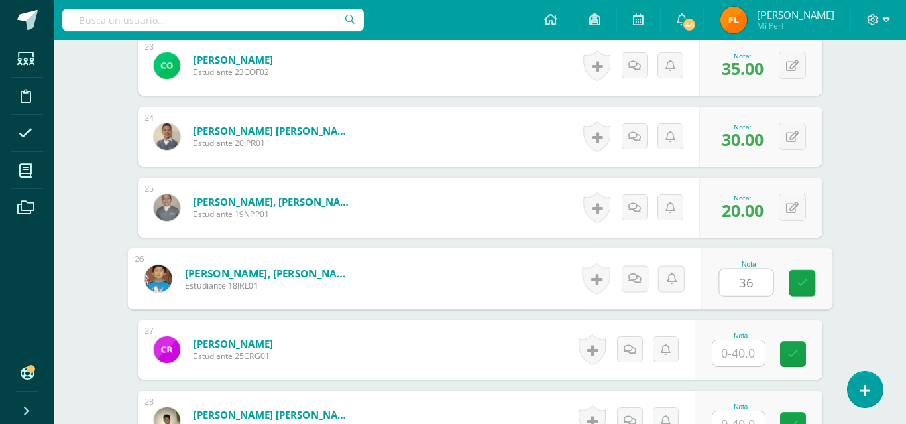
type input "36"
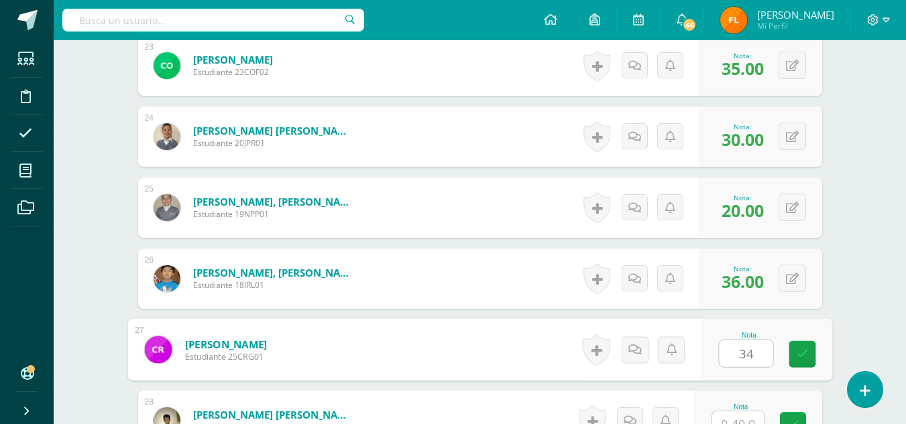
type input "34"
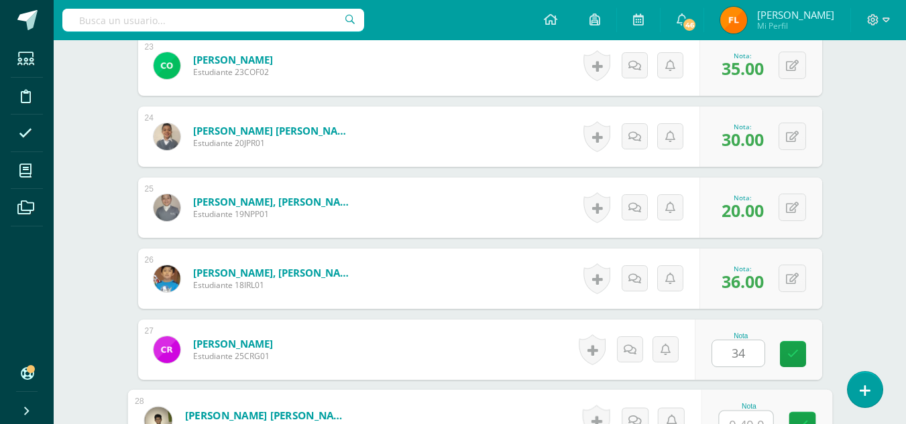
scroll to position [2008, 0]
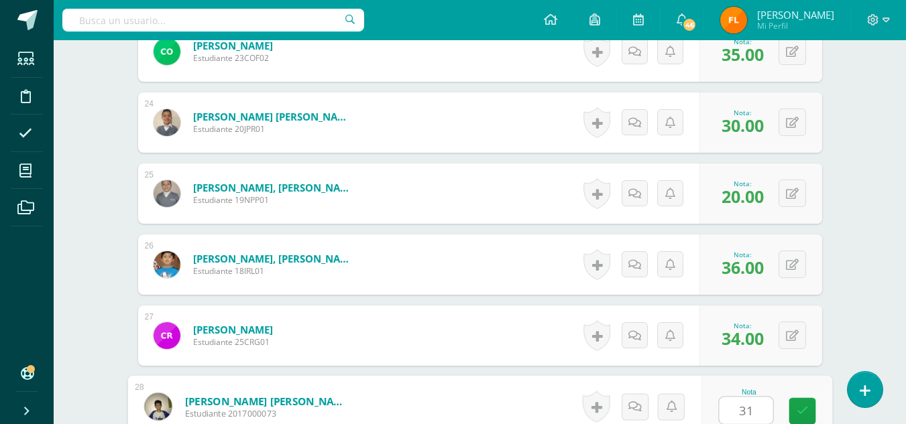
type input "31"
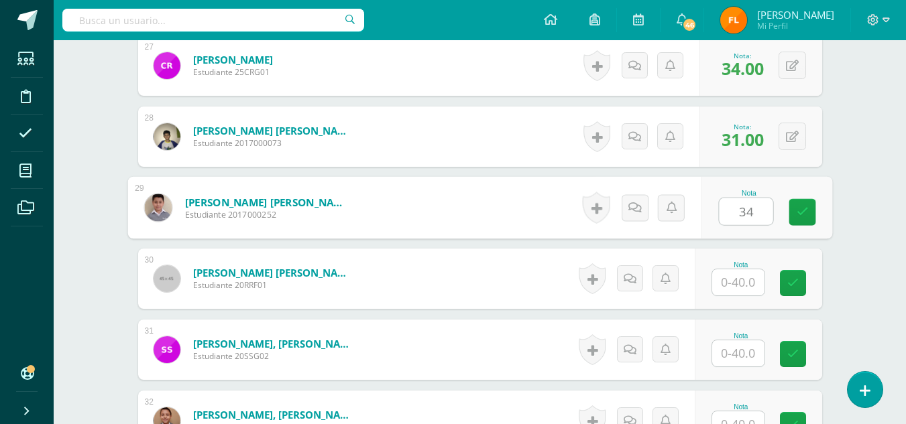
type input "34"
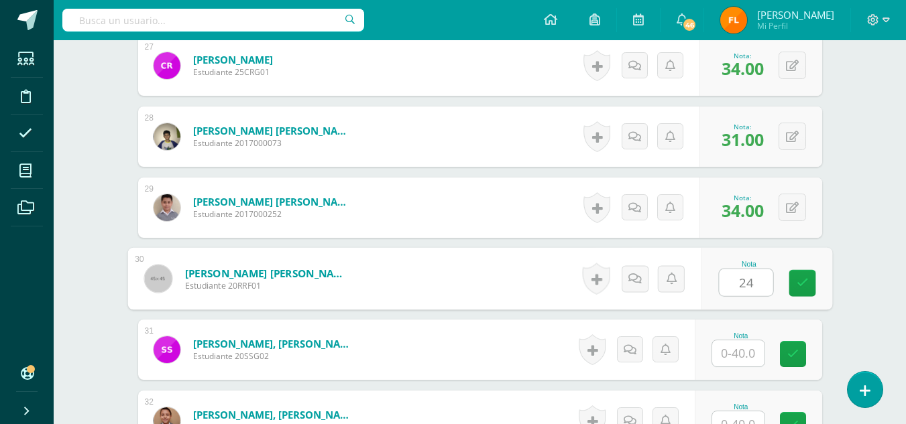
type input "24"
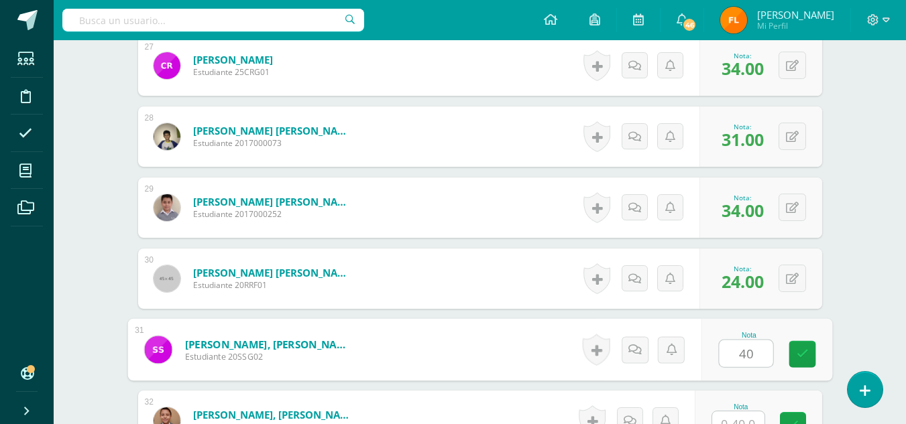
type input "40"
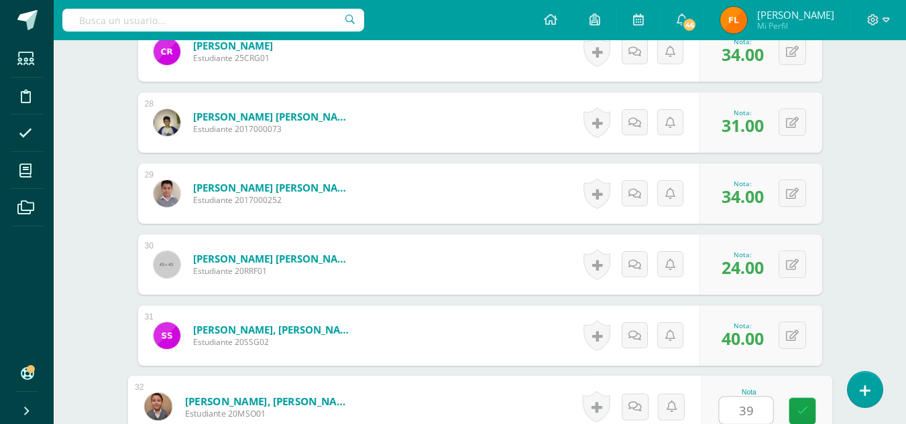
type input "39"
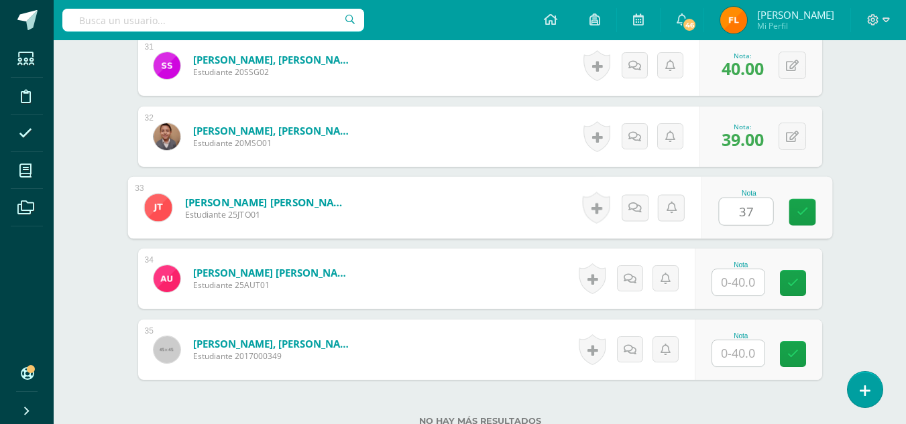
type input "37"
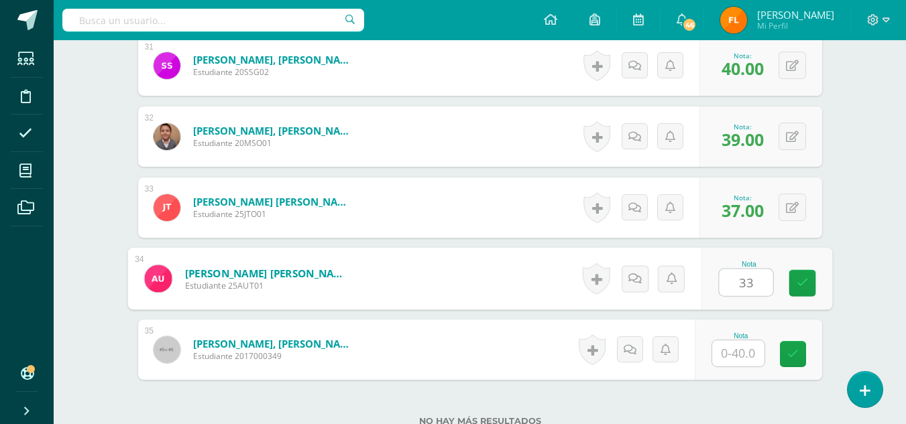
type input "33"
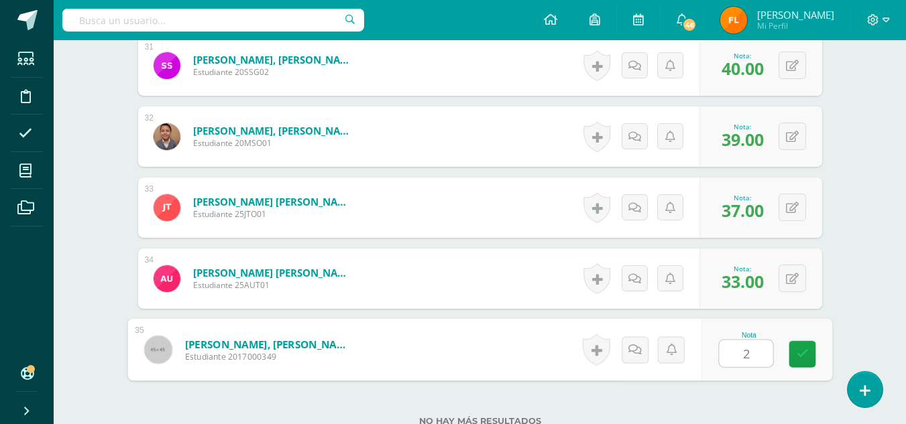
type input "25"
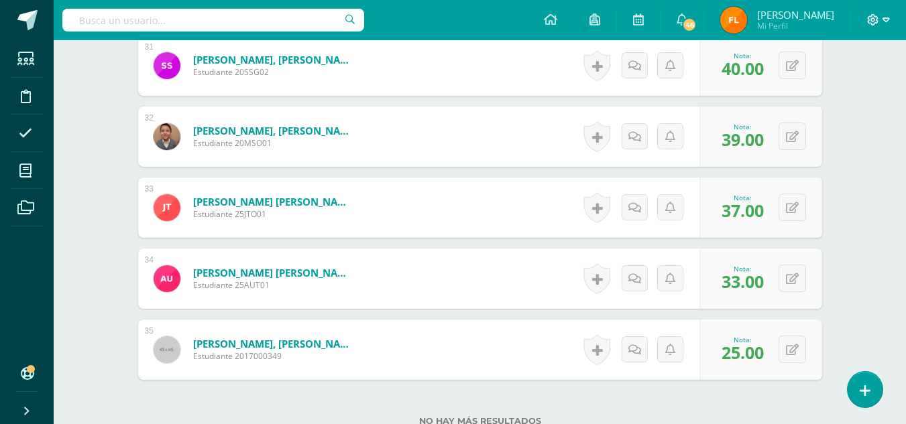
click at [884, 19] on icon at bounding box center [885, 20] width 7 height 12
click at [851, 88] on span "Cerrar sesión" at bounding box center [844, 91] width 60 height 13
